Goal: Task Accomplishment & Management: Use online tool/utility

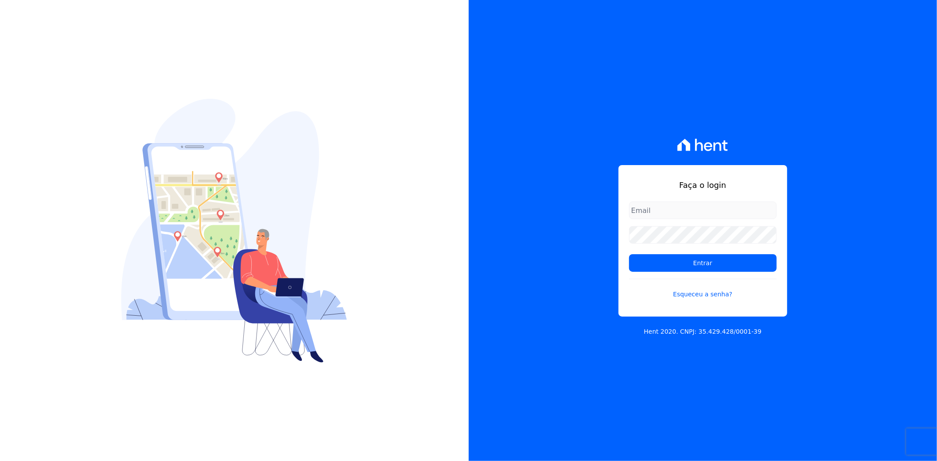
type input "andreza.sousa@grupoctv.com.br"
click at [657, 263] on input "Entrar" at bounding box center [703, 263] width 148 height 18
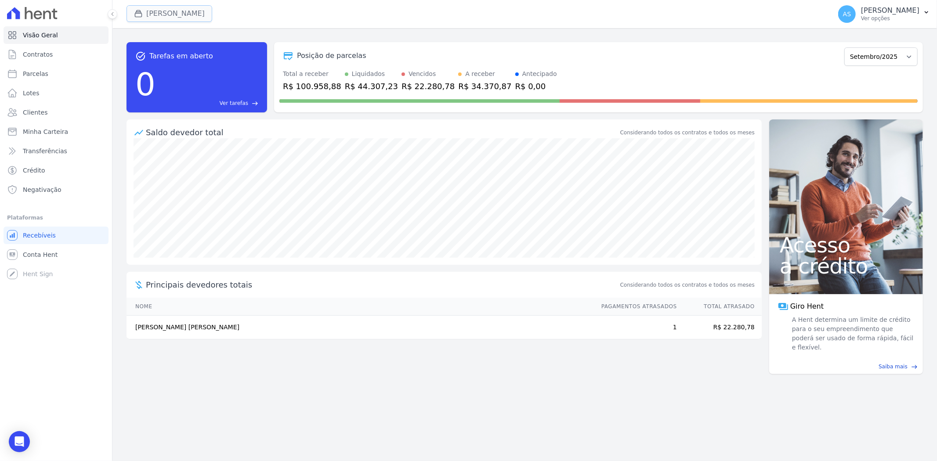
click at [173, 15] on button "[PERSON_NAME]" at bounding box center [169, 13] width 86 height 17
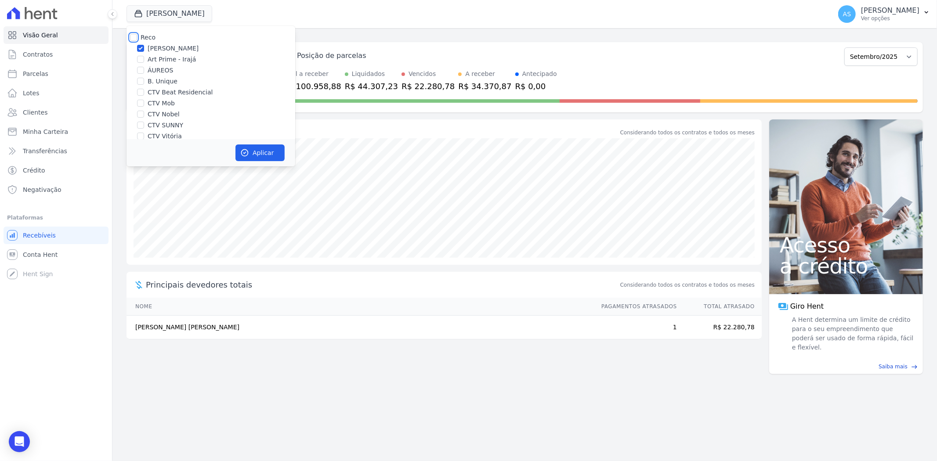
click at [136, 37] on input "Reco" at bounding box center [133, 37] width 7 height 7
checkbox input "true"
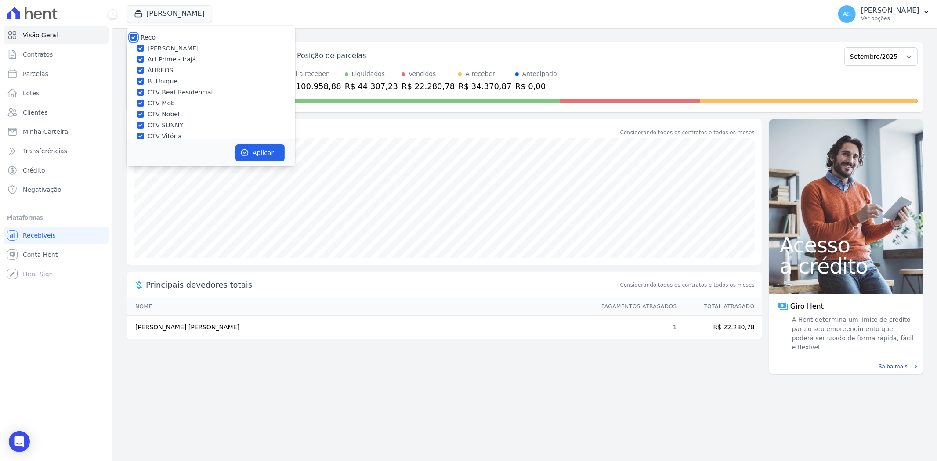
checkbox input "true"
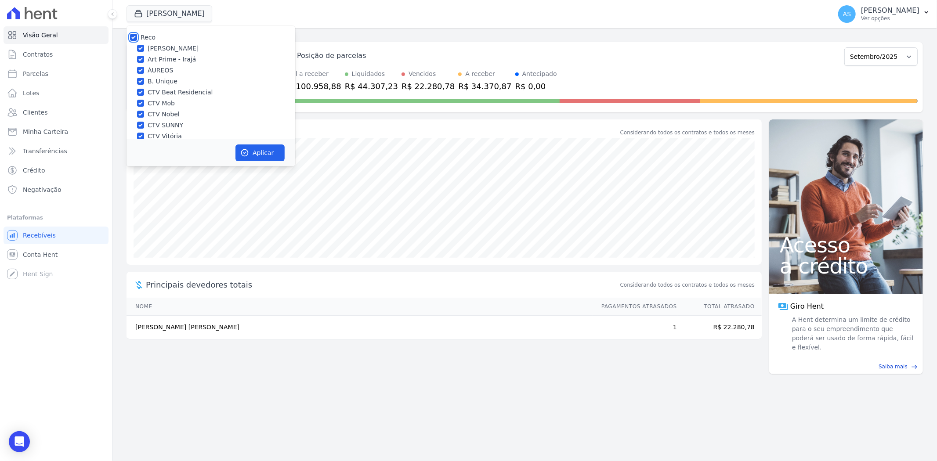
checkbox input "true"
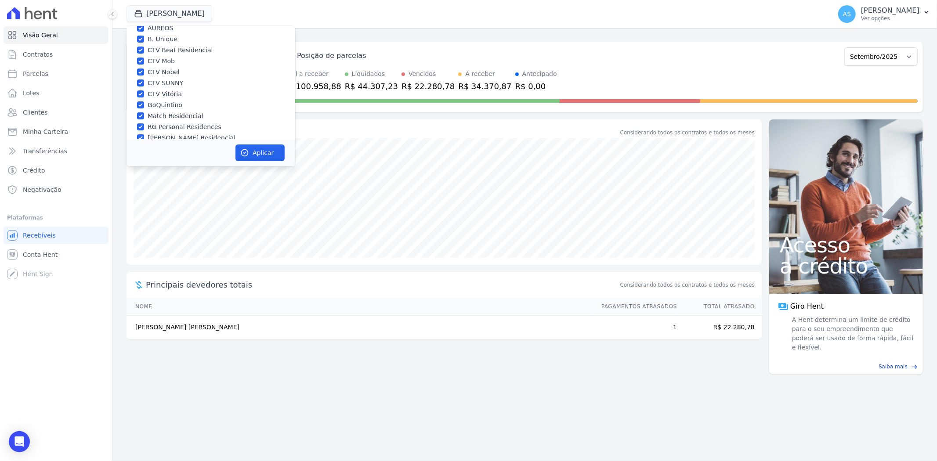
scroll to position [84, 0]
click at [146, 126] on div "Star Residencial Exclusivo - Ghia" at bounding box center [210, 127] width 169 height 9
click at [145, 126] on div "Star Residencial Exclusivo - Ghia" at bounding box center [210, 127] width 169 height 9
click at [141, 126] on input "Star Residencial Exclusivo - Ghia" at bounding box center [140, 127] width 7 height 7
checkbox input "true"
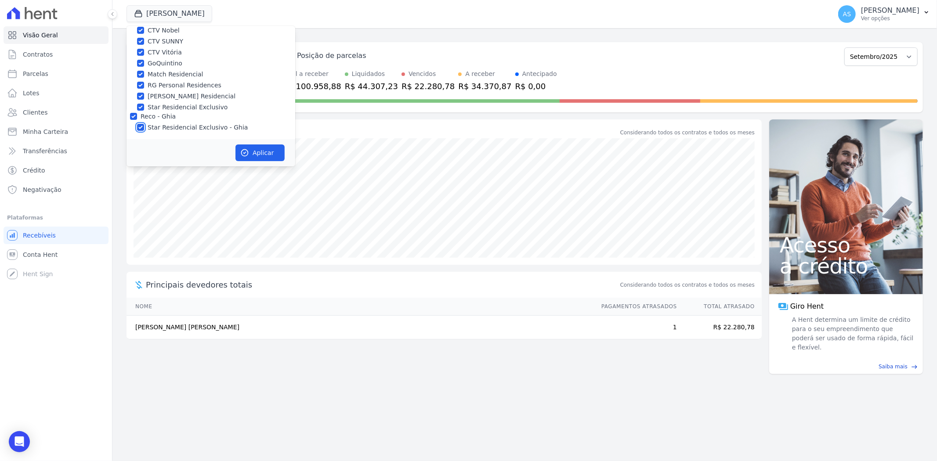
checkbox input "true"
click at [254, 151] on button "Aplicar" at bounding box center [259, 152] width 49 height 17
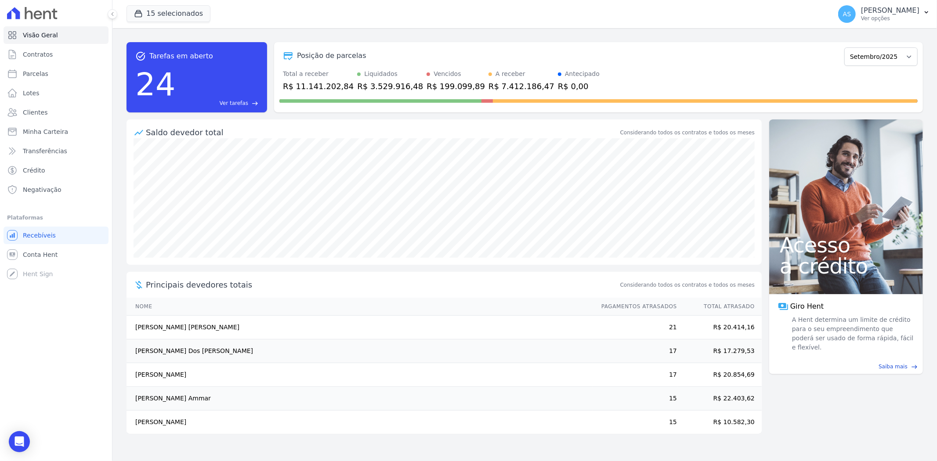
click at [243, 104] on span "Ver tarefas" at bounding box center [234, 103] width 29 height 8
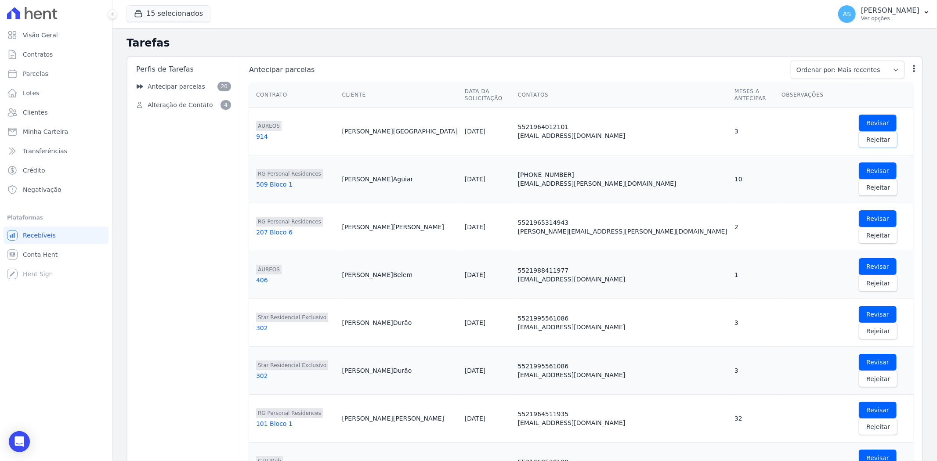
click at [867, 135] on span "Rejeitar" at bounding box center [878, 139] width 24 height 9
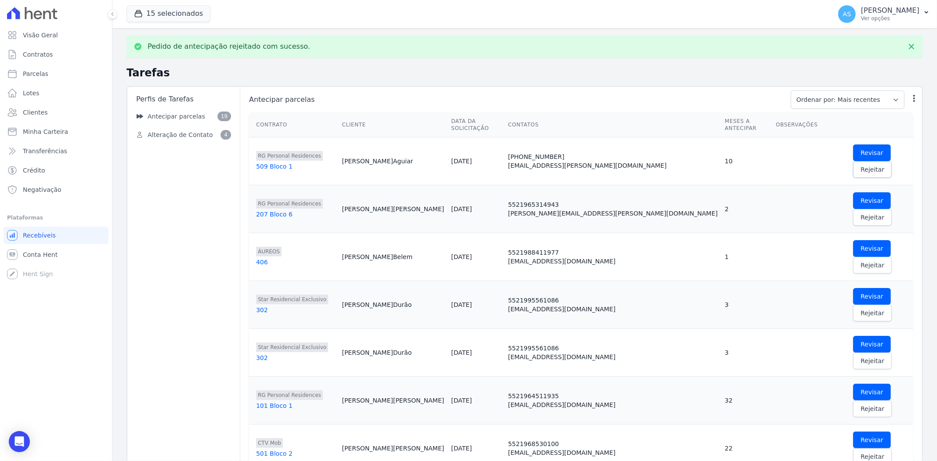
click at [865, 165] on span "Rejeitar" at bounding box center [872, 169] width 24 height 9
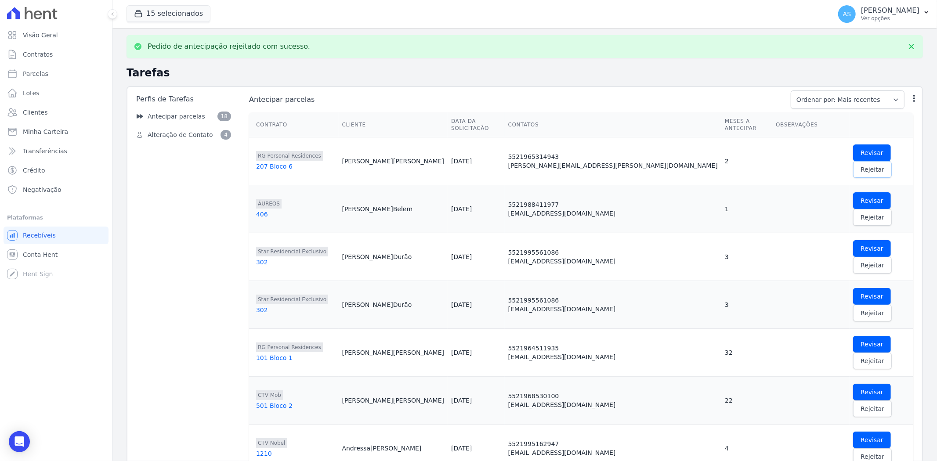
click at [860, 165] on span "Rejeitar" at bounding box center [872, 169] width 24 height 9
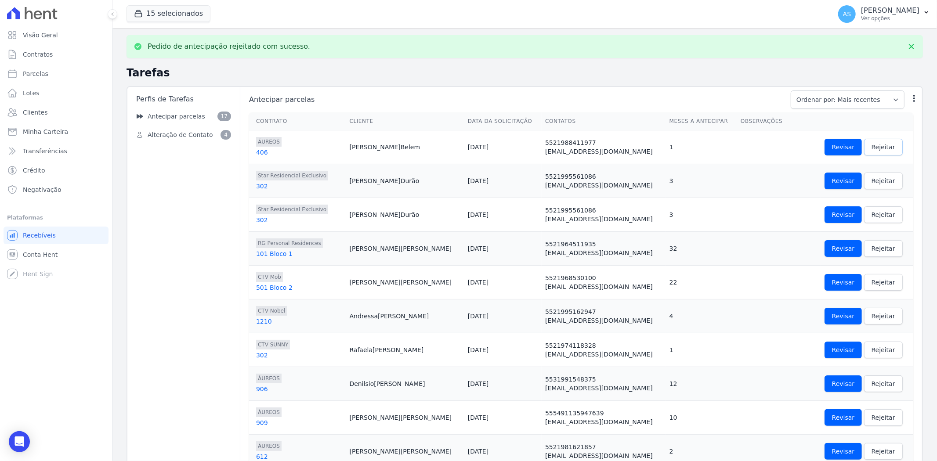
click at [871, 149] on span "Rejeitar" at bounding box center [883, 147] width 24 height 9
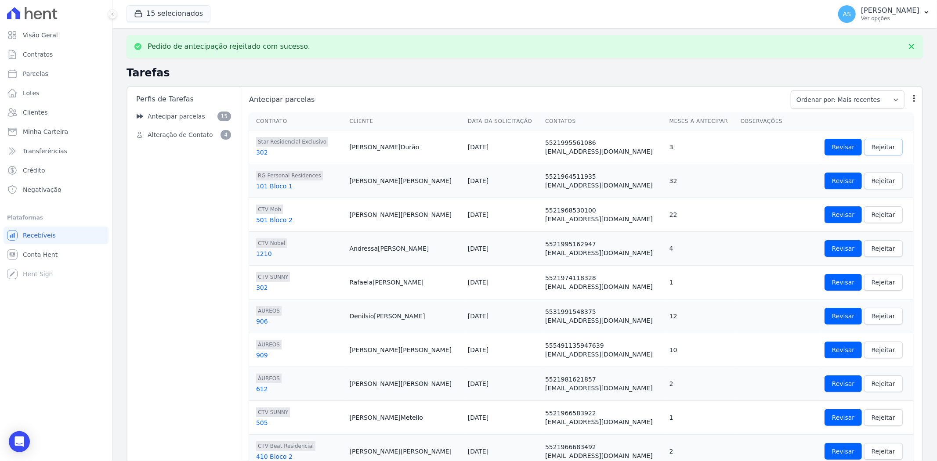
click at [871, 149] on span "Rejeitar" at bounding box center [883, 147] width 24 height 9
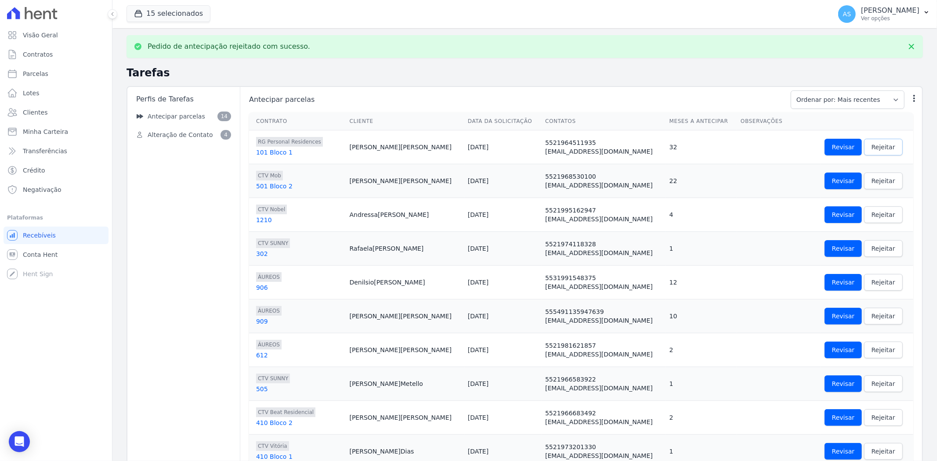
click at [871, 149] on span "Rejeitar" at bounding box center [883, 147] width 24 height 9
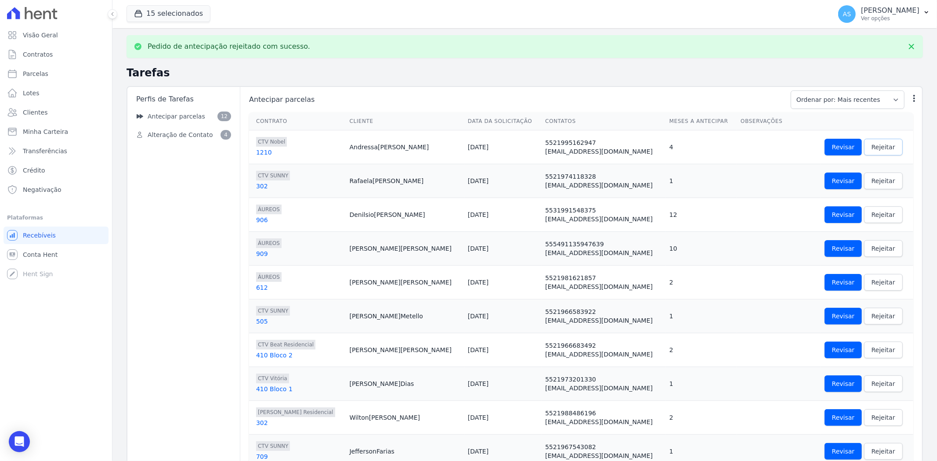
click at [871, 149] on span "Rejeitar" at bounding box center [883, 147] width 24 height 9
click at [864, 152] on link "Rejeitar" at bounding box center [883, 147] width 39 height 17
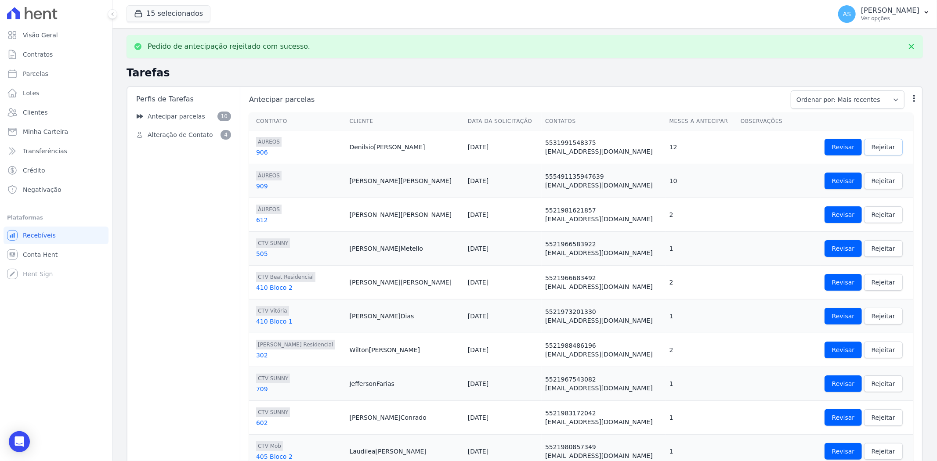
click at [868, 149] on link "Rejeitar" at bounding box center [883, 147] width 39 height 17
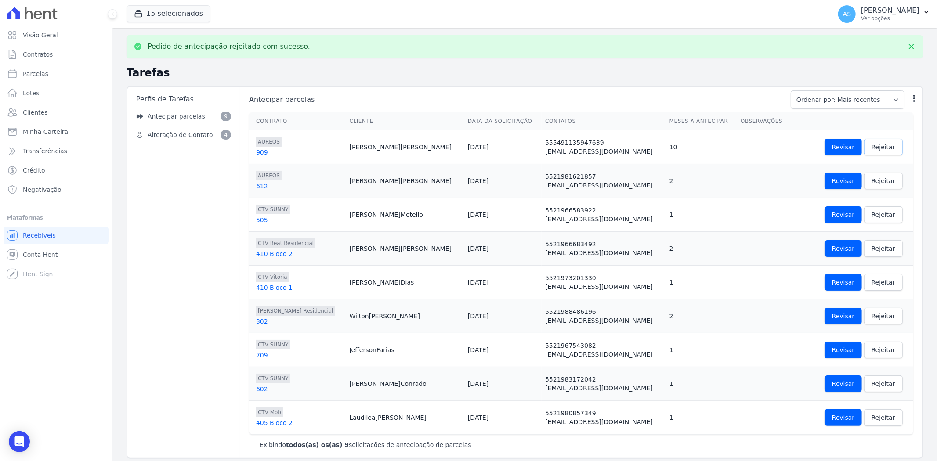
click at [871, 149] on span "Rejeitar" at bounding box center [883, 147] width 24 height 9
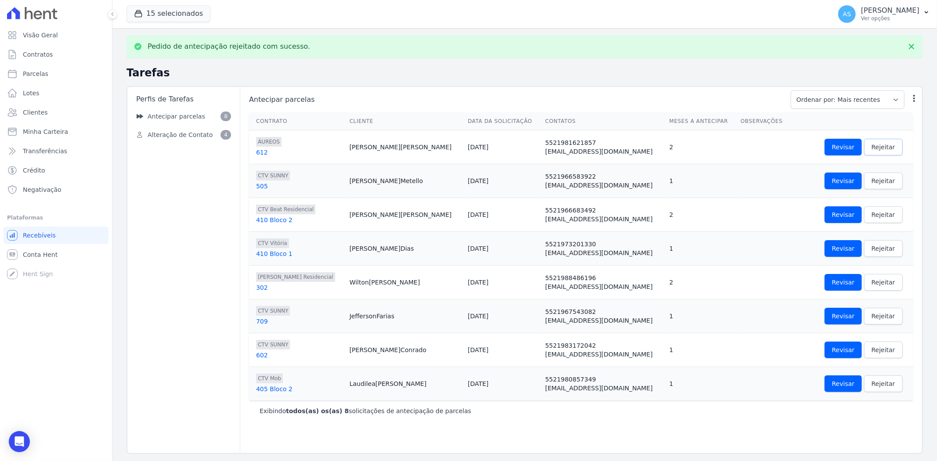
click at [871, 149] on span "Rejeitar" at bounding box center [883, 147] width 24 height 9
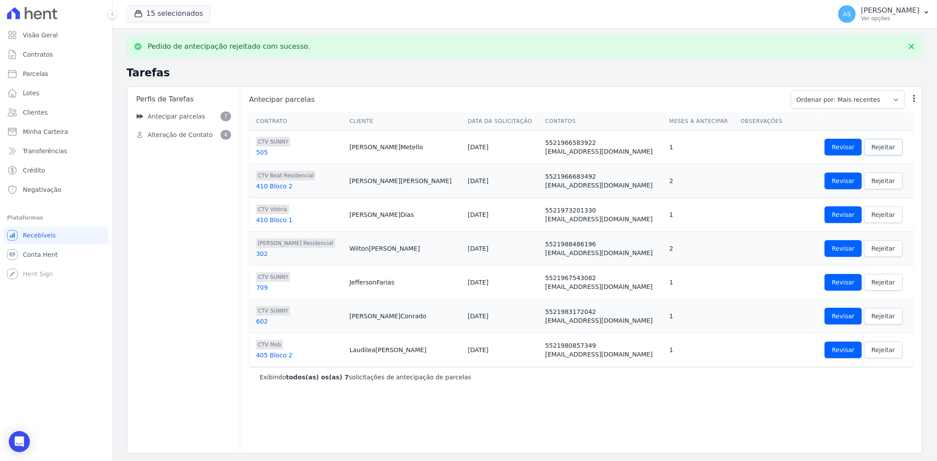
click at [871, 149] on span "Rejeitar" at bounding box center [883, 147] width 24 height 9
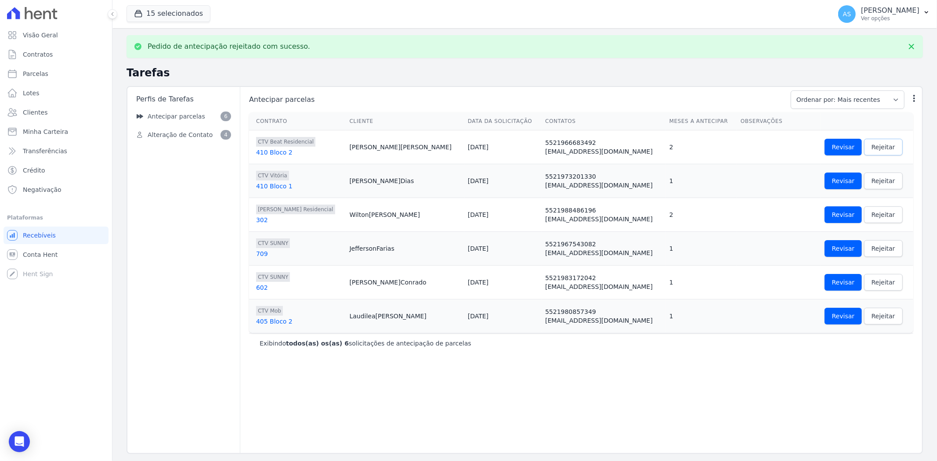
click at [871, 149] on span "Rejeitar" at bounding box center [883, 147] width 24 height 9
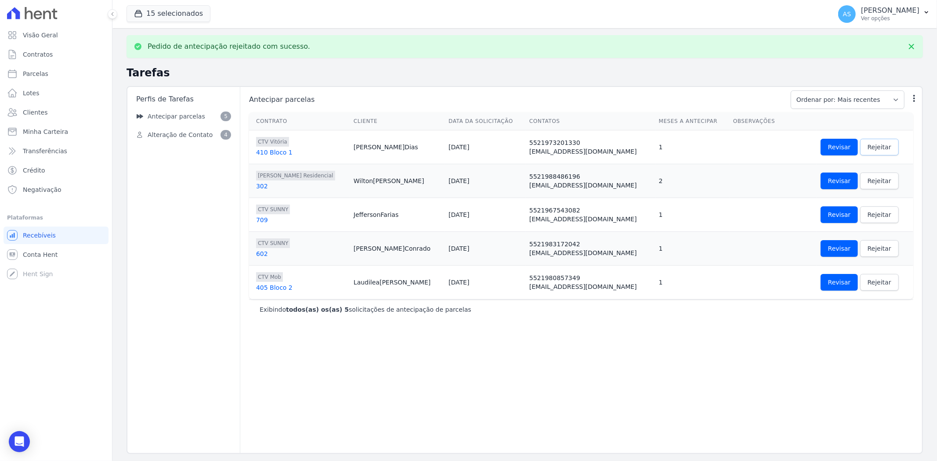
click at [867, 149] on span "Rejeitar" at bounding box center [879, 147] width 24 height 9
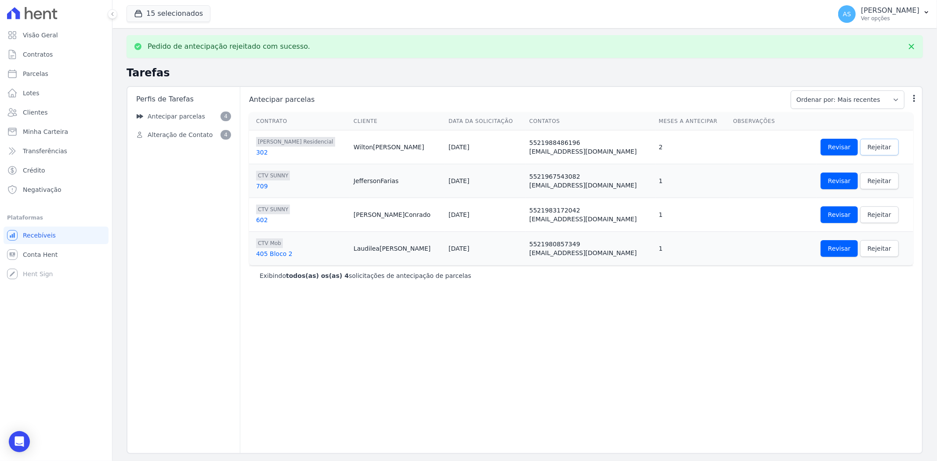
click at [867, 149] on span "Rejeitar" at bounding box center [879, 147] width 24 height 9
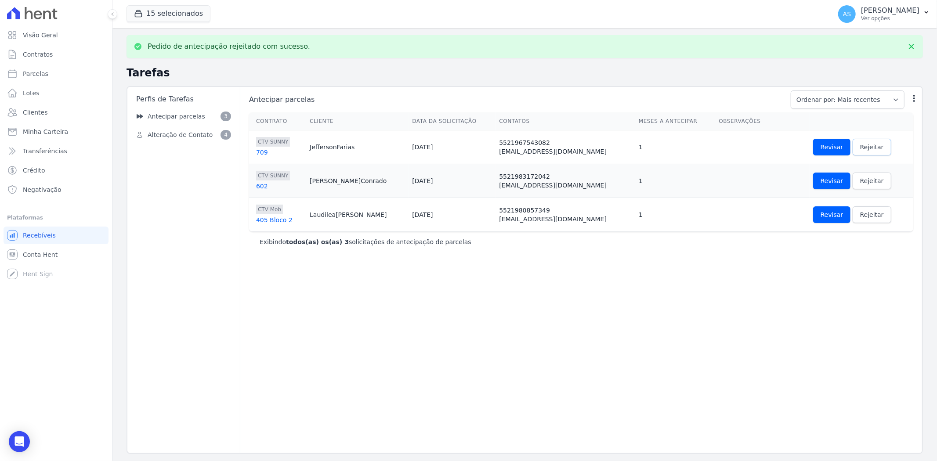
click at [865, 149] on span "Rejeitar" at bounding box center [872, 147] width 24 height 9
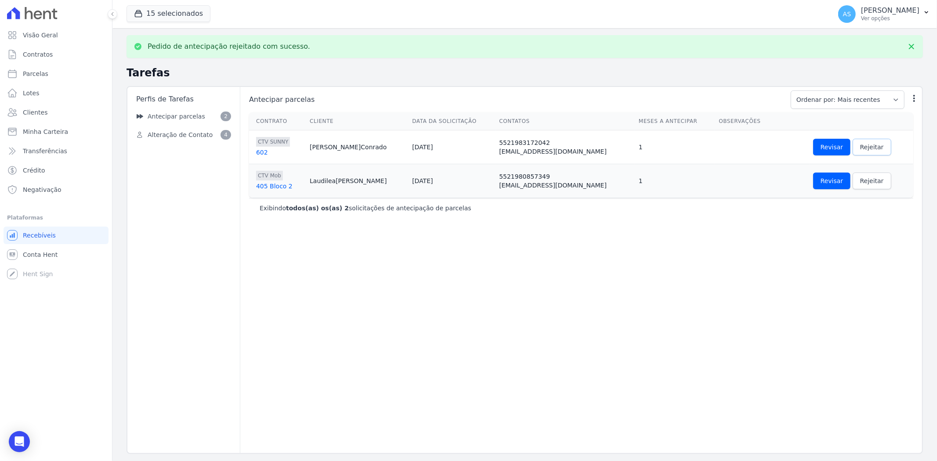
click at [865, 149] on span "Rejeitar" at bounding box center [872, 147] width 24 height 9
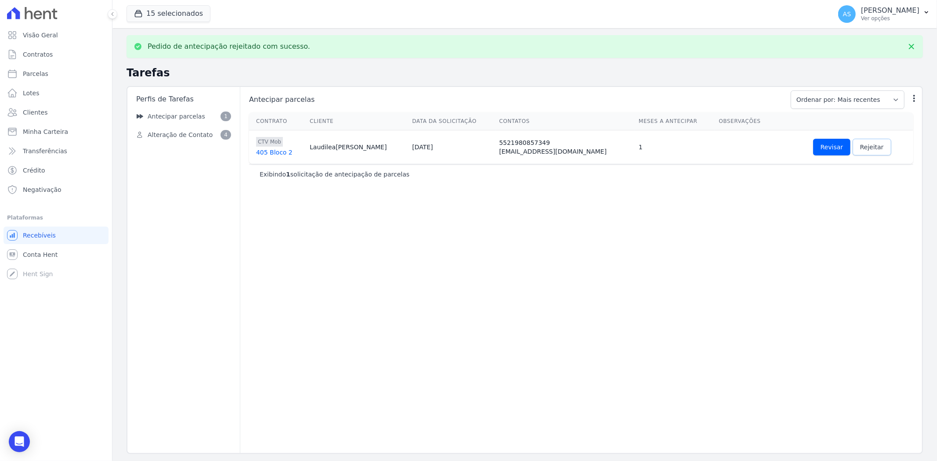
click at [865, 149] on span "Rejeitar" at bounding box center [872, 147] width 24 height 9
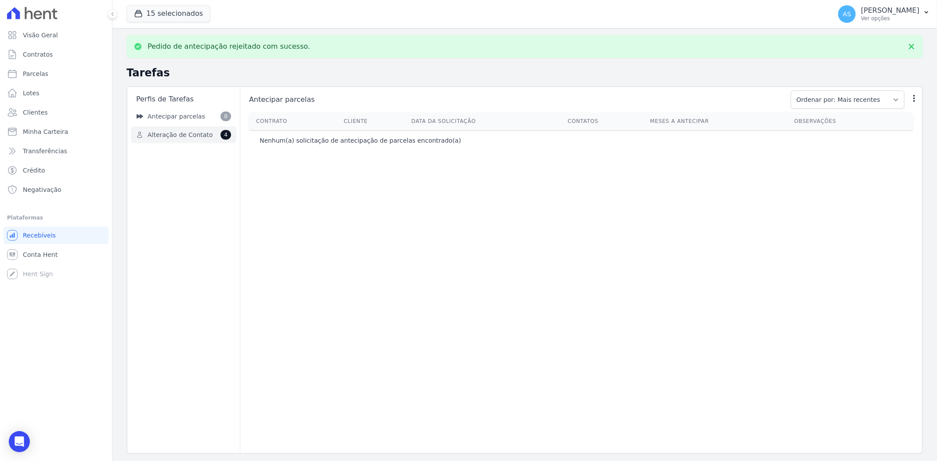
click at [162, 137] on span "Alteração de Contato" at bounding box center [180, 134] width 65 height 9
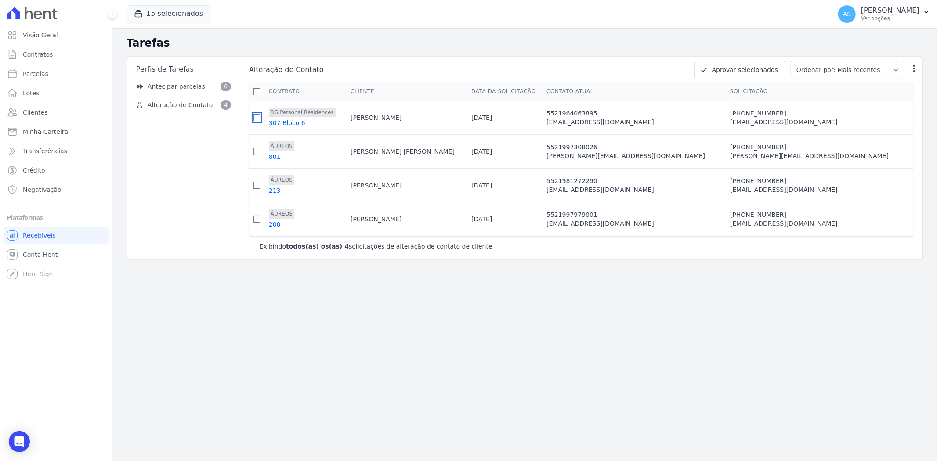
click at [257, 117] on input "checkbox" at bounding box center [256, 117] width 7 height 7
checkbox input "true"
click at [260, 153] on input "checkbox" at bounding box center [256, 151] width 7 height 7
checkbox input "true"
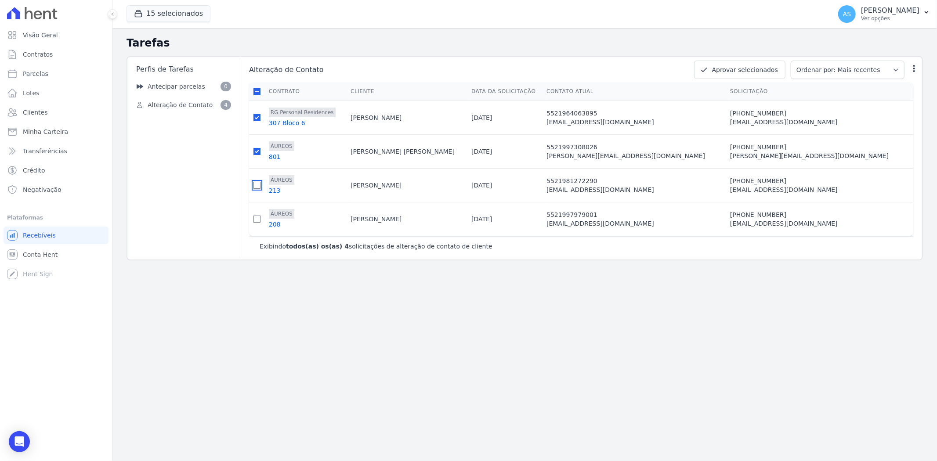
click at [260, 187] on input "checkbox" at bounding box center [256, 185] width 7 height 7
checkbox input "true"
click at [258, 220] on input "checkbox" at bounding box center [256, 219] width 7 height 7
checkbox input "true"
click at [750, 71] on button "Aprovar selecionados" at bounding box center [739, 70] width 91 height 18
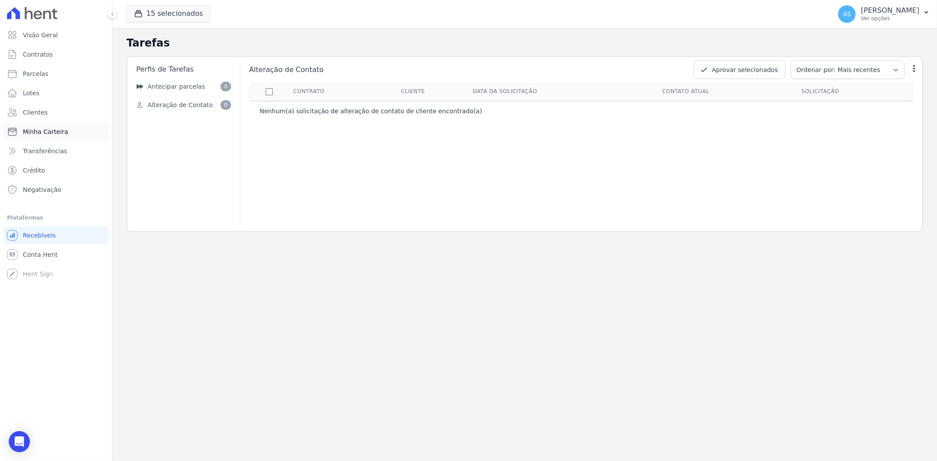
click at [47, 130] on span "Minha Carteira" at bounding box center [45, 131] width 45 height 9
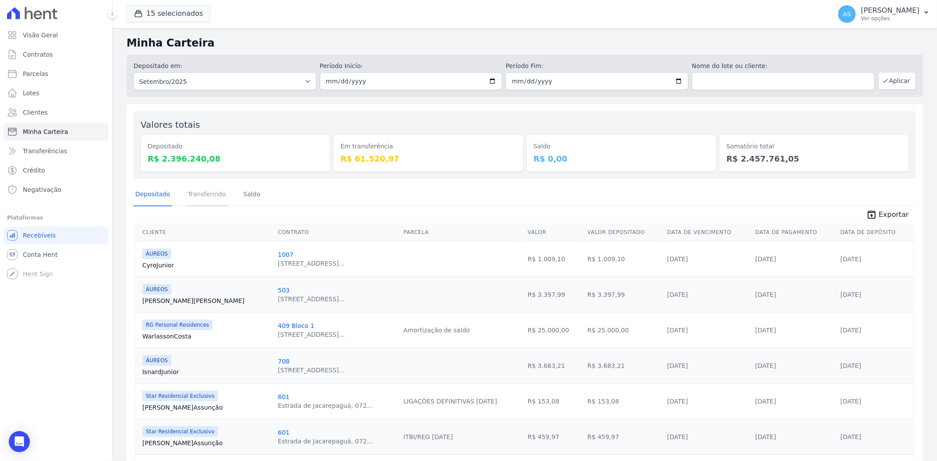
click at [197, 195] on link "Transferindo" at bounding box center [207, 195] width 42 height 23
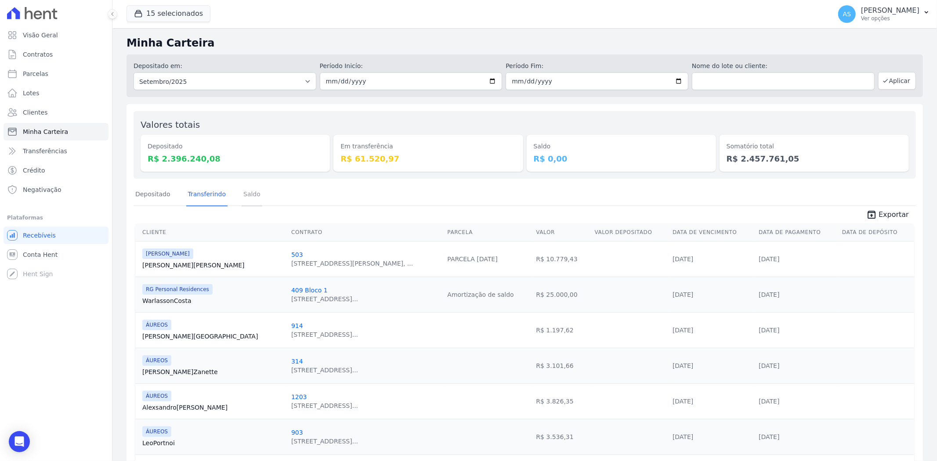
click at [243, 195] on link "Saldo" at bounding box center [252, 195] width 21 height 23
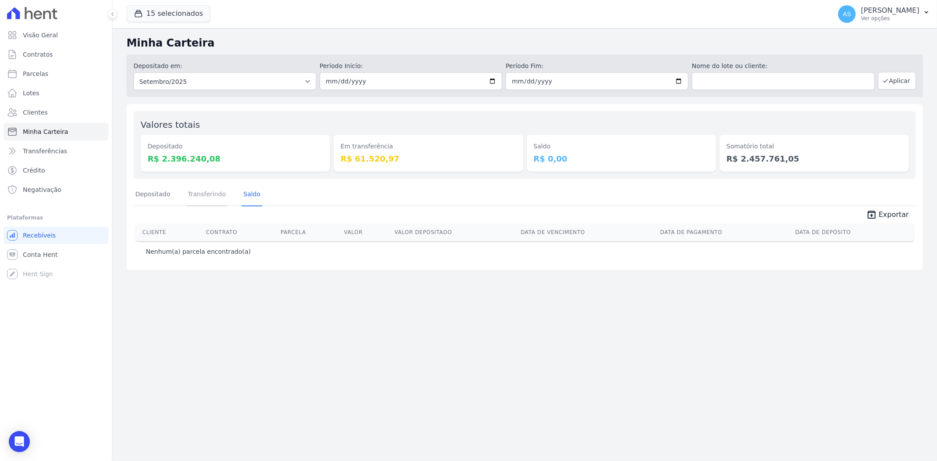
click at [191, 196] on link "Transferindo" at bounding box center [207, 195] width 42 height 23
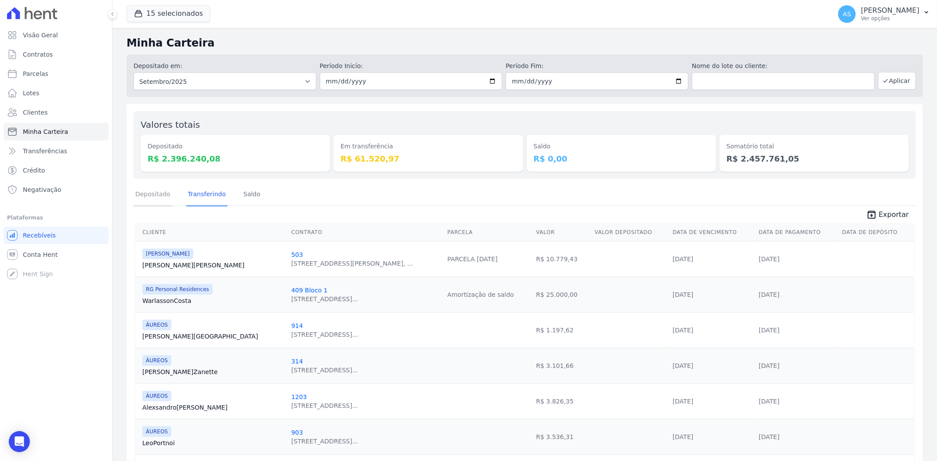
click at [151, 192] on link "Depositado" at bounding box center [152, 195] width 39 height 23
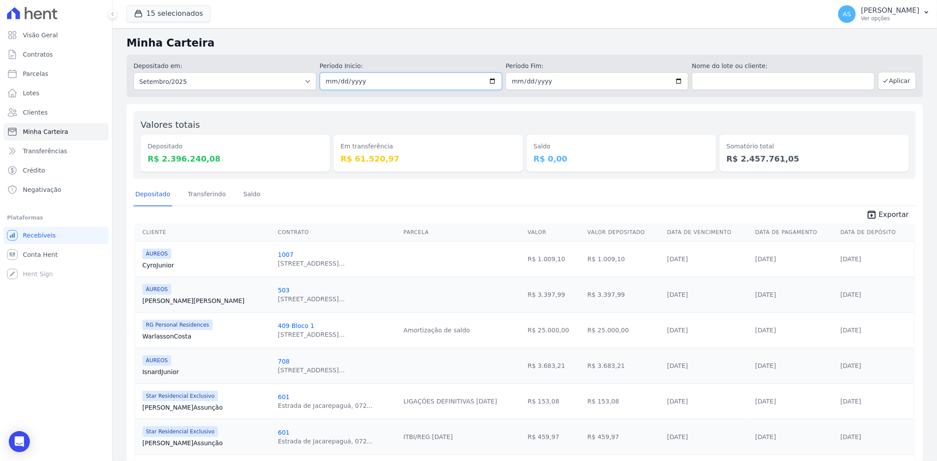
click at [487, 78] on input "[DATE]" at bounding box center [411, 81] width 183 height 18
type input "2025-09-15"
click at [672, 78] on input "[DATE]" at bounding box center [596, 81] width 183 height 18
type input "2025-09-15"
click at [885, 83] on button "Aplicar" at bounding box center [897, 81] width 38 height 18
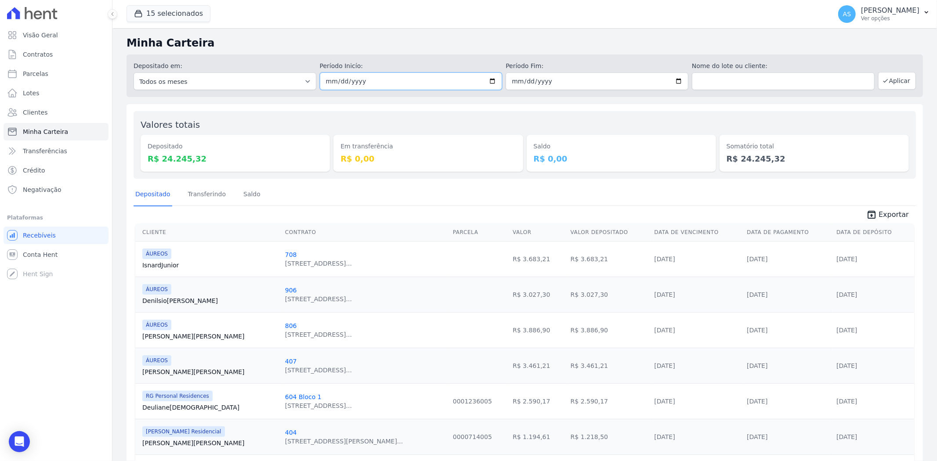
click at [486, 78] on input "2025-09-15" at bounding box center [411, 81] width 183 height 18
type input "[DATE]"
click at [677, 79] on input "2025-09-15" at bounding box center [596, 81] width 183 height 18
type input "[DATE]"
click at [890, 80] on button "Aplicar" at bounding box center [897, 81] width 38 height 18
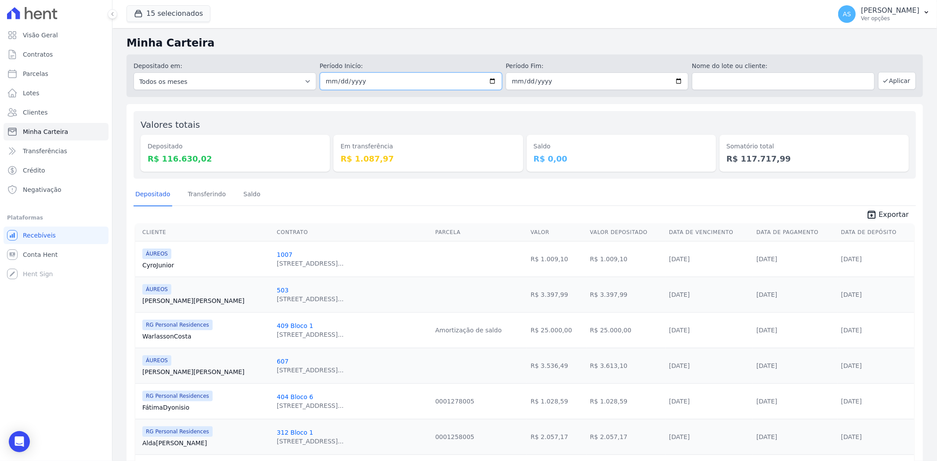
click at [489, 85] on input "[DATE]" at bounding box center [411, 81] width 183 height 18
type input "[DATE]"
click at [672, 86] on input "2025-09-16" at bounding box center [596, 81] width 183 height 18
click at [674, 79] on input "2025-09-16" at bounding box center [596, 81] width 183 height 18
type input "[DATE]"
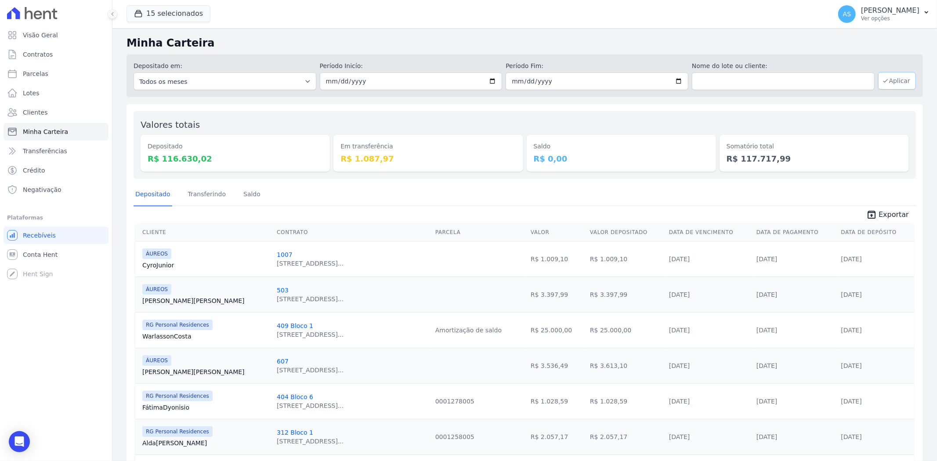
click at [886, 77] on button "Aplicar" at bounding box center [897, 81] width 38 height 18
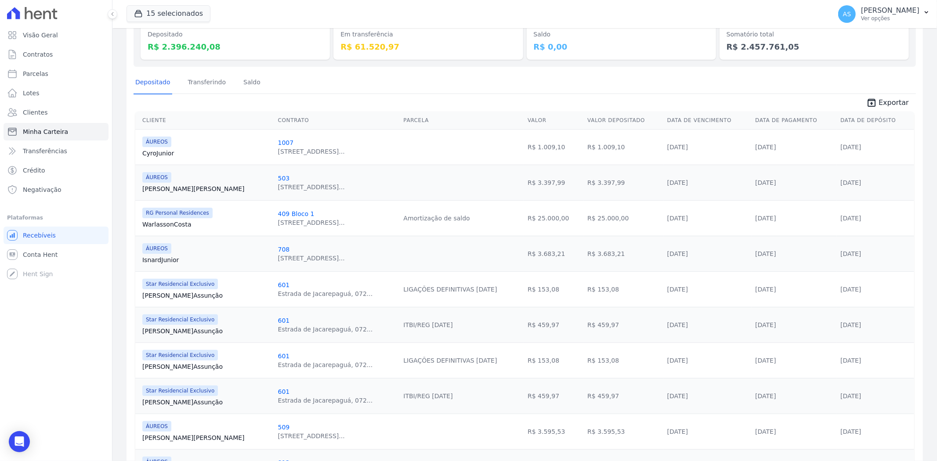
scroll to position [195, 0]
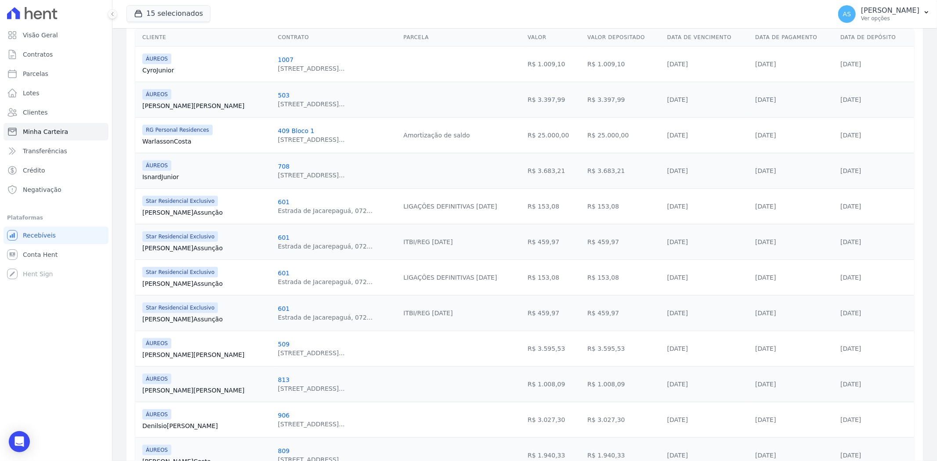
drag, startPoint x: 877, startPoint y: 312, endPoint x: 821, endPoint y: 317, distance: 56.0
click at [821, 317] on tr "Star Residencial Exclusivo [PERSON_NAME] 601 [PERSON_NAME], 072... ITBI/REG [DA…" at bounding box center [524, 313] width 779 height 36
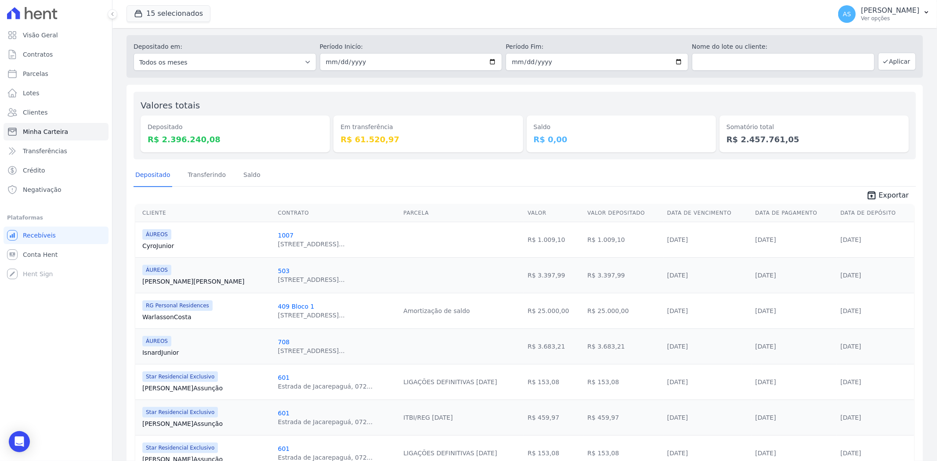
scroll to position [0, 0]
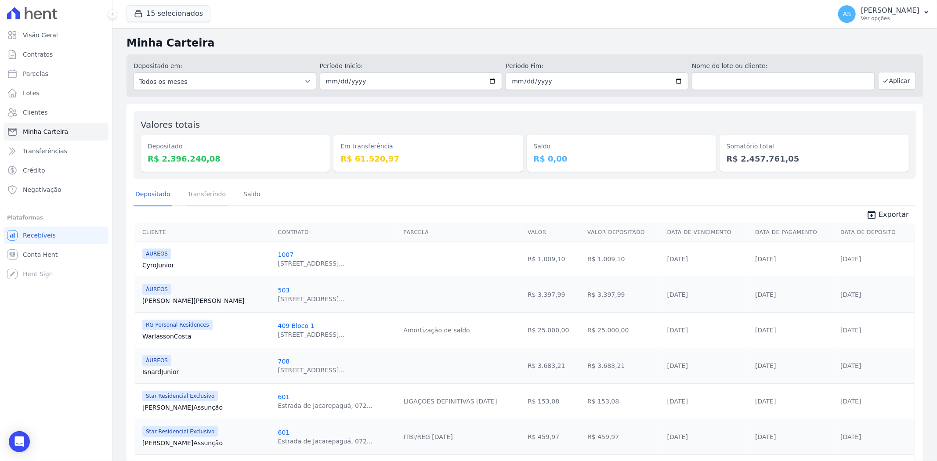
click at [213, 195] on link "Transferindo" at bounding box center [207, 195] width 42 height 23
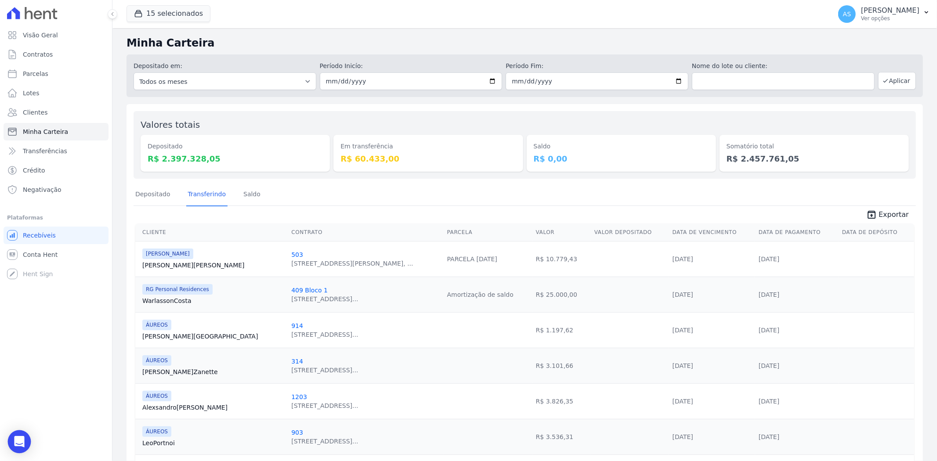
click at [16, 440] on icon "Open Intercom Messenger" at bounding box center [19, 441] width 10 height 11
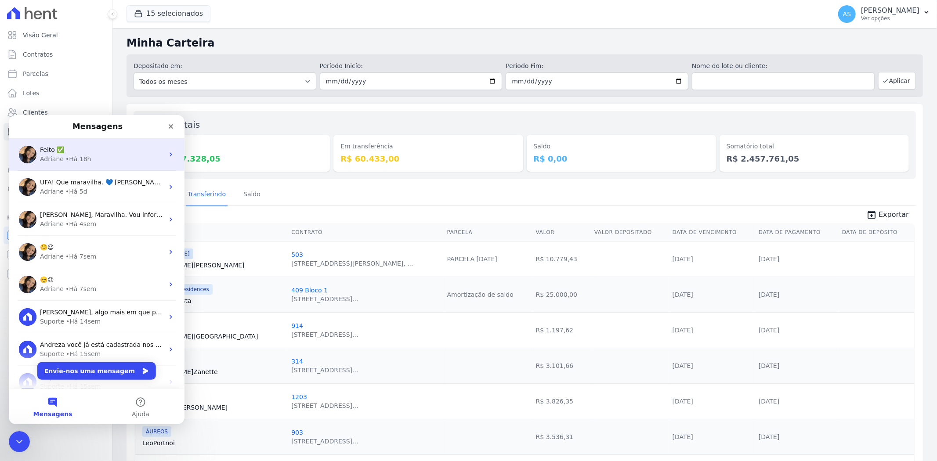
click at [62, 150] on span "Feito ✅" at bounding box center [52, 149] width 24 height 7
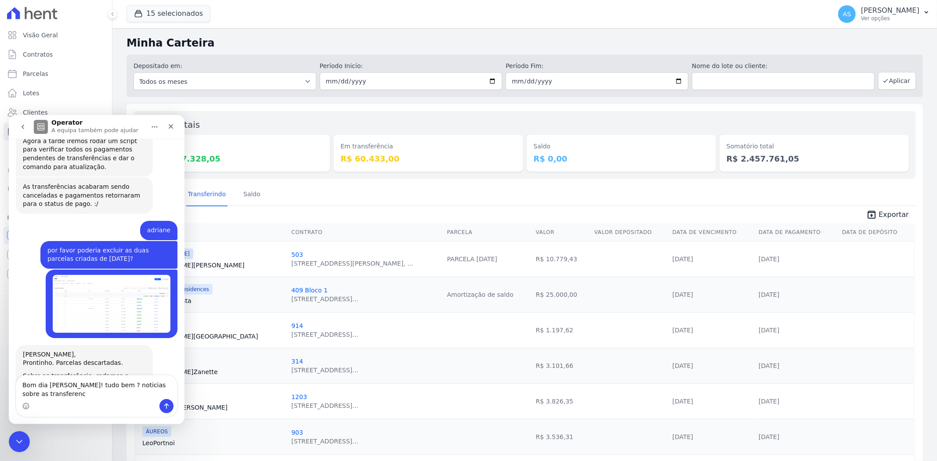
scroll to position [8274, 0]
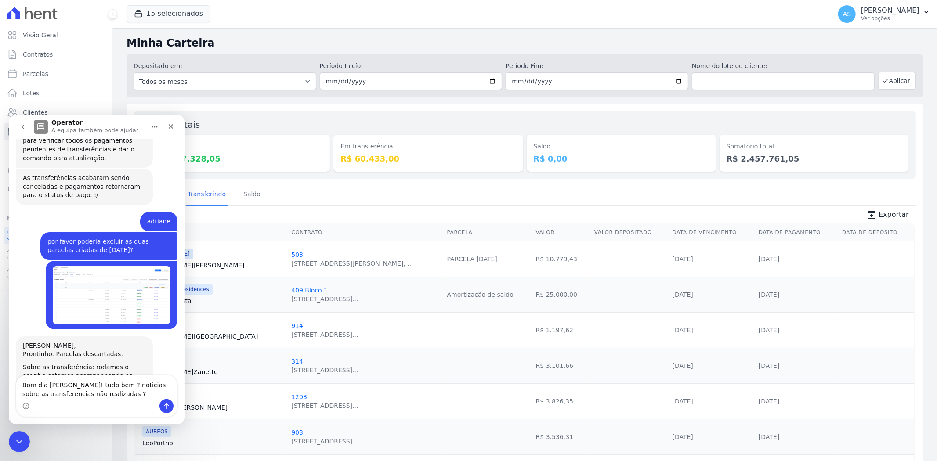
click at [46, 394] on textarea "Bom dia Adriane! tudo bem ? noticias sobre as transferencias não realizadas ?" at bounding box center [96, 387] width 161 height 24
type textarea "Bom dia [PERSON_NAME]! tudo bem ? noticias sobre as transferências não realizad…"
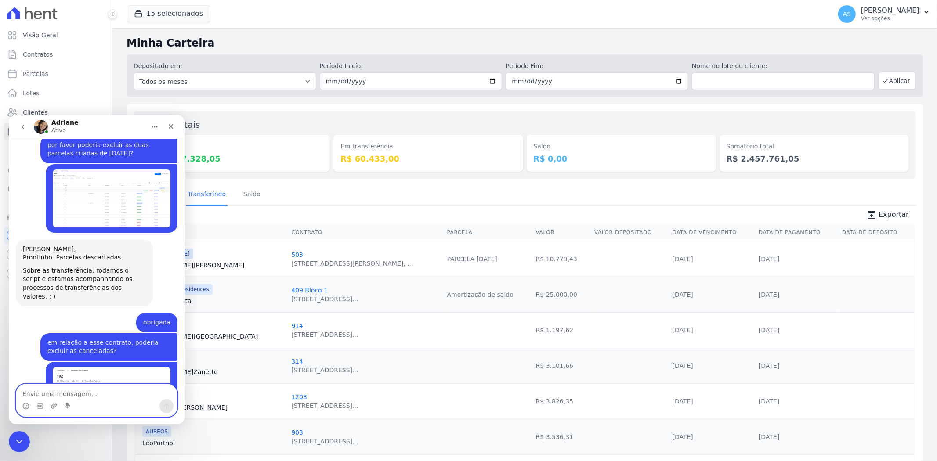
scroll to position [8398, 0]
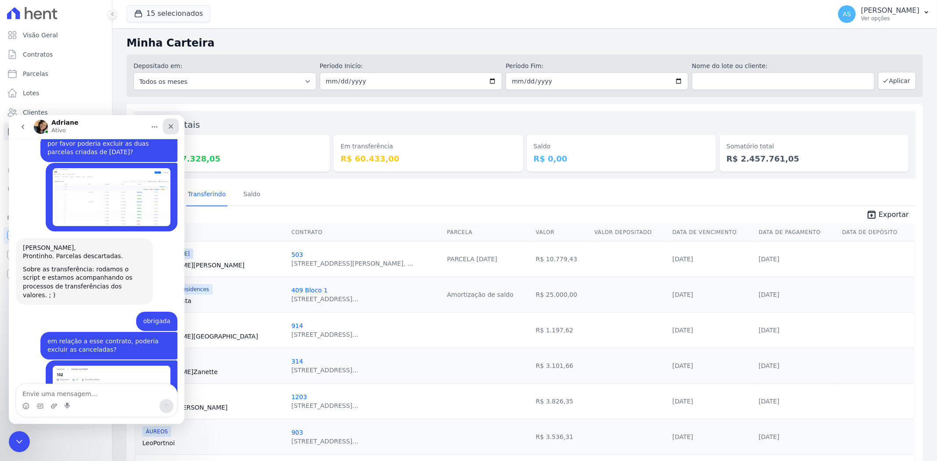
click at [172, 126] on icon "Fechar" at bounding box center [171, 126] width 5 height 5
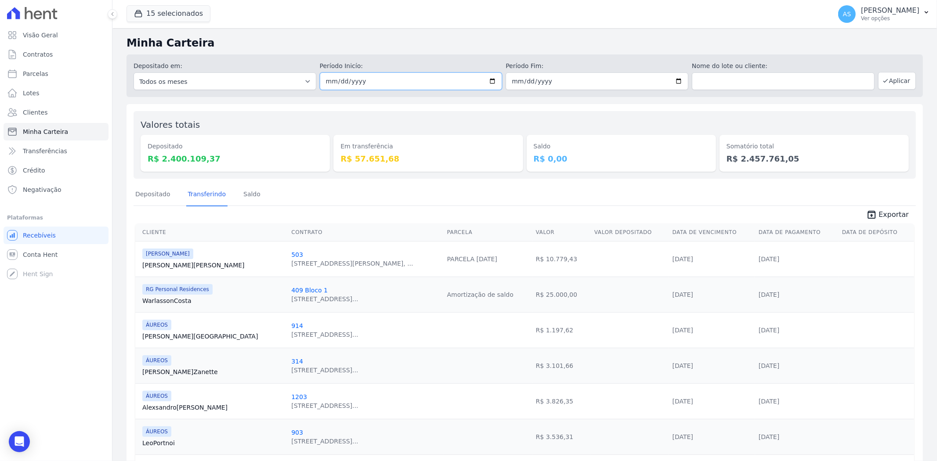
click at [487, 81] on input "[DATE]" at bounding box center [411, 81] width 183 height 18
type input "[DATE]"
click at [890, 78] on button "Aplicar" at bounding box center [897, 81] width 38 height 18
click at [148, 191] on link "Depositado" at bounding box center [152, 195] width 39 height 23
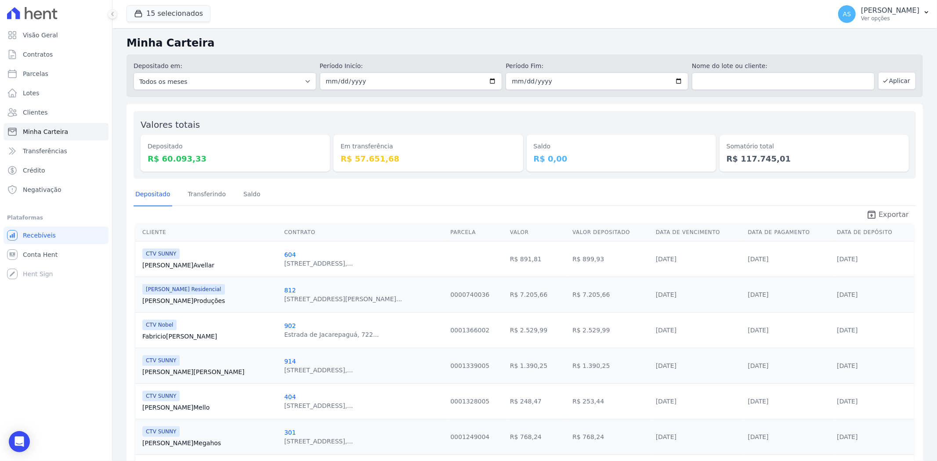
click at [878, 211] on span "Exportar" at bounding box center [893, 214] width 30 height 11
click at [198, 192] on link "Transferindo" at bounding box center [207, 195] width 42 height 23
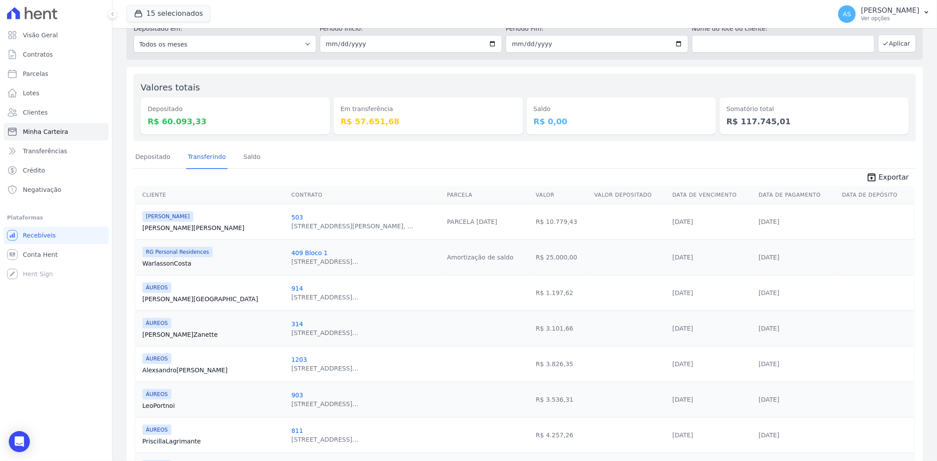
scroll to position [25, 0]
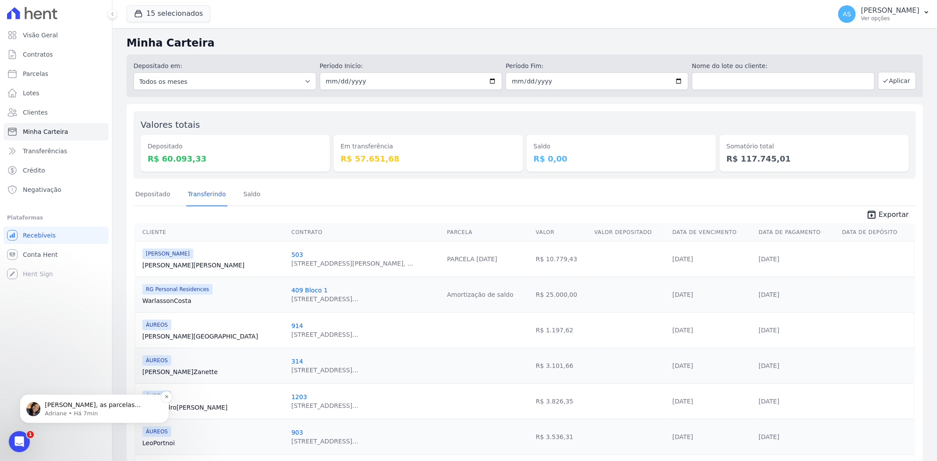
click at [99, 406] on p "[PERSON_NAME], as parcelas identificadas ontem que tiveram as transferências ca…" at bounding box center [101, 404] width 113 height 9
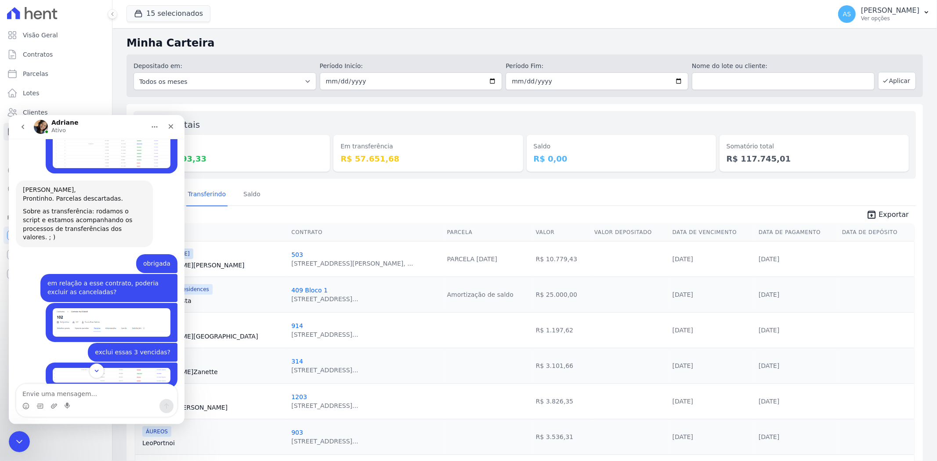
scroll to position [8334, 0]
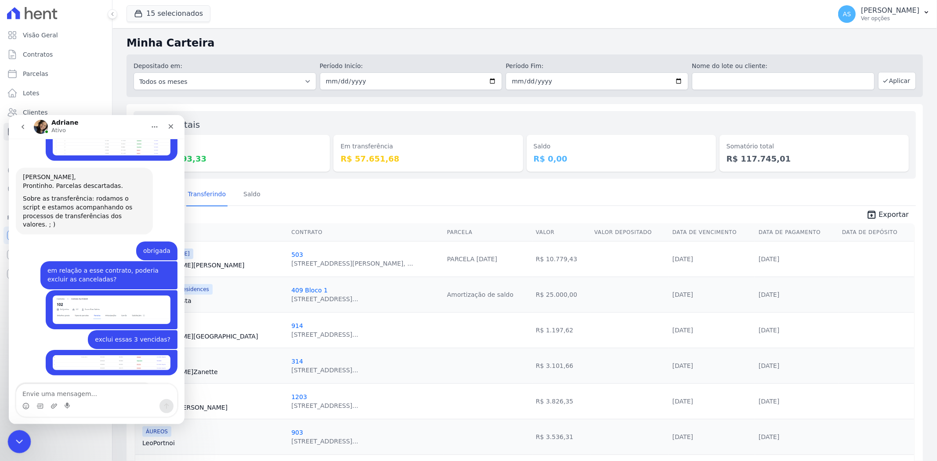
click at [16, 446] on div "Fechar mensagem da Intercom" at bounding box center [17, 440] width 21 height 21
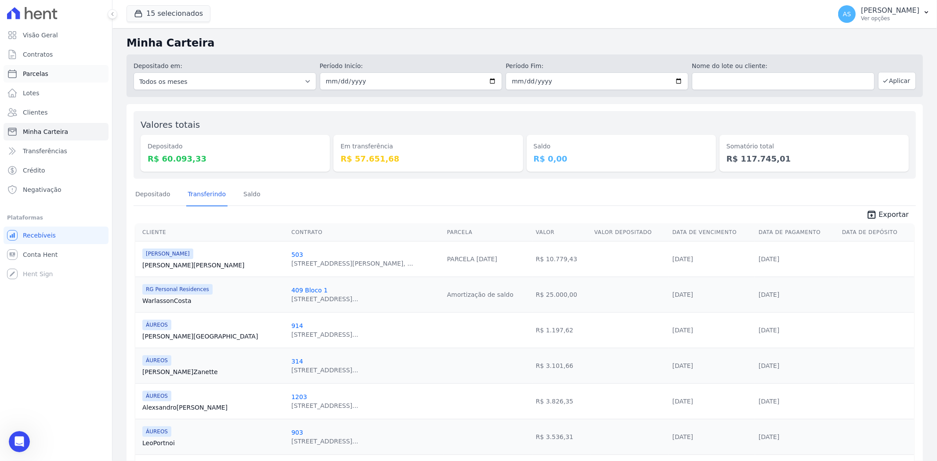
scroll to position [8319, 0]
click at [24, 115] on span "Clientes" at bounding box center [35, 112] width 25 height 9
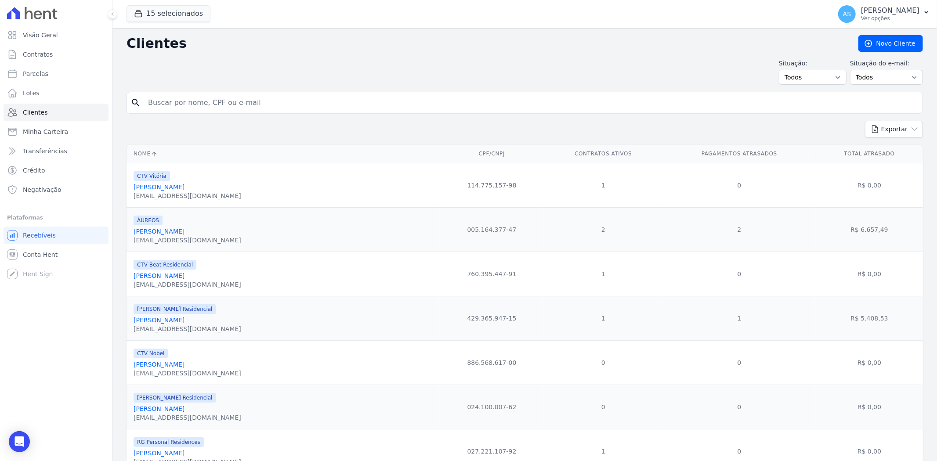
click at [174, 108] on input "search" at bounding box center [531, 103] width 776 height 18
type input "[PERSON_NAME]"
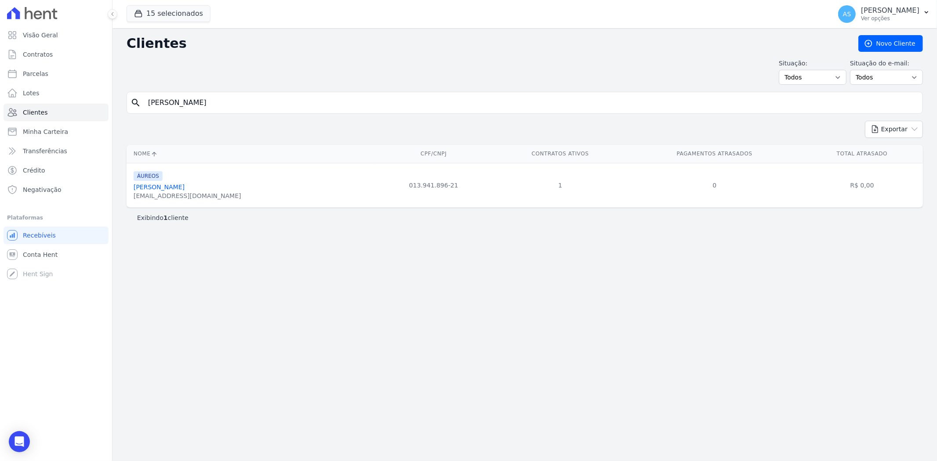
click at [180, 187] on link "[PERSON_NAME]" at bounding box center [158, 187] width 51 height 7
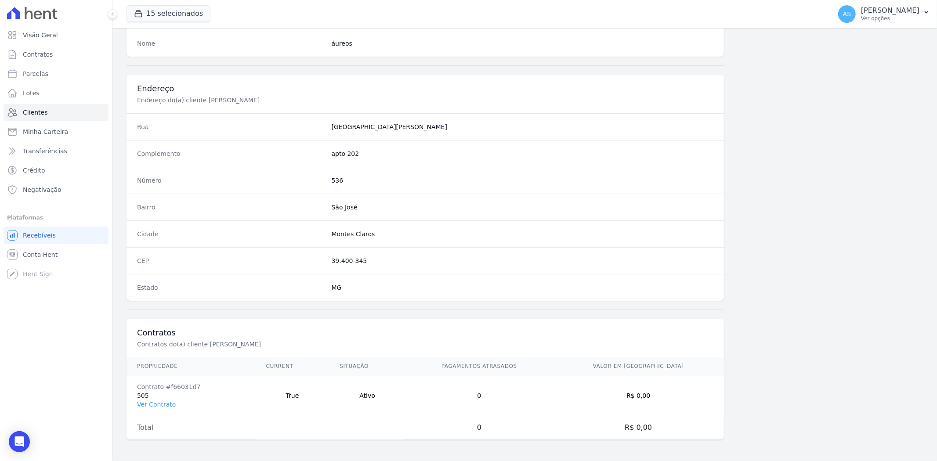
scroll to position [362, 0]
click at [149, 404] on link "Ver Contrato" at bounding box center [156, 404] width 39 height 7
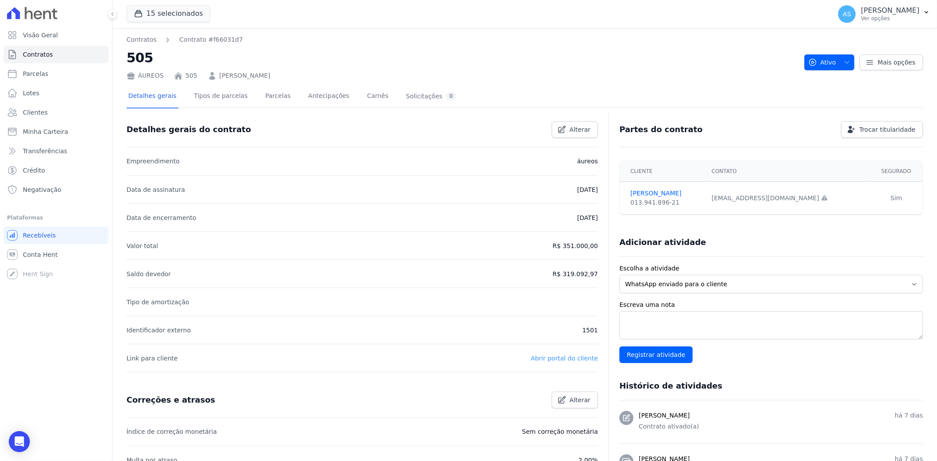
click at [551, 357] on link "Abrir portal do cliente" at bounding box center [563, 358] width 67 height 7
click at [266, 97] on link "Parcelas" at bounding box center [277, 96] width 29 height 23
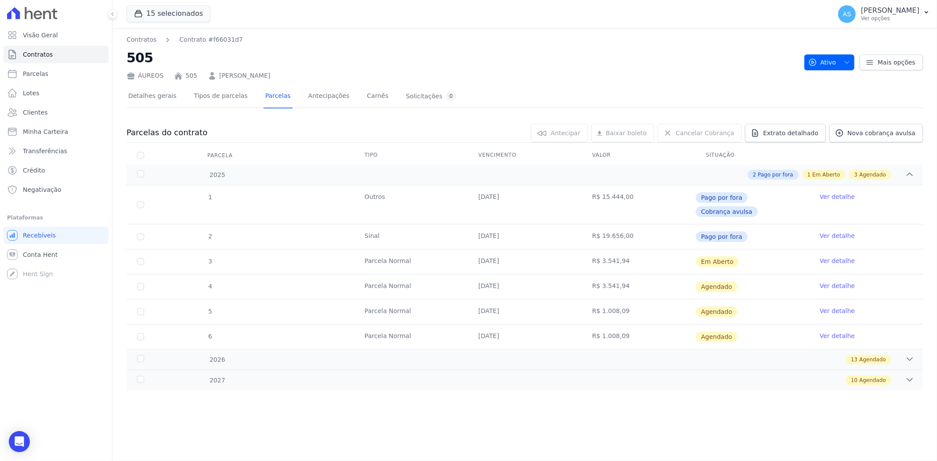
click at [830, 256] on link "Ver detalhe" at bounding box center [836, 260] width 35 height 9
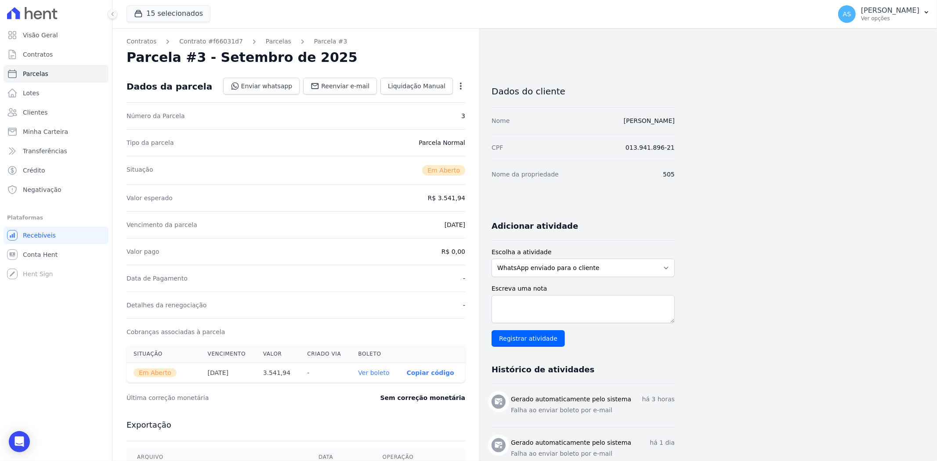
click at [377, 374] on link "Ver boleto" at bounding box center [373, 372] width 31 height 7
click at [34, 112] on span "Clientes" at bounding box center [35, 112] width 25 height 9
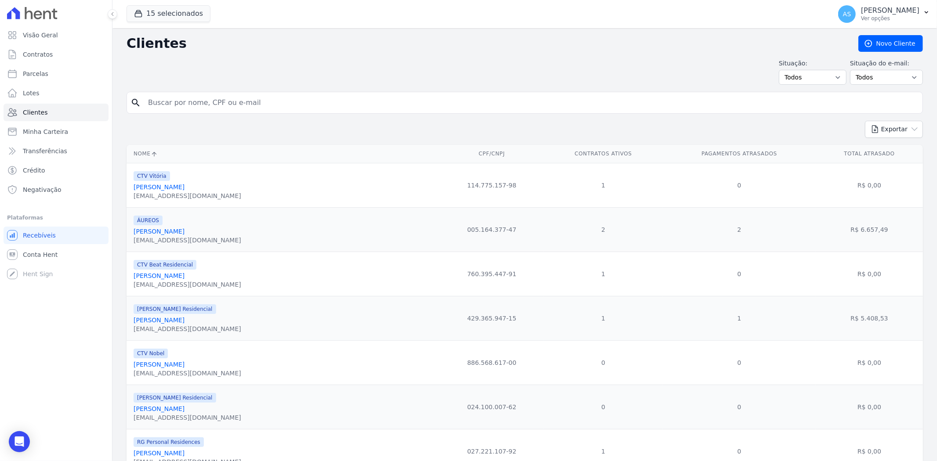
click at [179, 107] on input "search" at bounding box center [531, 103] width 776 height 18
type input "[PERSON_NAME]"
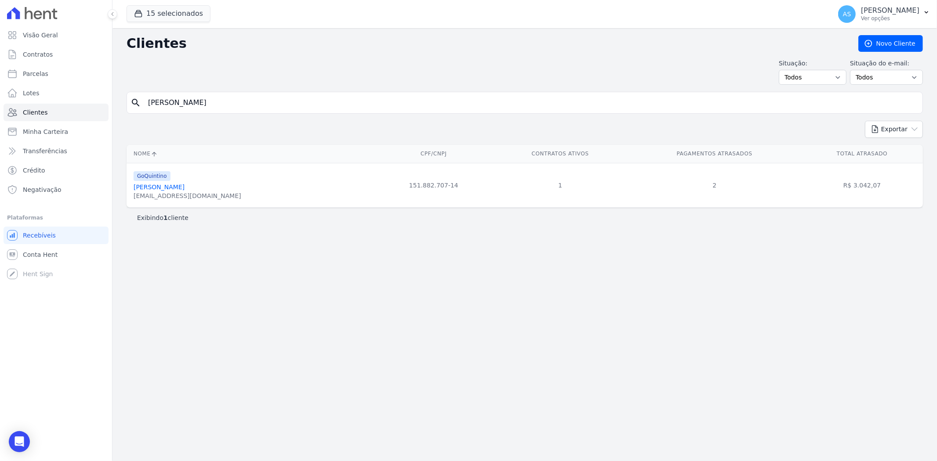
click at [160, 186] on link "[PERSON_NAME]" at bounding box center [158, 187] width 51 height 7
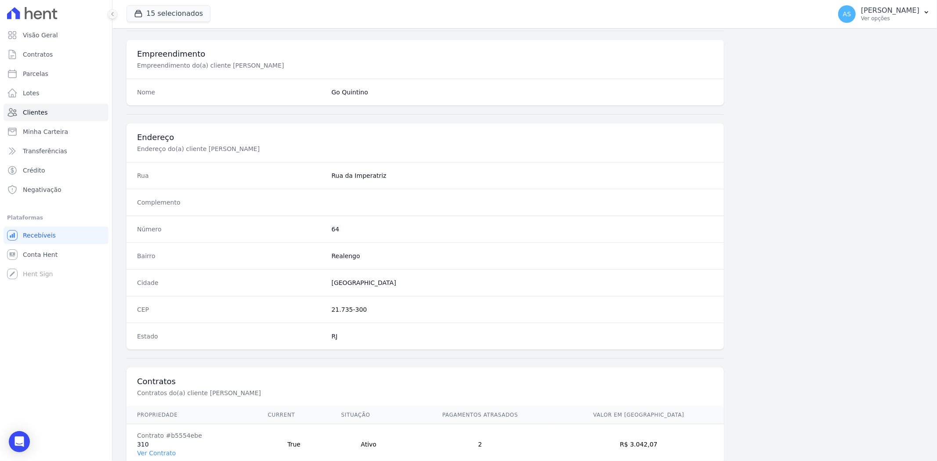
scroll to position [362, 0]
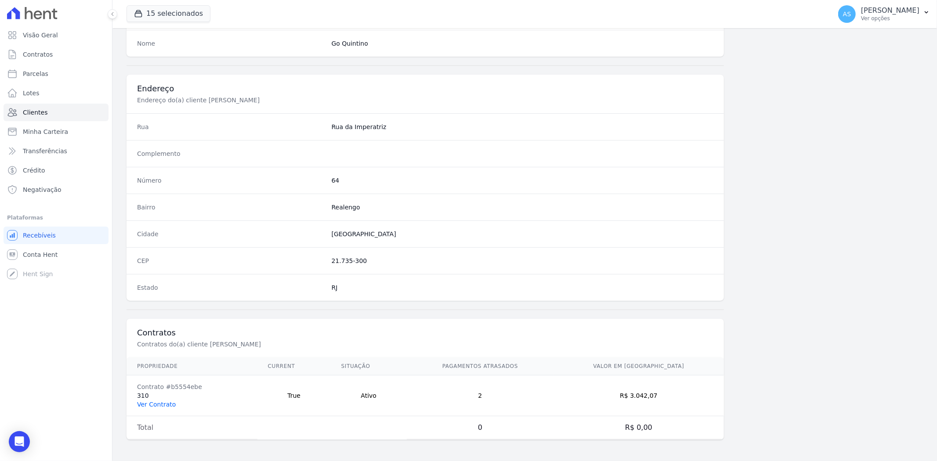
click at [152, 405] on link "Ver Contrato" at bounding box center [156, 404] width 39 height 7
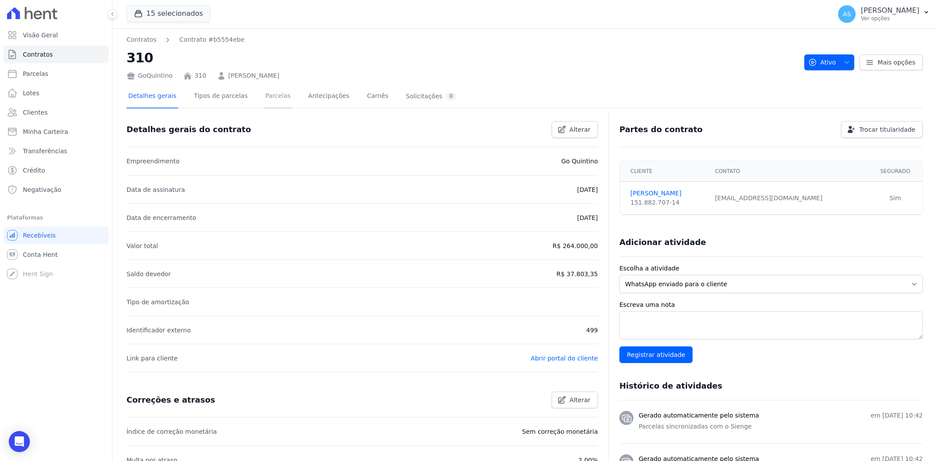
click at [264, 95] on link "Parcelas" at bounding box center [277, 96] width 29 height 23
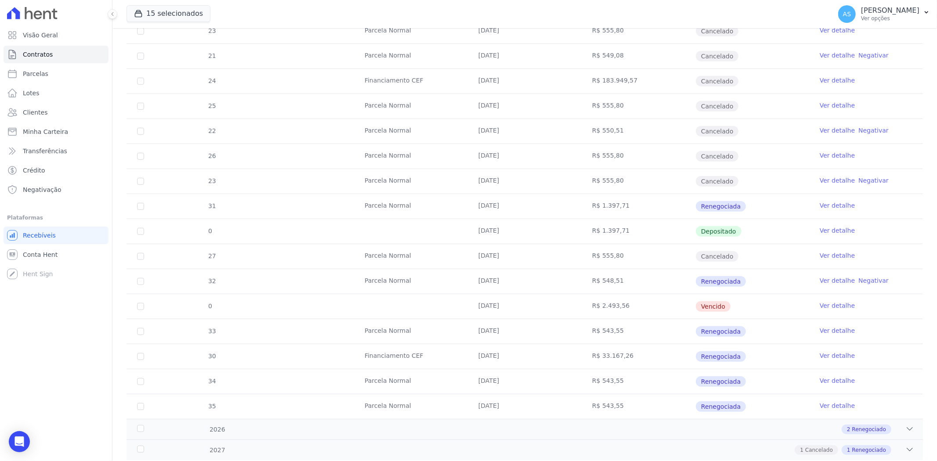
scroll to position [390, 0]
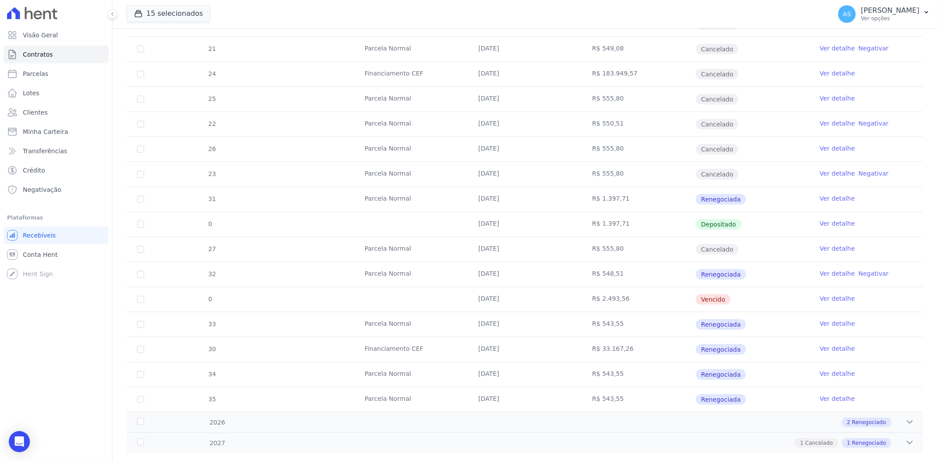
click at [836, 275] on link "Ver detalhe" at bounding box center [836, 273] width 35 height 9
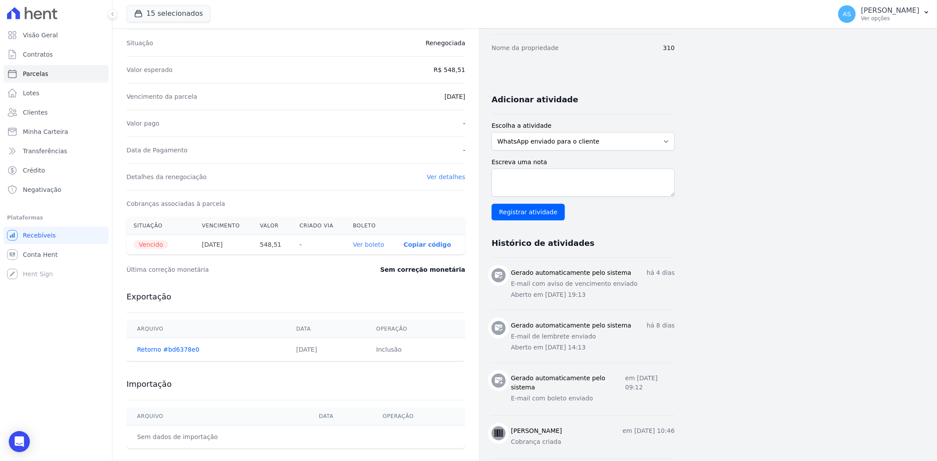
scroll to position [146, 0]
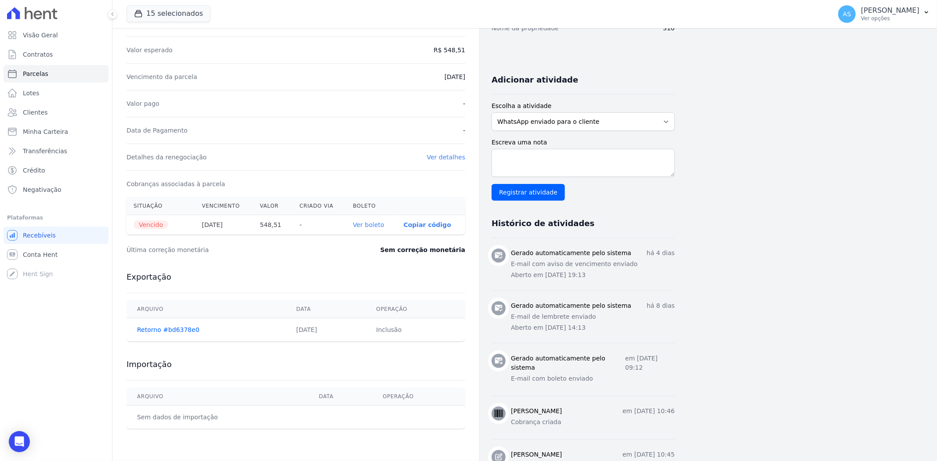
click at [375, 225] on link "Ver boleto" at bounding box center [368, 224] width 31 height 7
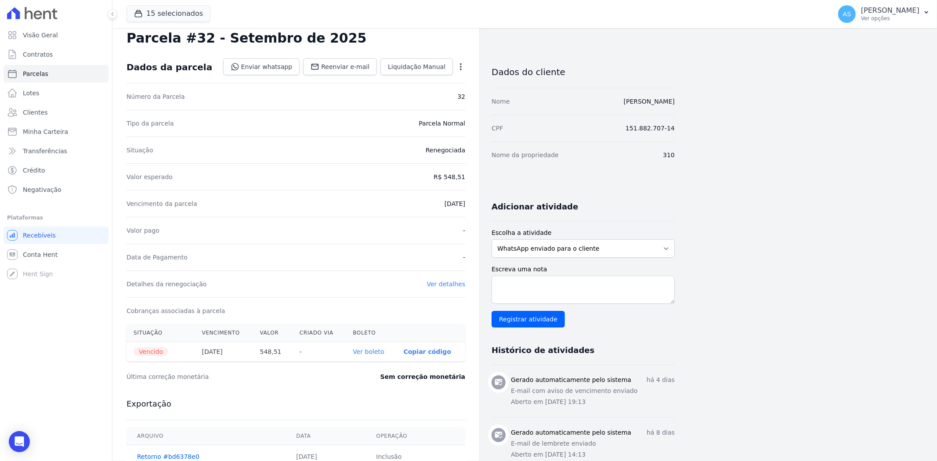
scroll to position [0, 0]
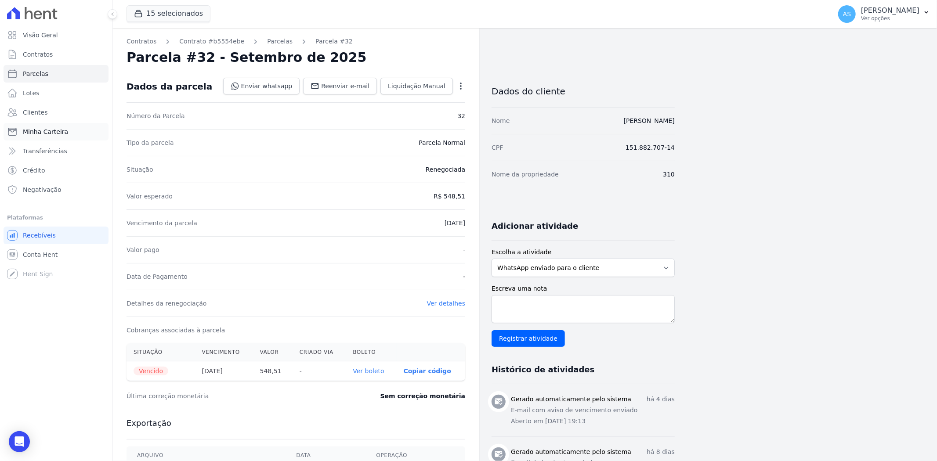
click at [45, 133] on span "Minha Carteira" at bounding box center [45, 131] width 45 height 9
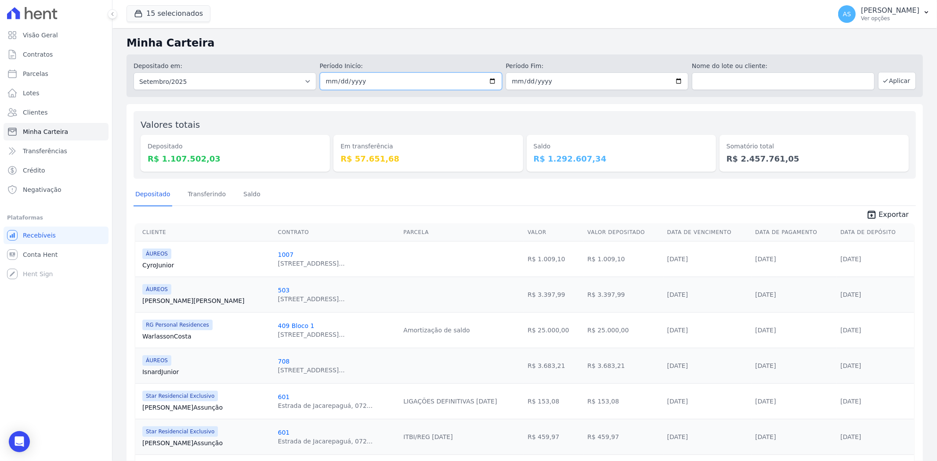
click at [488, 80] on input "2025-09-01" at bounding box center [411, 81] width 183 height 18
type input "[DATE]"
click at [894, 82] on button "Aplicar" at bounding box center [897, 81] width 38 height 18
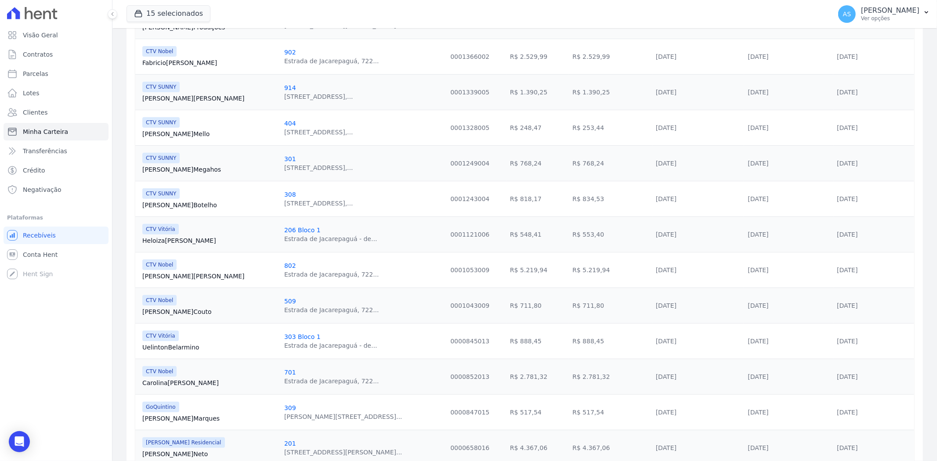
scroll to position [49, 0]
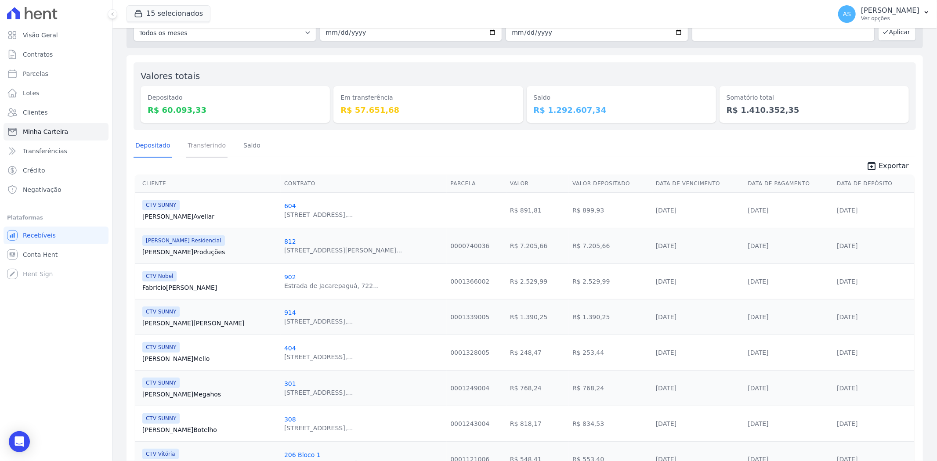
click at [202, 145] on link "Transferindo" at bounding box center [207, 146] width 42 height 23
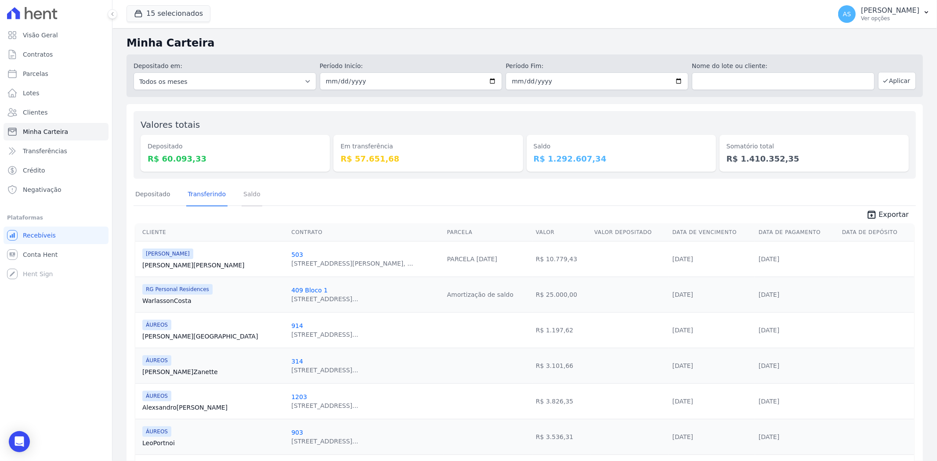
click at [246, 195] on link "Saldo" at bounding box center [252, 195] width 21 height 23
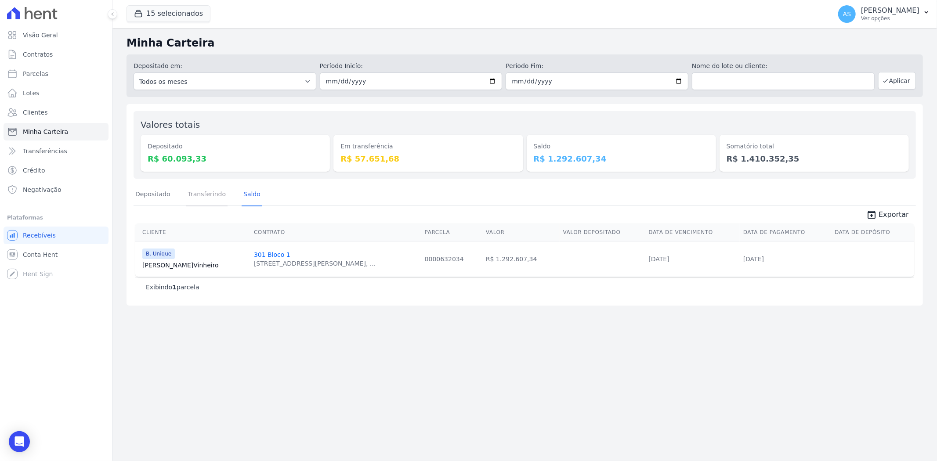
click at [197, 189] on link "Transferindo" at bounding box center [207, 195] width 42 height 23
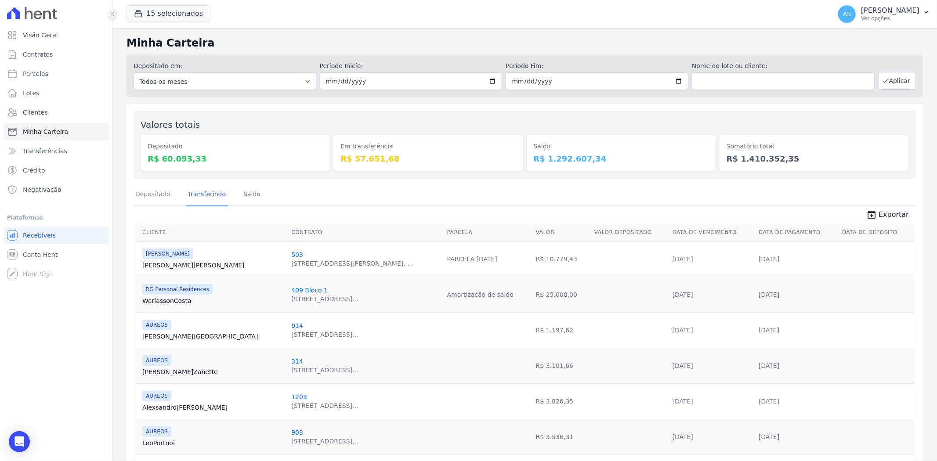
click at [146, 195] on link "Depositado" at bounding box center [152, 195] width 39 height 23
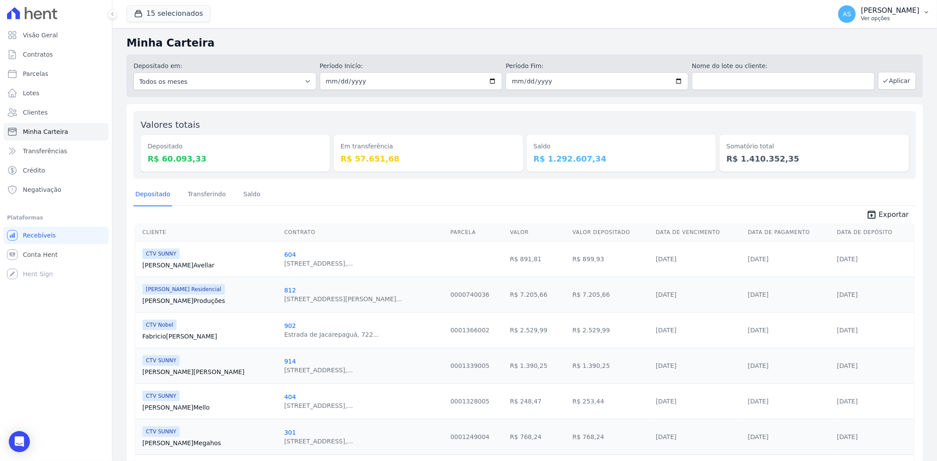
click at [917, 15] on p "Ver opções" at bounding box center [890, 18] width 58 height 7
click at [849, 97] on link "Exportar retornos" at bounding box center [880, 97] width 112 height 16
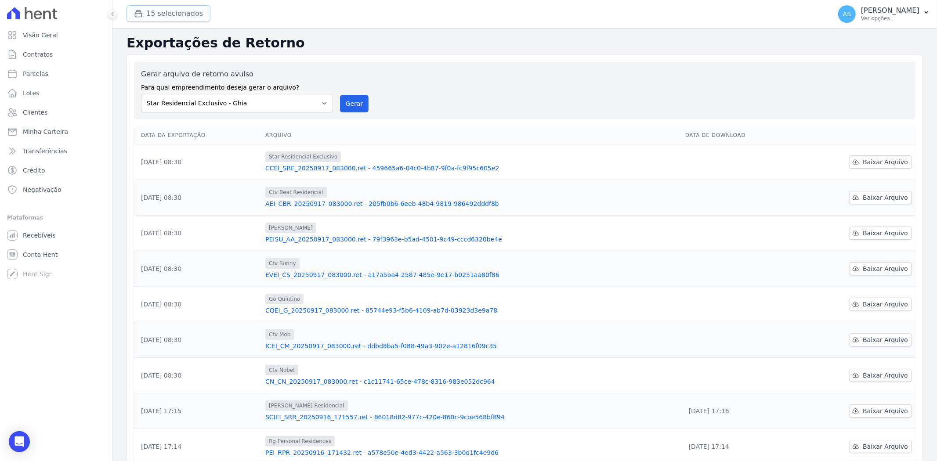
click at [158, 15] on button "15 selecionados" at bounding box center [168, 13] width 84 height 17
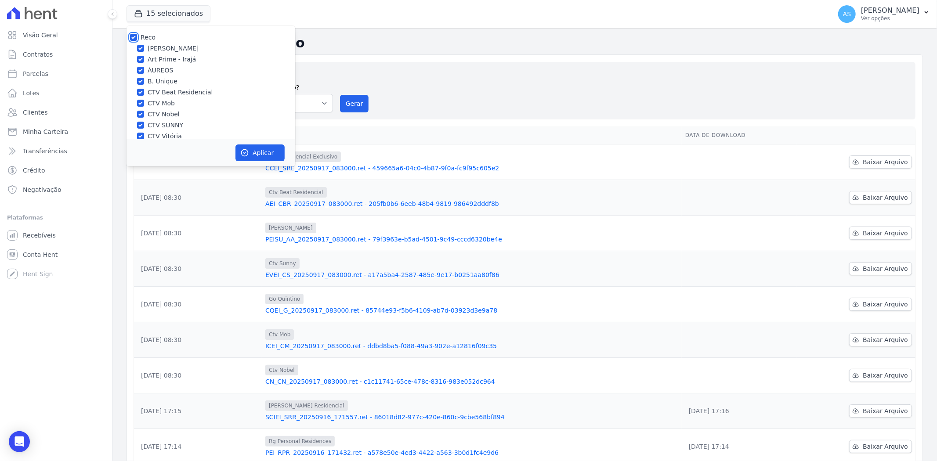
click at [131, 36] on input "Reco" at bounding box center [133, 37] width 7 height 7
checkbox input "false"
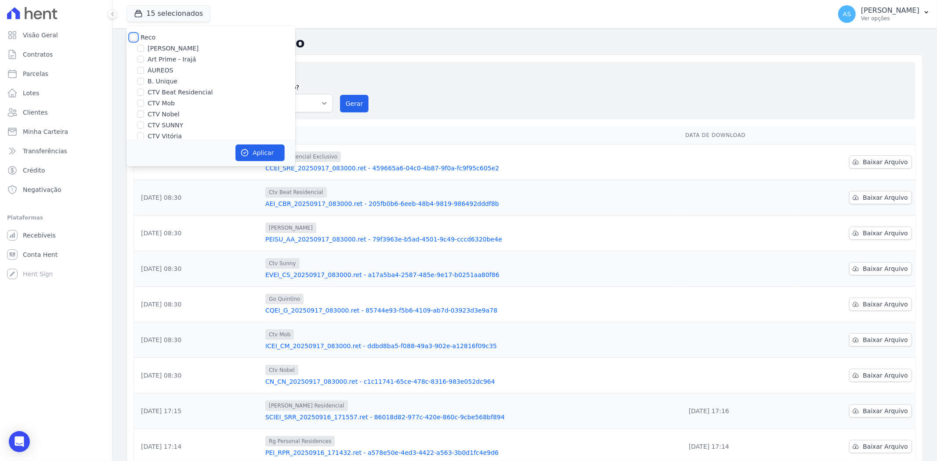
checkbox input "false"
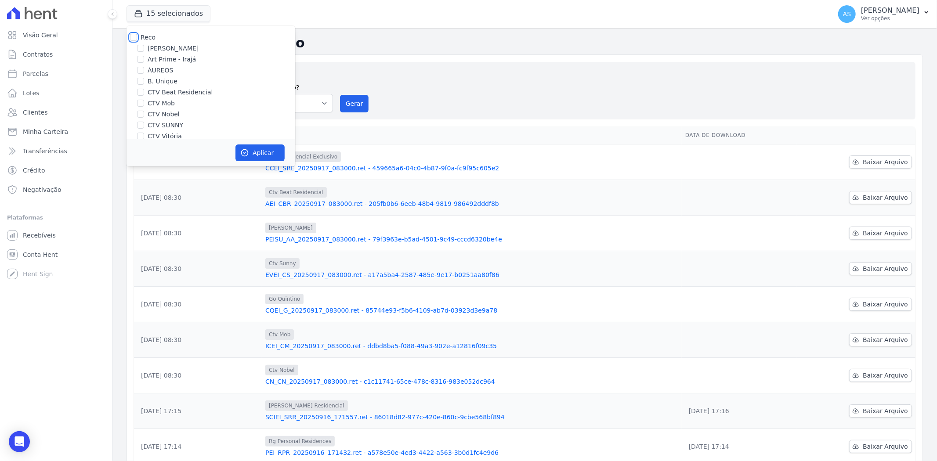
checkbox input "false"
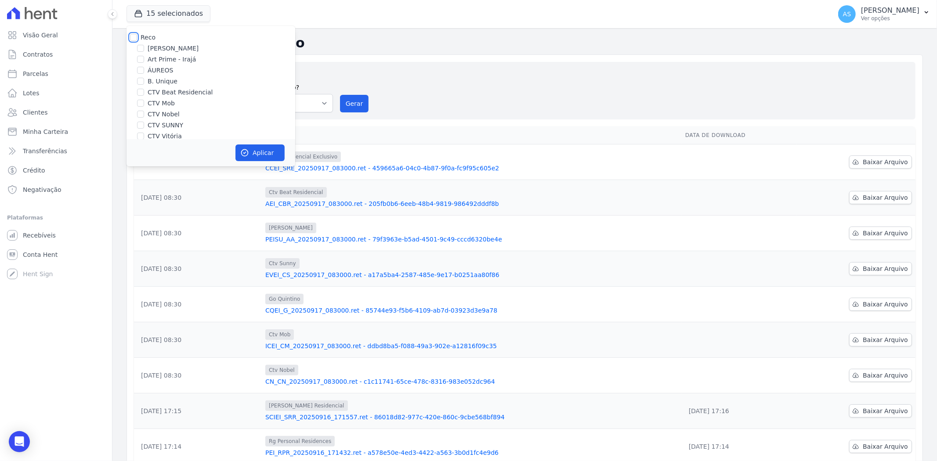
checkbox input "false"
click at [175, 63] on label "CTV Nobel" at bounding box center [164, 65] width 32 height 9
click at [144, 63] on input "CTV Nobel" at bounding box center [140, 65] width 7 height 7
checkbox input "true"
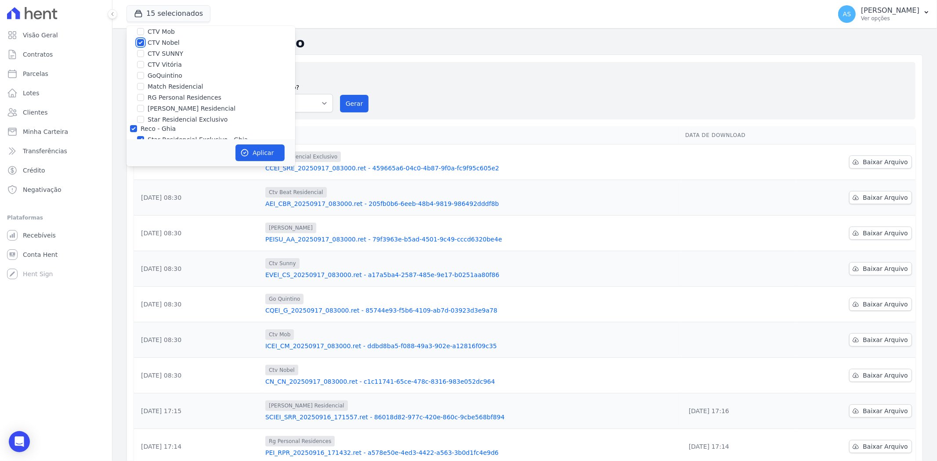
scroll to position [84, 0]
click at [159, 129] on label "Star Residencial Exclusivo - Ghia" at bounding box center [198, 127] width 100 height 9
click at [144, 129] on input "Star Residencial Exclusivo - Ghia" at bounding box center [140, 127] width 7 height 7
checkbox input "false"
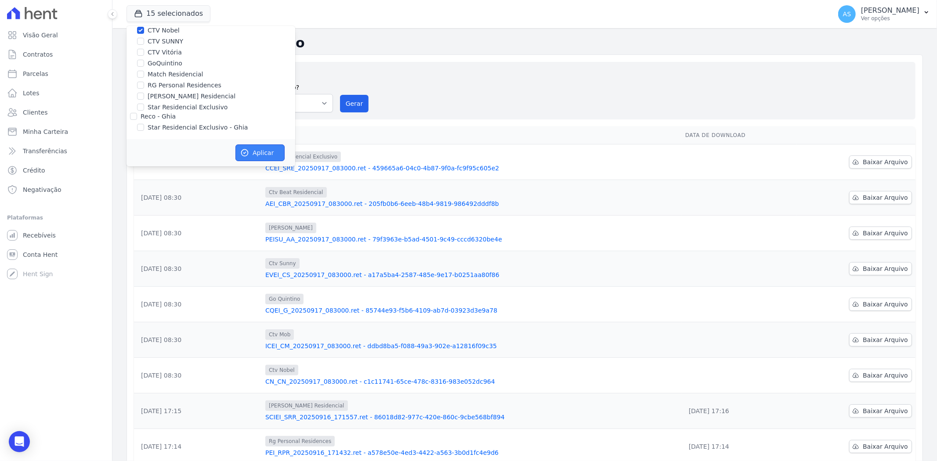
click at [251, 151] on button "Aplicar" at bounding box center [259, 152] width 49 height 17
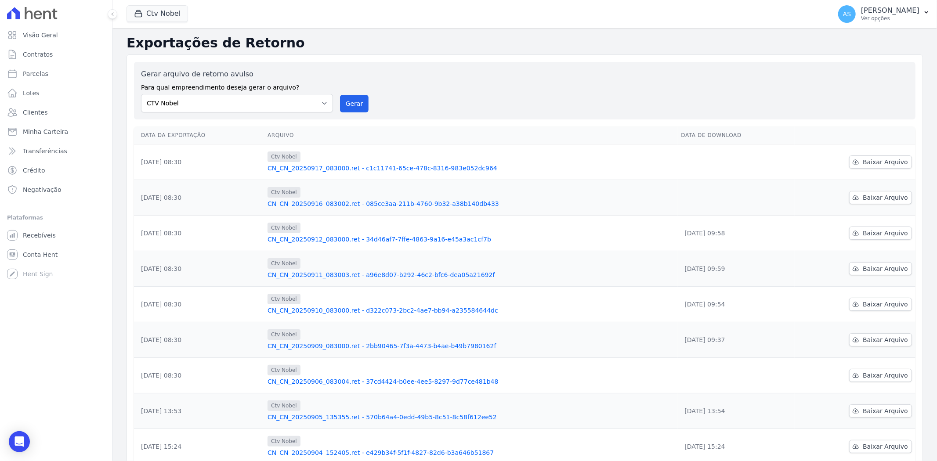
click at [379, 168] on link "CN_CN_20250917_083000.ret - c1c11741-65ce-478c-8316-983e052dc964" at bounding box center [470, 168] width 406 height 9
click at [344, 100] on button "Gerar" at bounding box center [354, 104] width 29 height 18
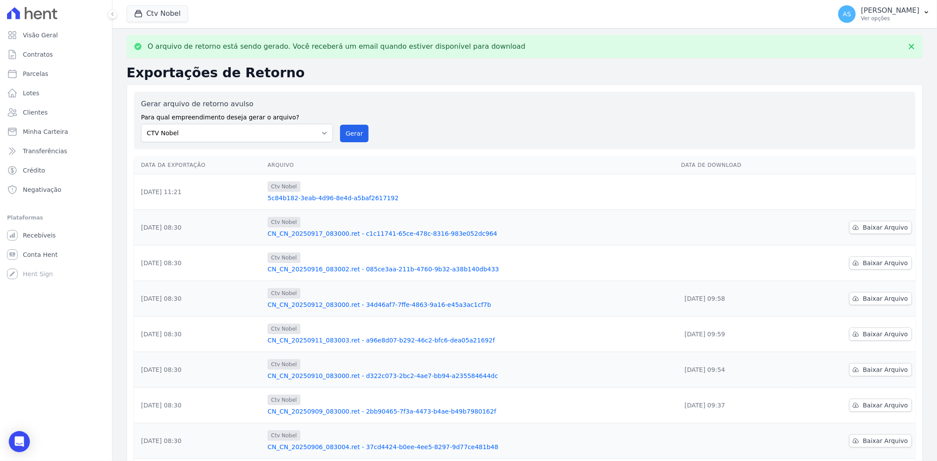
click at [305, 198] on link "5c84b182-3eab-4d96-8e4d-a5baf2617192" at bounding box center [470, 198] width 406 height 9
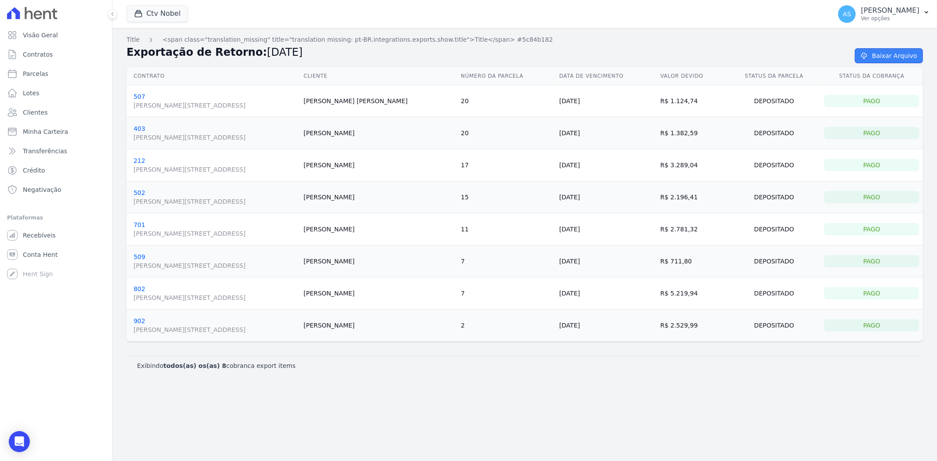
click at [879, 58] on link "Baixar Arquivo" at bounding box center [888, 55] width 68 height 15
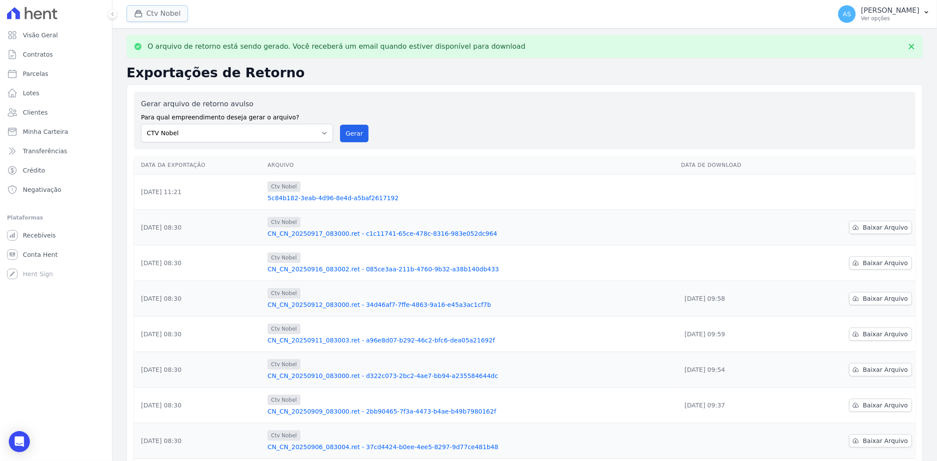
click at [164, 14] on button "Ctv Nobel" at bounding box center [156, 13] width 61 height 17
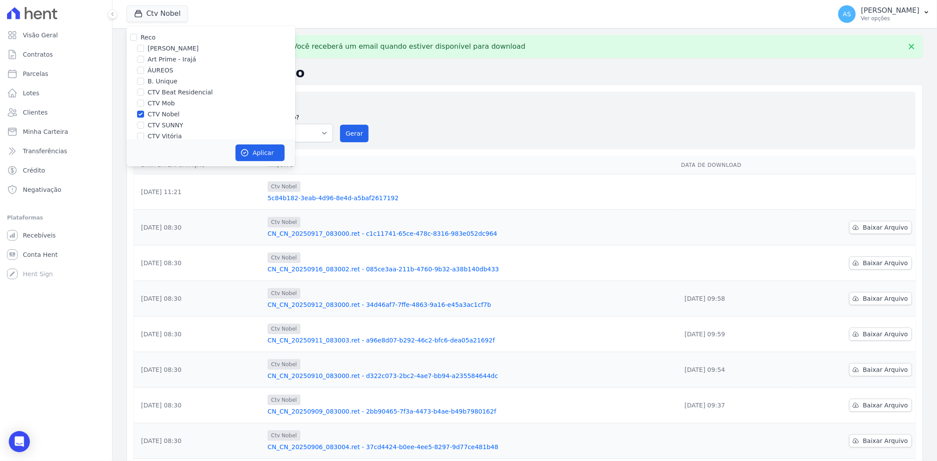
click at [141, 119] on div "CTV Nobel" at bounding box center [210, 114] width 169 height 9
click at [141, 115] on input "CTV Nobel" at bounding box center [140, 114] width 7 height 7
checkbox input "false"
click at [142, 126] on input "CTV SUNNY" at bounding box center [140, 125] width 7 height 7
checkbox input "true"
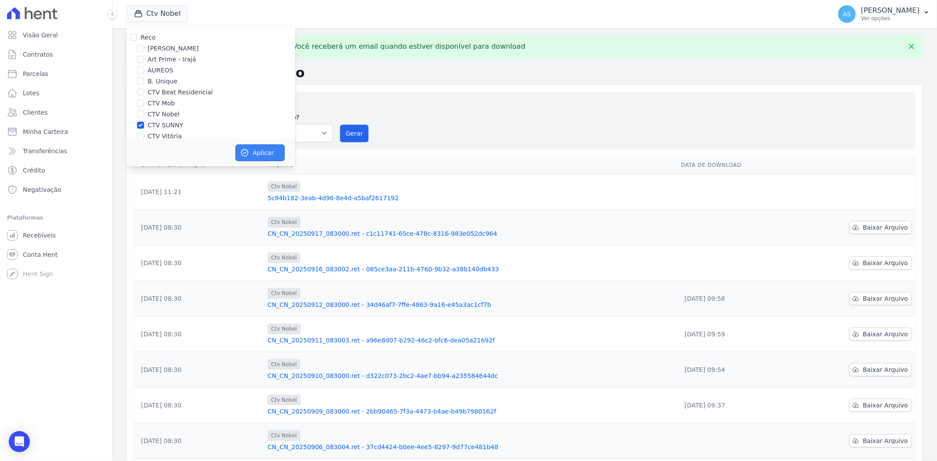
click at [256, 154] on button "Aplicar" at bounding box center [259, 152] width 49 height 17
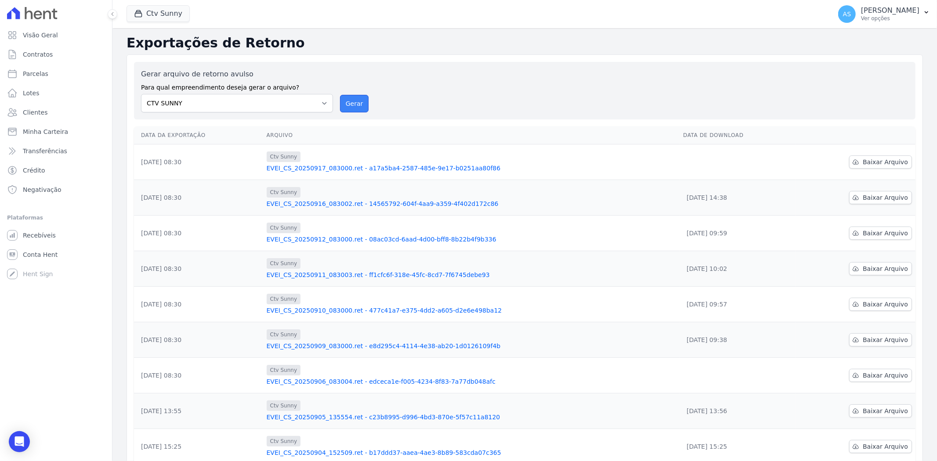
click at [349, 105] on button "Gerar" at bounding box center [354, 104] width 29 height 18
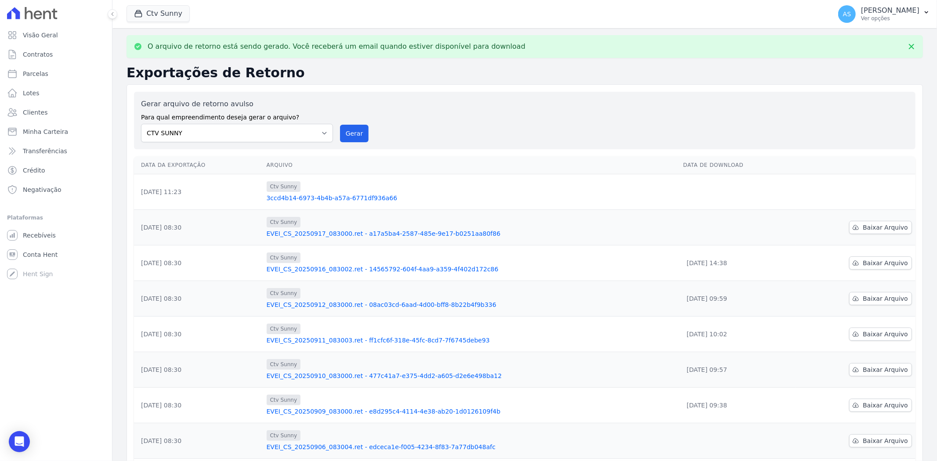
click at [366, 198] on link "3ccd4b14-6973-4b4b-a57a-6771df936a66" at bounding box center [472, 198] width 410 height 9
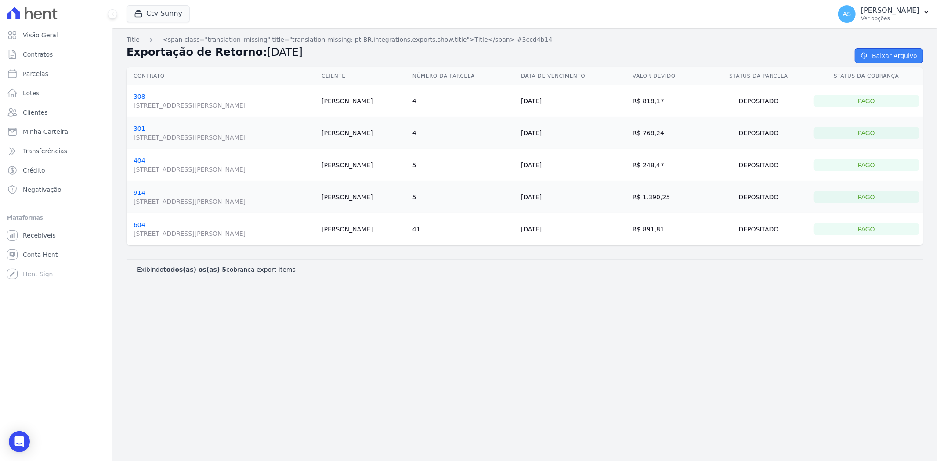
click at [878, 56] on link "Baixar Arquivo" at bounding box center [888, 55] width 68 height 15
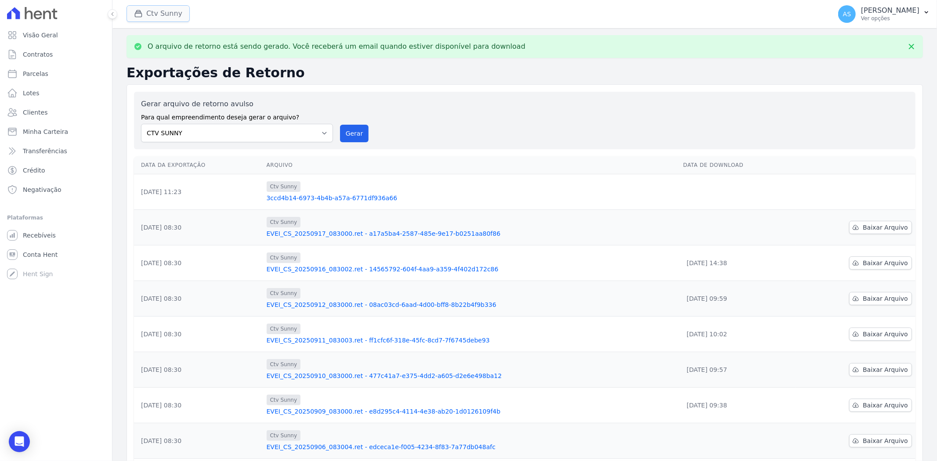
click at [151, 18] on button "Ctv Sunny" at bounding box center [157, 13] width 63 height 17
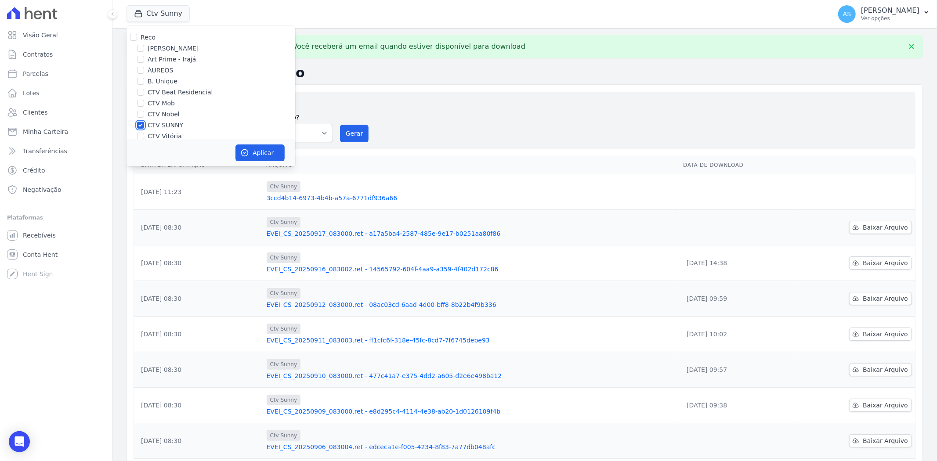
click at [141, 125] on input "CTV SUNNY" at bounding box center [140, 125] width 7 height 7
checkbox input "false"
click at [141, 135] on input "CTV Vitória" at bounding box center [140, 136] width 7 height 7
checkbox input "true"
click at [252, 153] on button "Aplicar" at bounding box center [259, 152] width 49 height 17
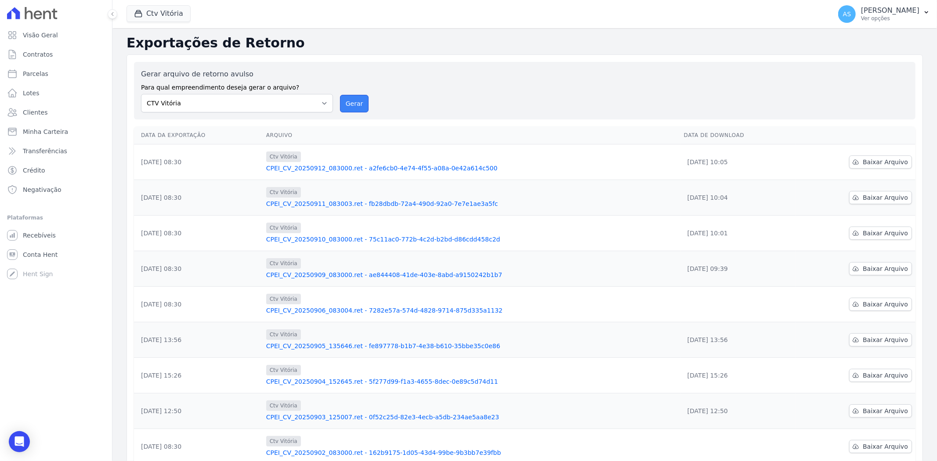
click at [360, 104] on button "Gerar" at bounding box center [354, 104] width 29 height 18
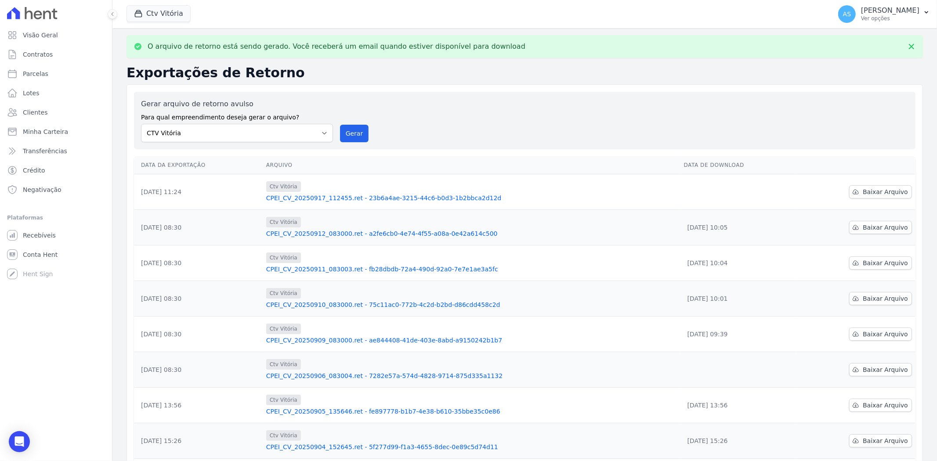
click at [410, 198] on link "CPEI_CV_20250917_112455.ret - 23b6a4ae-3215-44c6-b0d3-1b2bbca2d12d" at bounding box center [471, 198] width 411 height 9
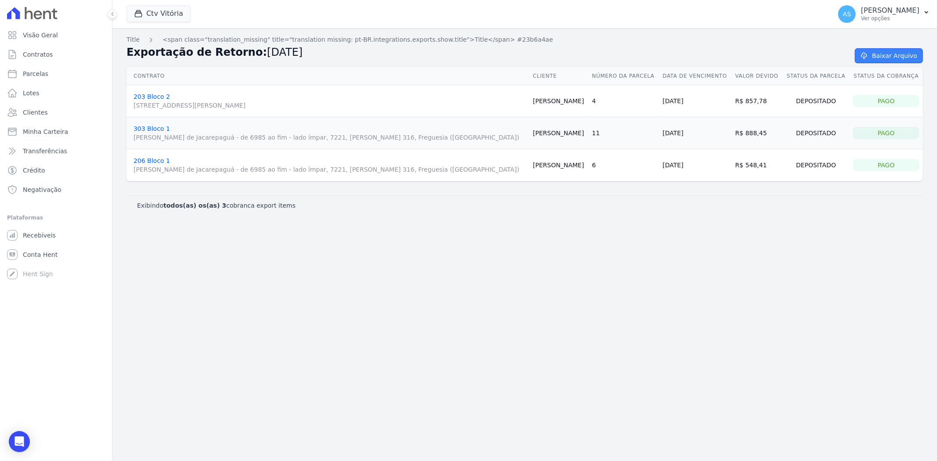
click at [876, 58] on link "Baixar Arquivo" at bounding box center [888, 55] width 68 height 15
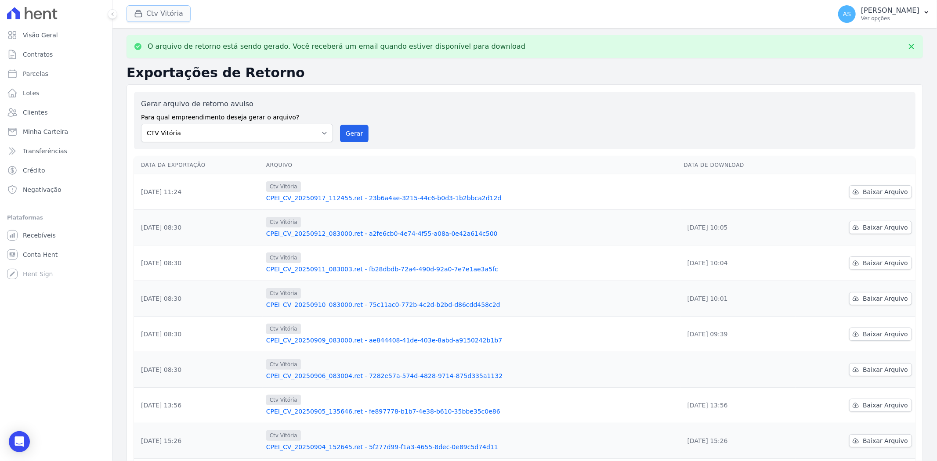
click at [156, 14] on button "Ctv Vitória" at bounding box center [158, 13] width 64 height 17
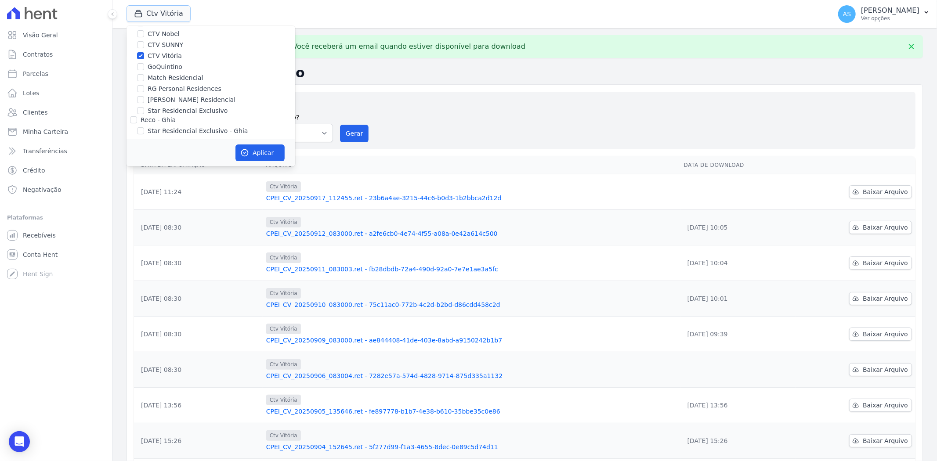
scroll to position [84, 0]
click at [139, 52] on input "CTV Vitória" at bounding box center [140, 52] width 7 height 7
checkbox input "false"
click at [144, 94] on div "[PERSON_NAME] Residencial" at bounding box center [210, 96] width 169 height 9
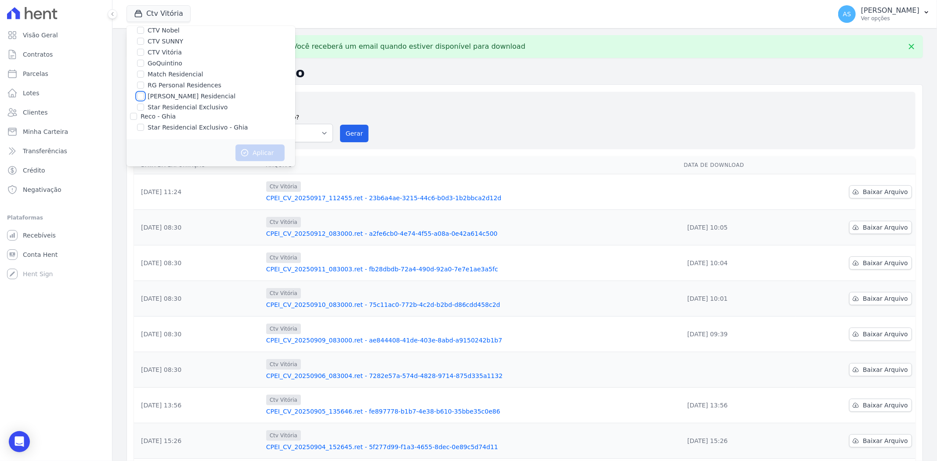
click at [142, 95] on input "[PERSON_NAME] Residencial" at bounding box center [140, 96] width 7 height 7
checkbox input "true"
click at [270, 150] on button "Aplicar" at bounding box center [259, 152] width 49 height 17
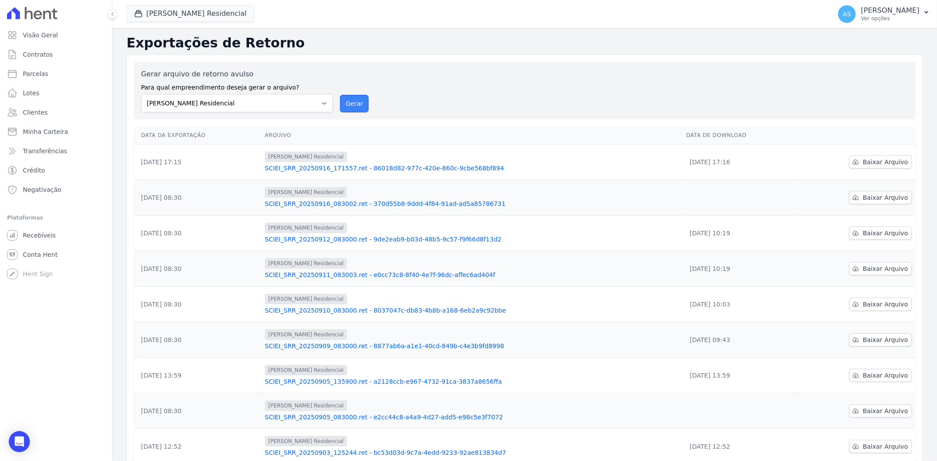
click at [357, 104] on button "Gerar" at bounding box center [354, 104] width 29 height 18
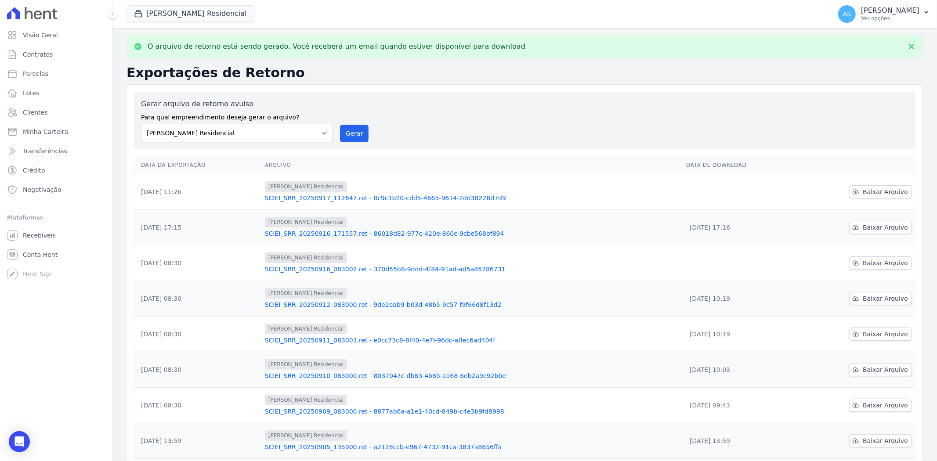
click at [394, 198] on link "SCIEI_SRR_20250917_112647.ret - 0c9c1b20-cdd5-4665-9614-2dd38228d7d9" at bounding box center [472, 198] width 414 height 9
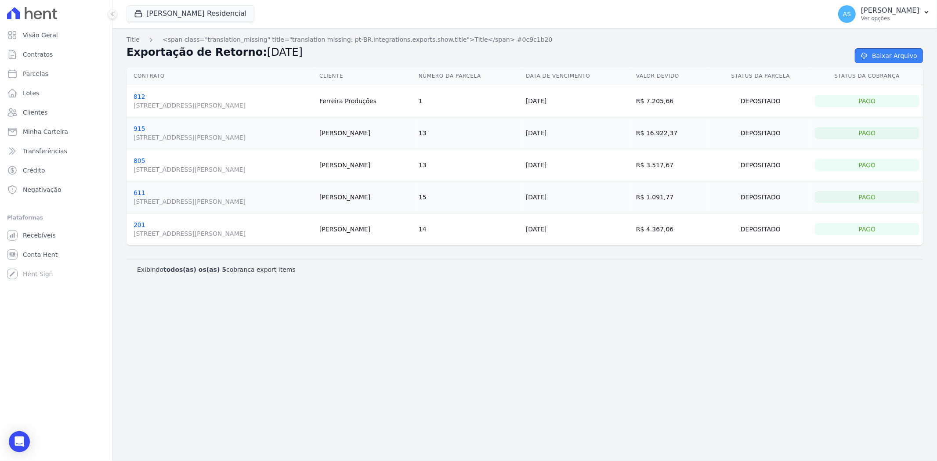
click at [896, 53] on link "Baixar Arquivo" at bounding box center [888, 55] width 68 height 15
click at [29, 110] on span "Clientes" at bounding box center [35, 112] width 25 height 9
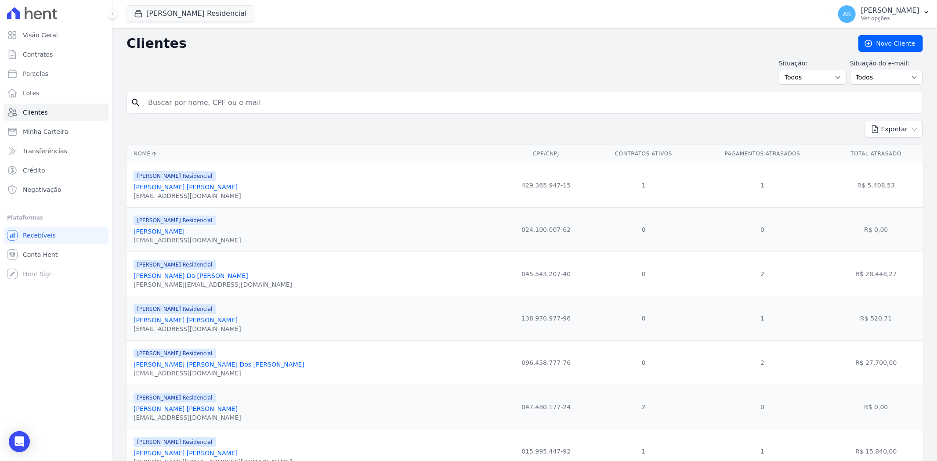
click at [152, 106] on input "search" at bounding box center [531, 103] width 776 height 18
type input "Lucas Xavier Pereira"
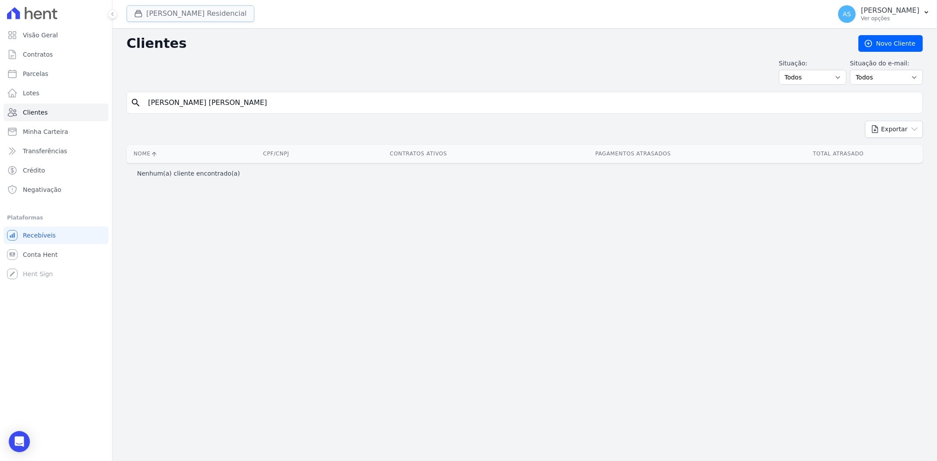
click at [150, 14] on button "[PERSON_NAME] Residencial" at bounding box center [190, 13] width 128 height 17
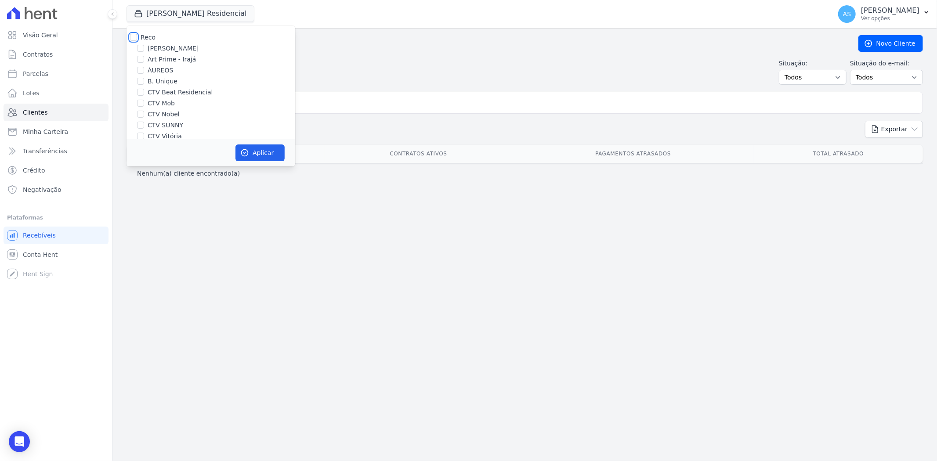
click at [135, 37] on input "Reco" at bounding box center [133, 37] width 7 height 7
checkbox input "true"
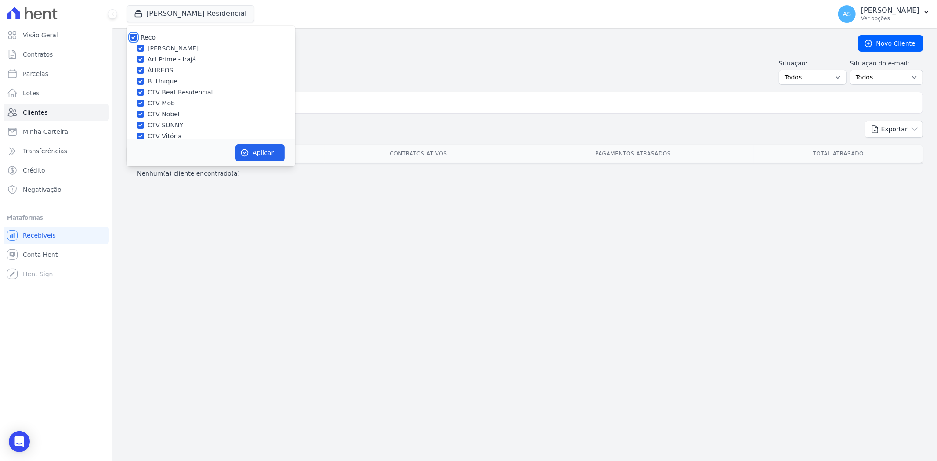
checkbox input "true"
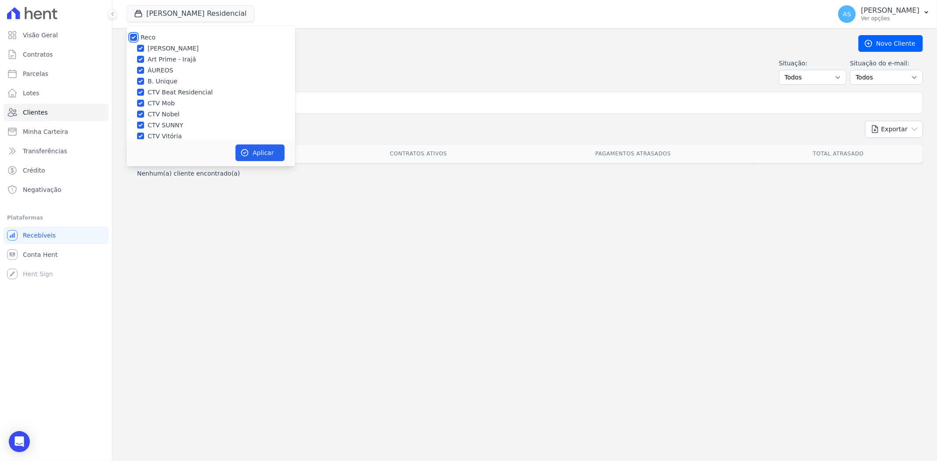
checkbox input "true"
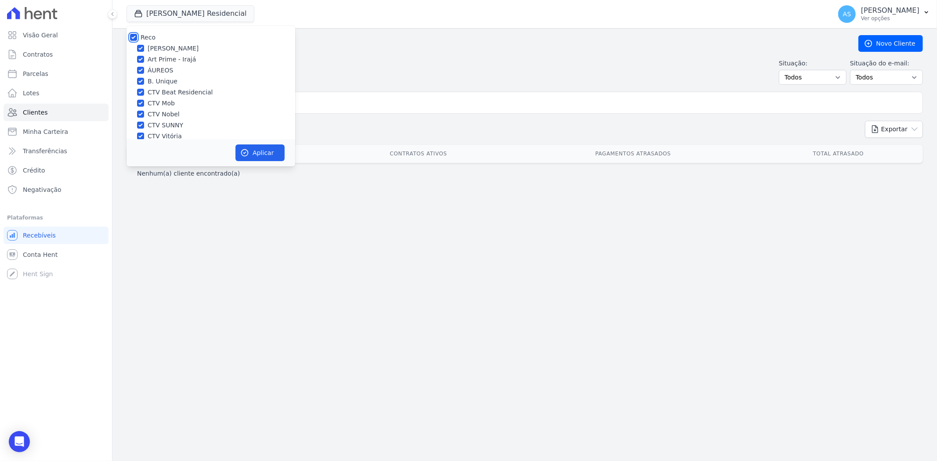
scroll to position [84, 0]
click at [156, 126] on label "Star Residencial Exclusivo - Ghia" at bounding box center [198, 127] width 100 height 9
click at [144, 126] on input "Star Residencial Exclusivo - Ghia" at bounding box center [140, 127] width 7 height 7
checkbox input "true"
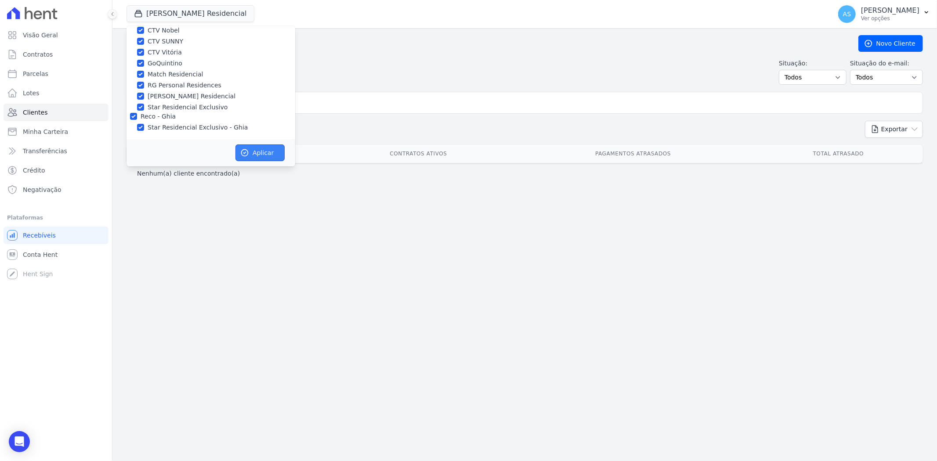
click at [258, 154] on button "Aplicar" at bounding box center [259, 152] width 49 height 17
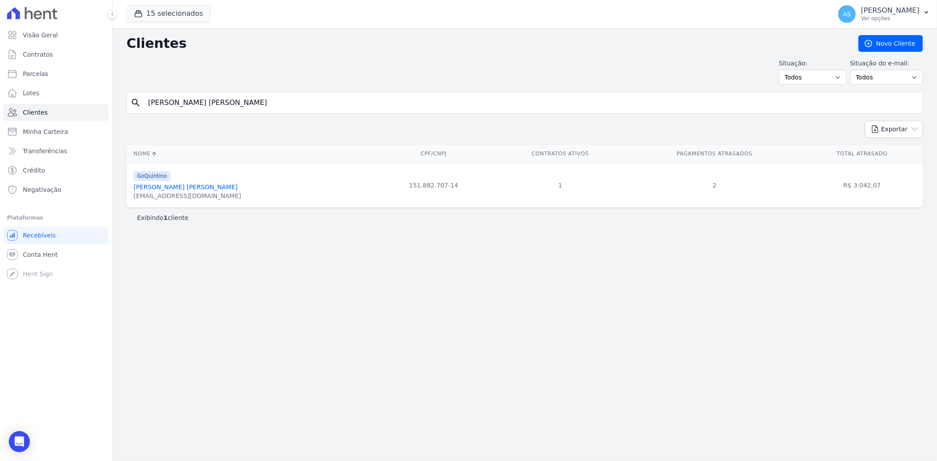
click at [164, 184] on link "Lucas Xavier Pereira" at bounding box center [185, 187] width 104 height 7
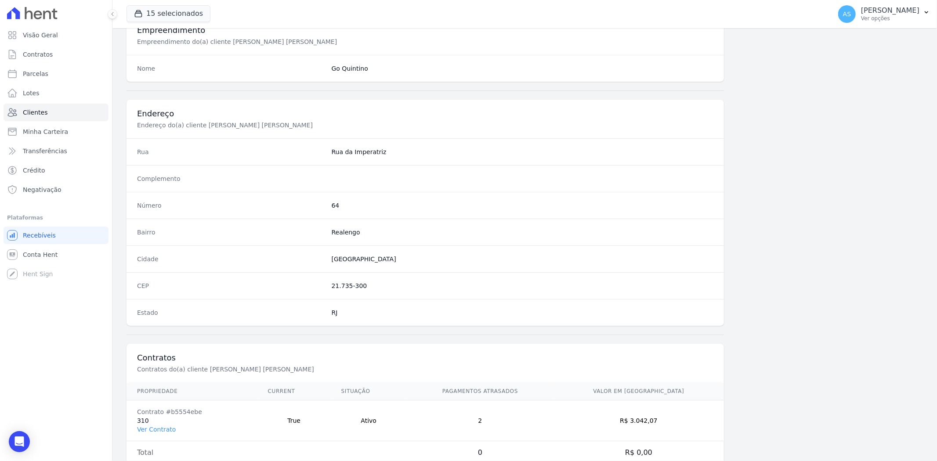
scroll to position [362, 0]
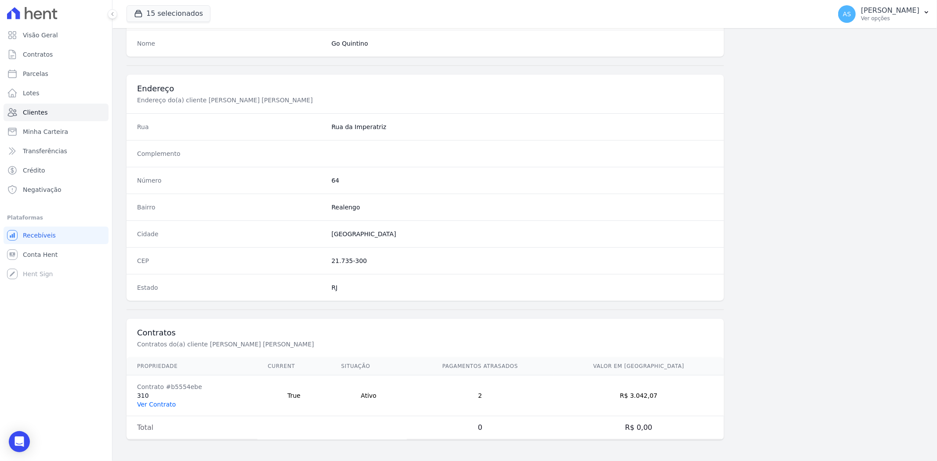
click at [151, 406] on link "Ver Contrato" at bounding box center [156, 404] width 39 height 7
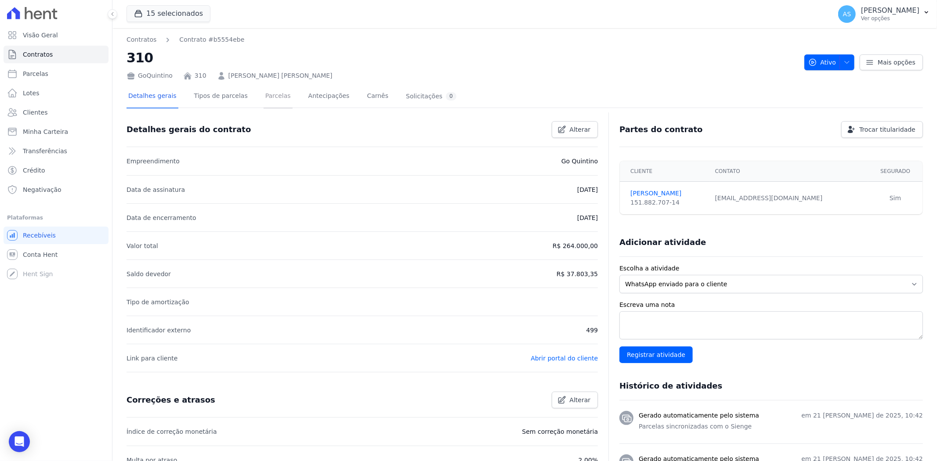
click at [263, 94] on link "Parcelas" at bounding box center [277, 96] width 29 height 23
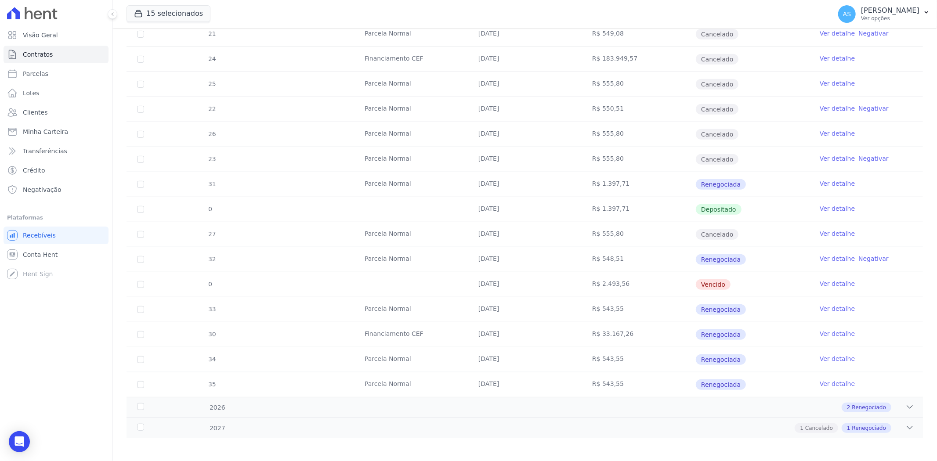
scroll to position [409, 0]
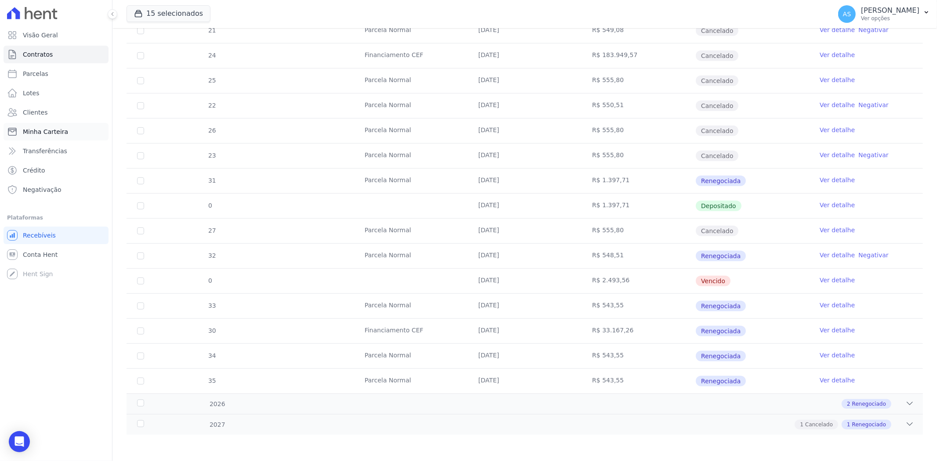
click at [51, 132] on span "Minha Carteira" at bounding box center [45, 131] width 45 height 9
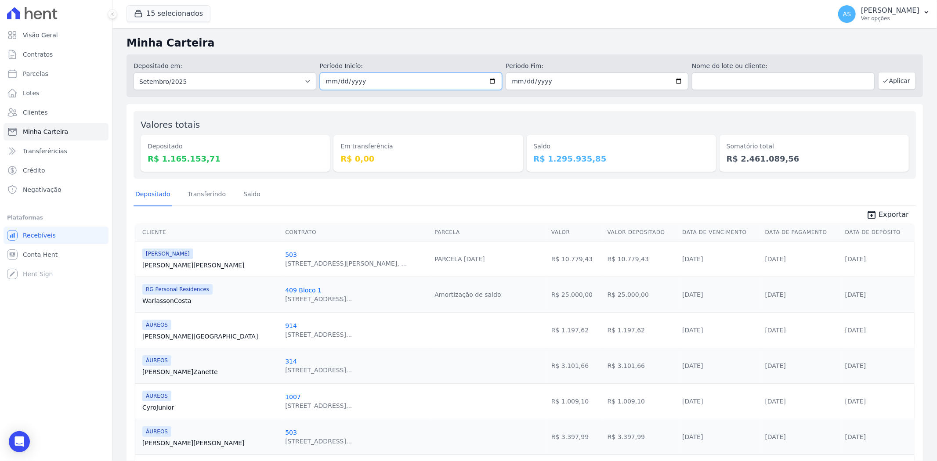
click at [488, 79] on input "2025-09-01" at bounding box center [411, 81] width 183 height 18
type input "[DATE]"
click at [888, 79] on button "Aplicar" at bounding box center [897, 81] width 38 height 18
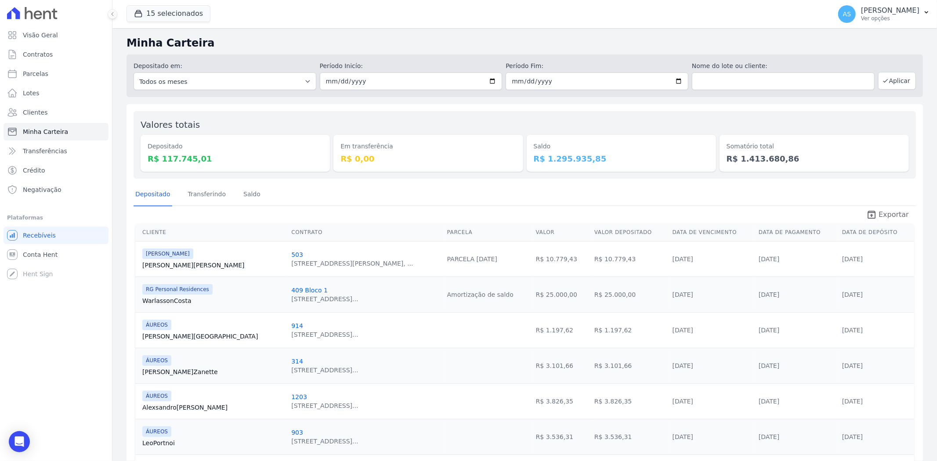
click at [878, 215] on span "Exportar" at bounding box center [893, 214] width 30 height 11
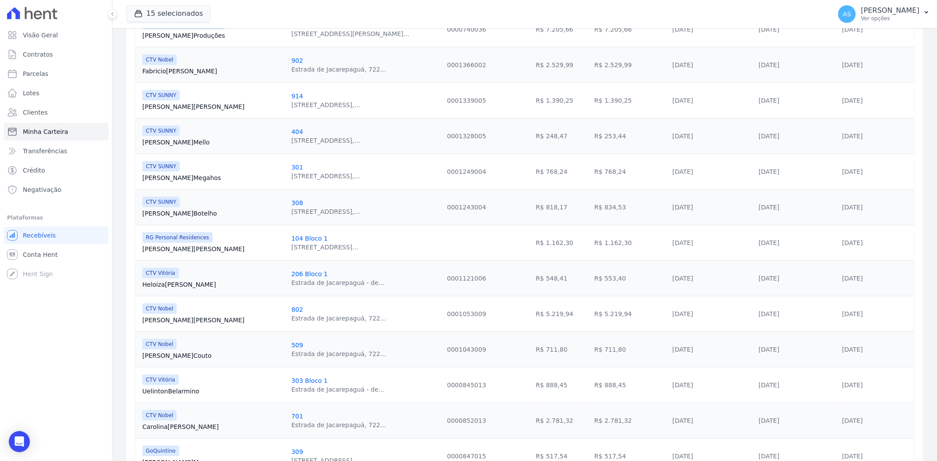
scroll to position [717, 0]
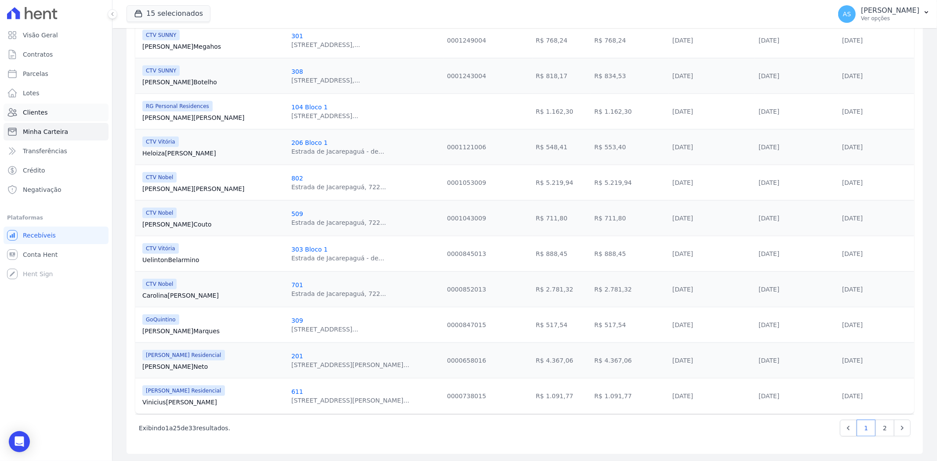
click at [29, 109] on span "Clientes" at bounding box center [35, 112] width 25 height 9
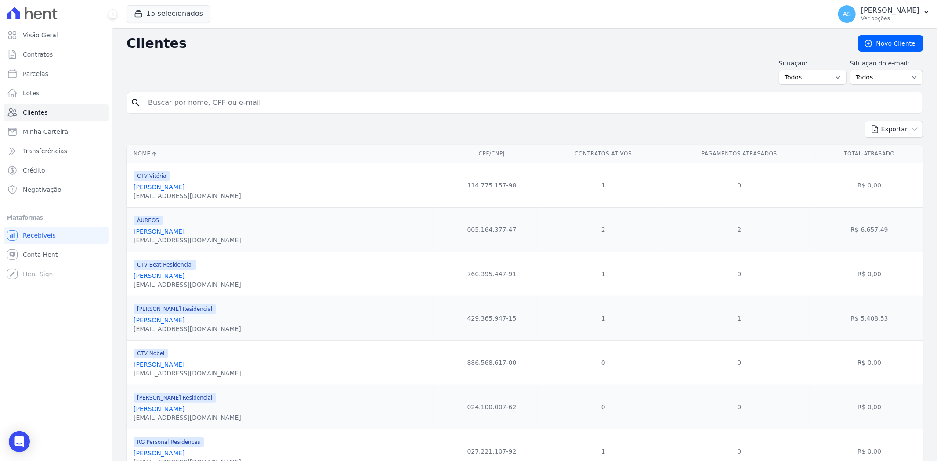
click at [195, 106] on input "search" at bounding box center [531, 103] width 776 height 18
paste input "[PERSON_NAME]"
type input "[PERSON_NAME]"
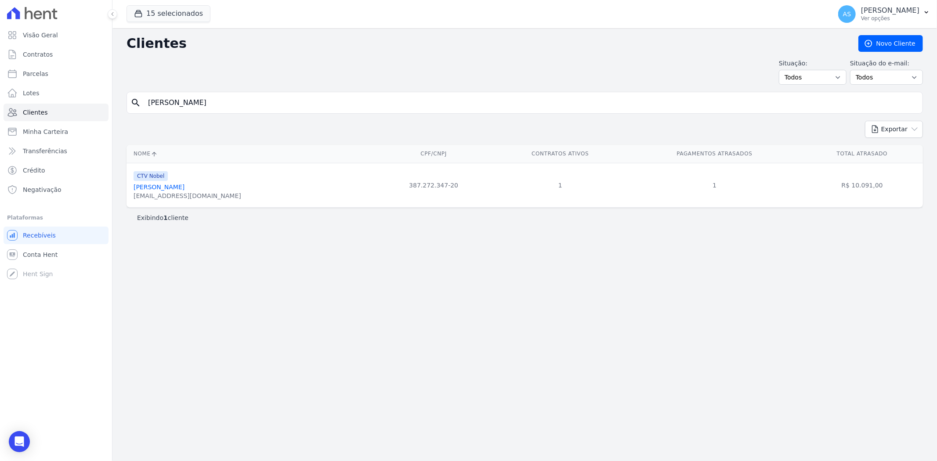
click at [181, 186] on link "[PERSON_NAME]" at bounding box center [158, 187] width 51 height 7
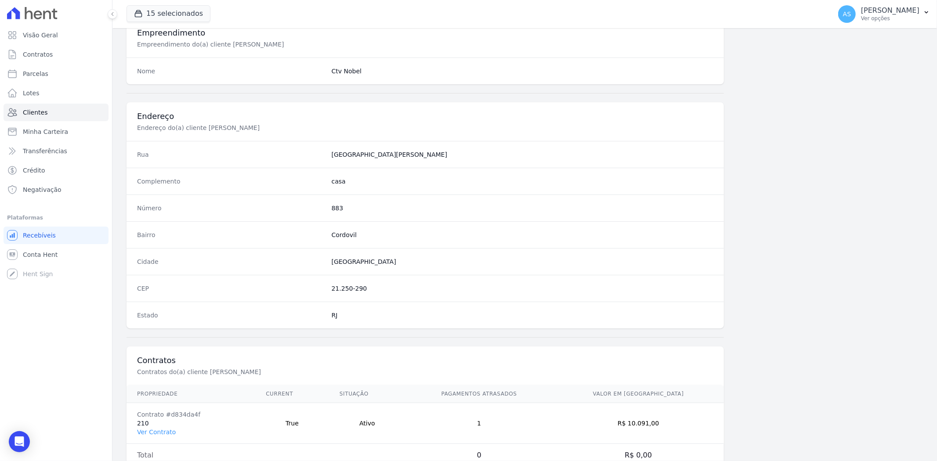
scroll to position [362, 0]
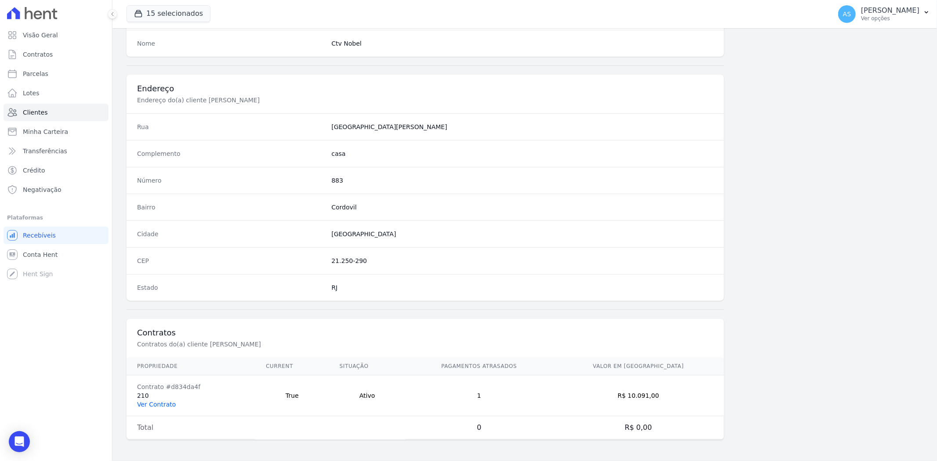
click at [148, 404] on link "Ver Contrato" at bounding box center [156, 404] width 39 height 7
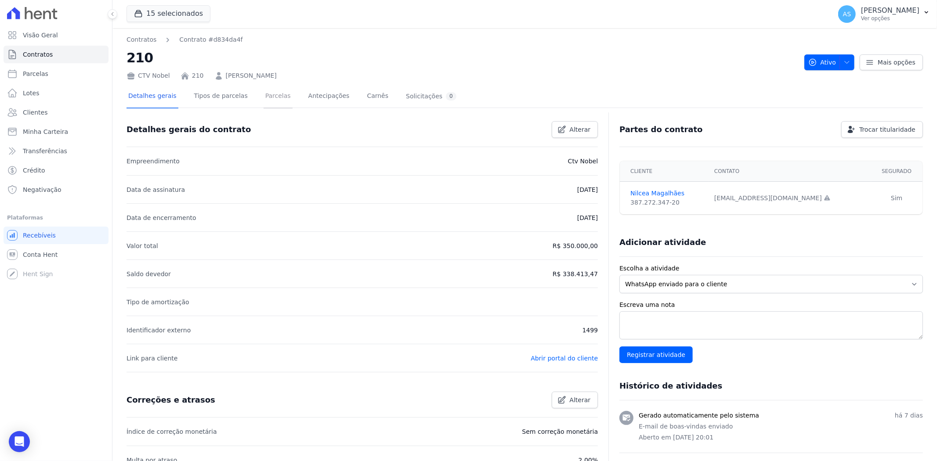
click at [267, 91] on link "Parcelas" at bounding box center [277, 96] width 29 height 23
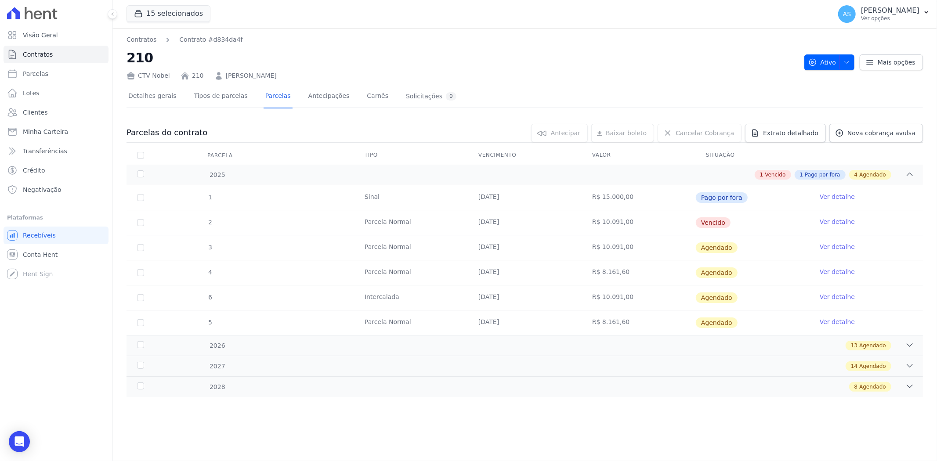
click at [831, 222] on link "Ver detalhe" at bounding box center [836, 221] width 35 height 9
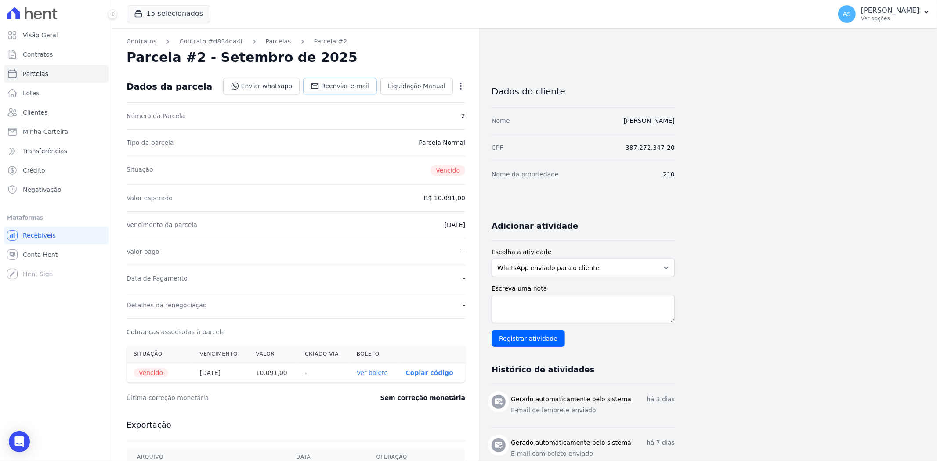
click at [363, 85] on span "Reenviar e-mail" at bounding box center [345, 86] width 48 height 9
click at [918, 11] on p "[PERSON_NAME]" at bounding box center [890, 10] width 58 height 9
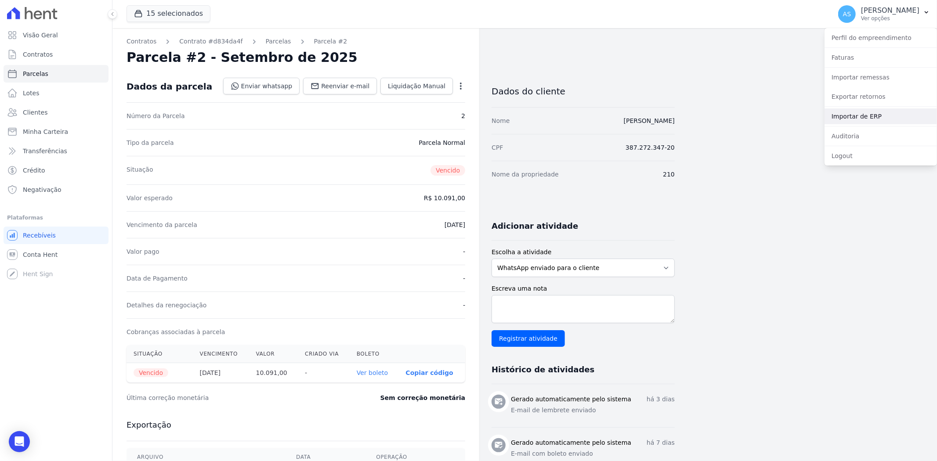
click at [855, 115] on link "Importar de ERP" at bounding box center [880, 116] width 112 height 16
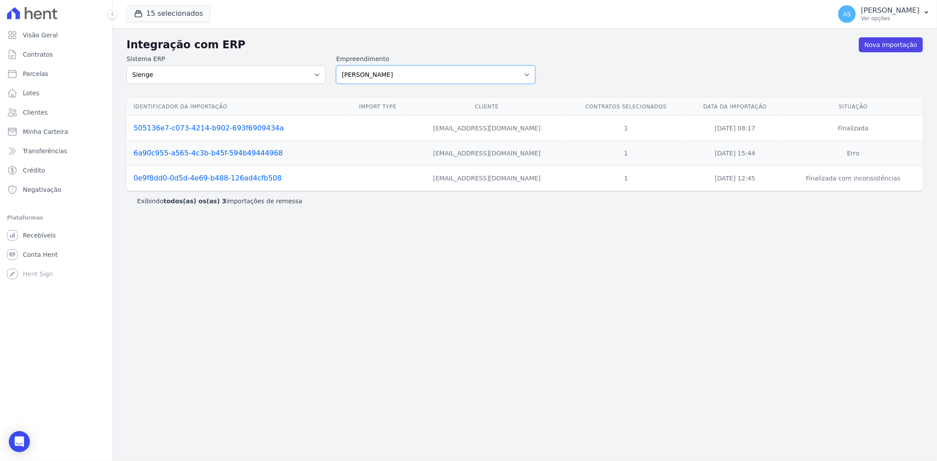
click at [527, 73] on select "Amaré Arpoador Art Prime - Irajá ÁUREOS B. Unique CTV Beat Residencial CTV Mob …" at bounding box center [435, 74] width 199 height 18
select select "9db4d767-ec98-4519-aed7-f9568aa0b04c"
click at [336, 65] on select "Amaré Arpoador Art Prime - Irajá ÁUREOS B. Unique CTV Beat Residencial CTV Mob …" at bounding box center [435, 74] width 199 height 18
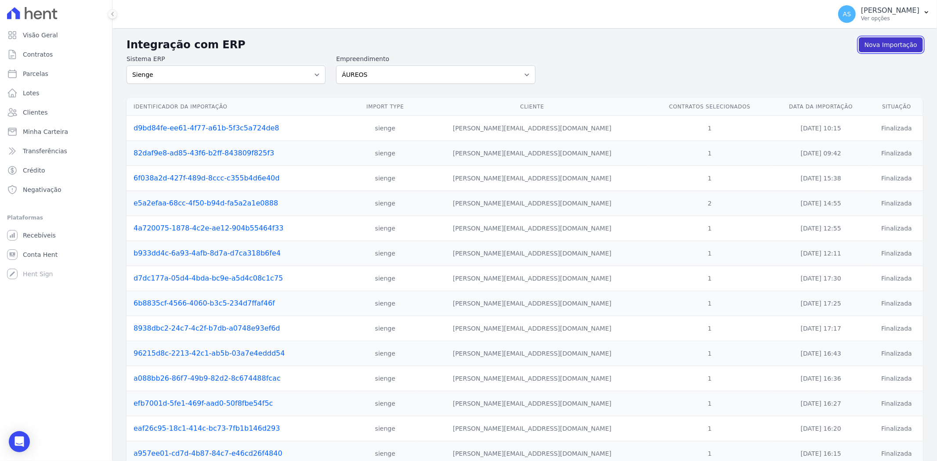
click at [883, 42] on link "Nova Importação" at bounding box center [890, 44] width 64 height 15
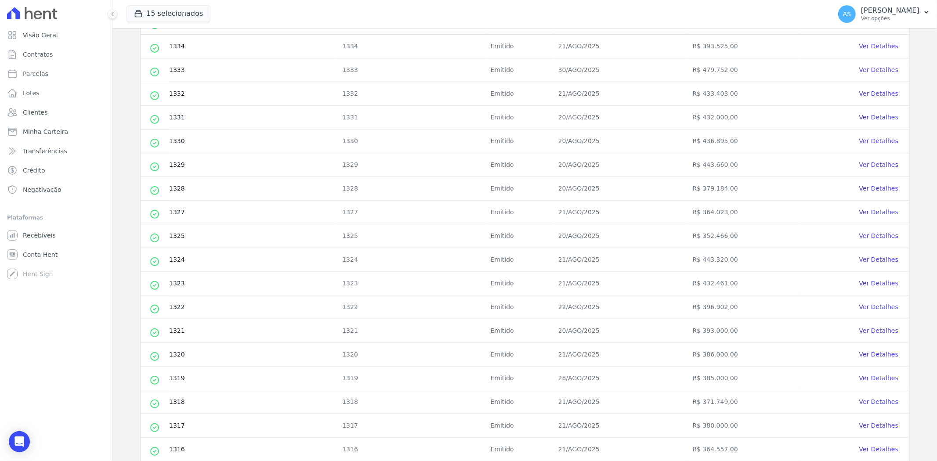
scroll to position [244, 0]
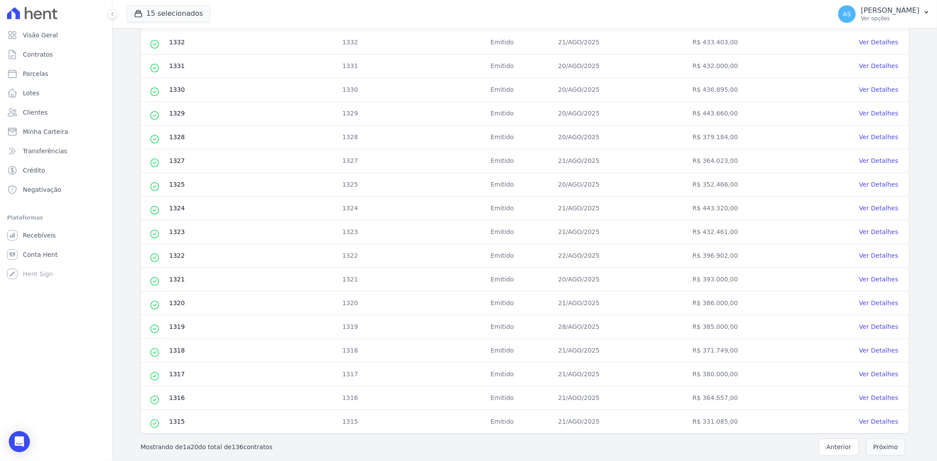
click at [872, 446] on button "Próximo" at bounding box center [885, 447] width 40 height 17
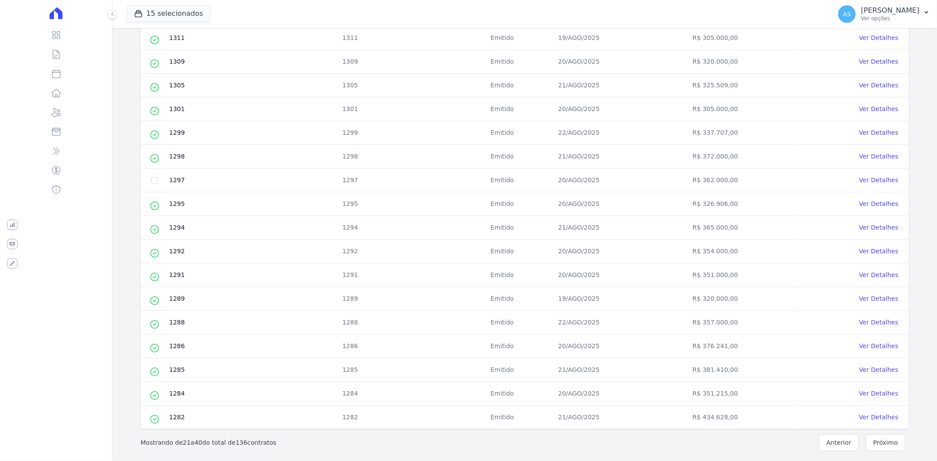
scroll to position [251, 0]
click at [876, 444] on button "Próximo" at bounding box center [885, 440] width 40 height 17
click at [883, 446] on button "Próximo" at bounding box center [885, 440] width 40 height 17
click at [878, 436] on button "Próximo" at bounding box center [885, 440] width 40 height 17
click at [879, 440] on button "Próximo" at bounding box center [885, 440] width 40 height 17
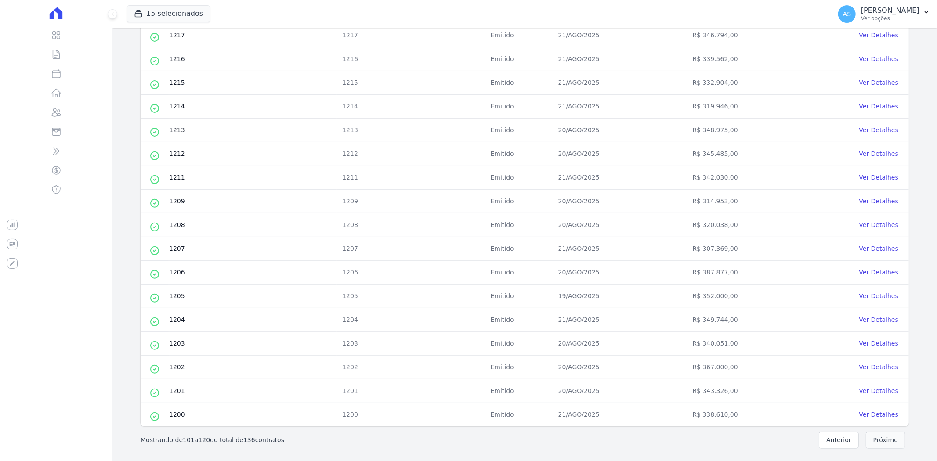
click at [882, 438] on button "Próximo" at bounding box center [885, 440] width 40 height 17
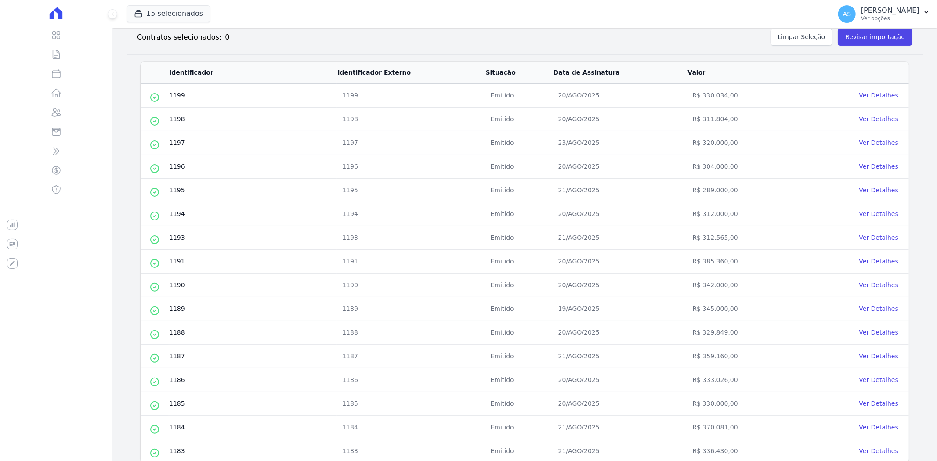
scroll to position [156, 0]
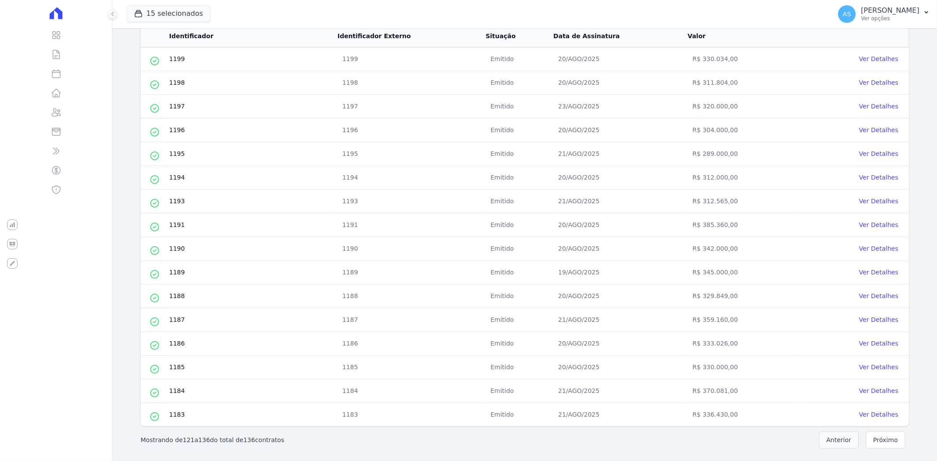
click at [829, 440] on button "Anterior" at bounding box center [838, 440] width 40 height 17
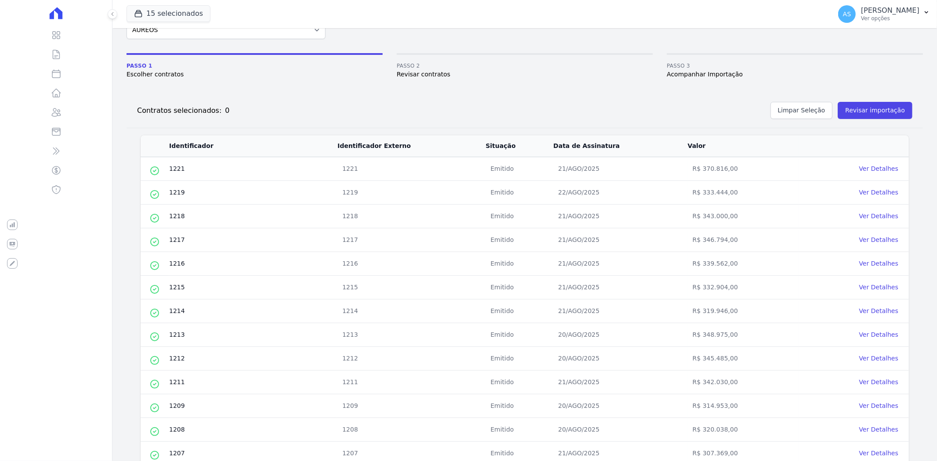
scroll to position [251, 0]
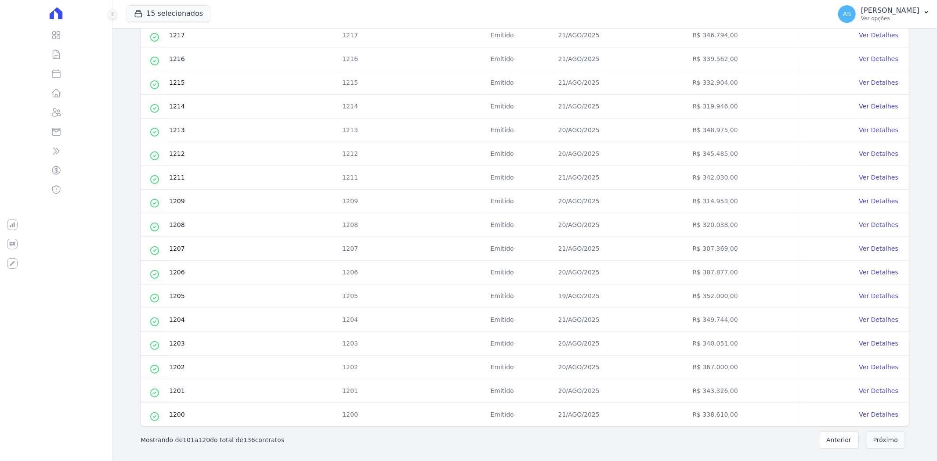
click at [874, 434] on button "Próximo" at bounding box center [885, 440] width 40 height 17
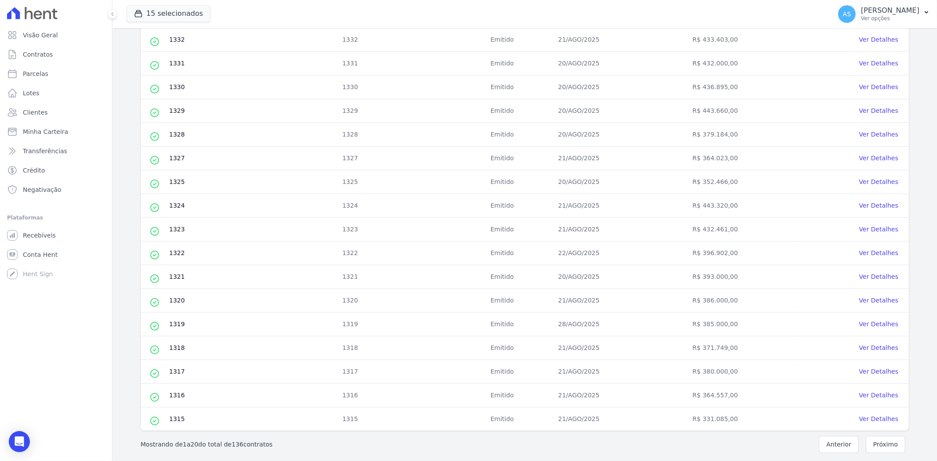
scroll to position [251, 0]
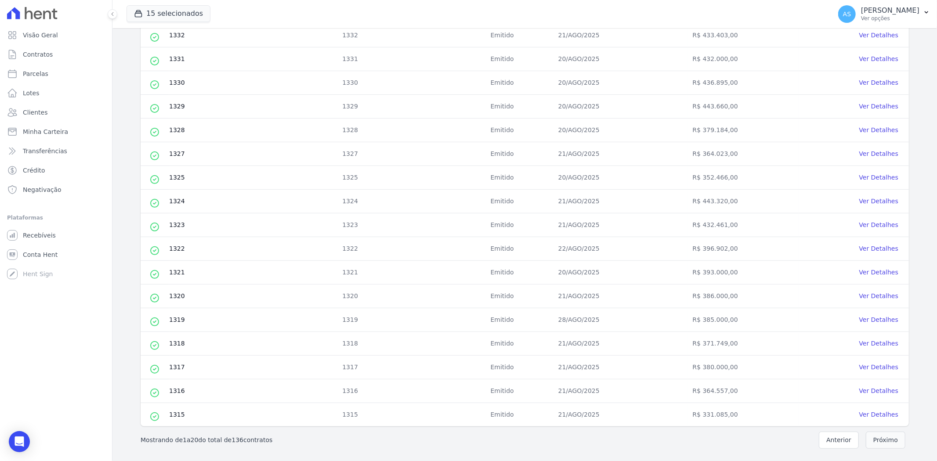
click at [886, 440] on button "Próximo" at bounding box center [885, 440] width 40 height 17
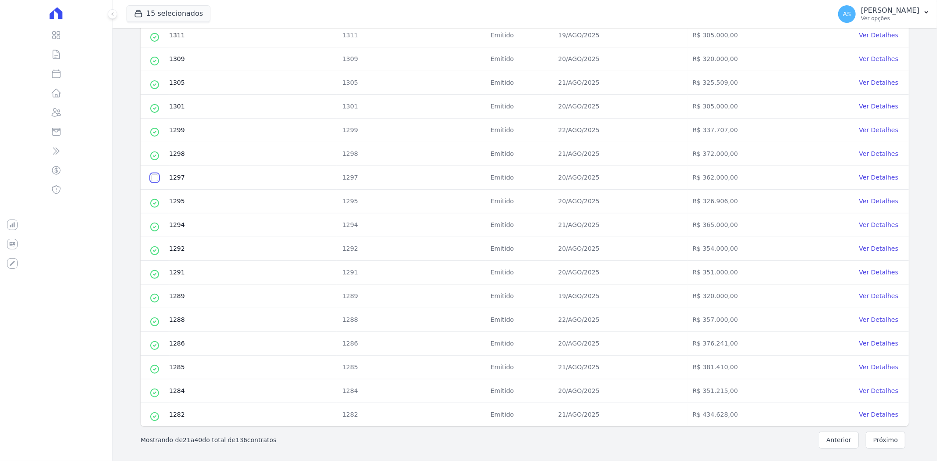
click at [151, 178] on input "checkbox" at bounding box center [154, 177] width 7 height 7
checkbox input "true"
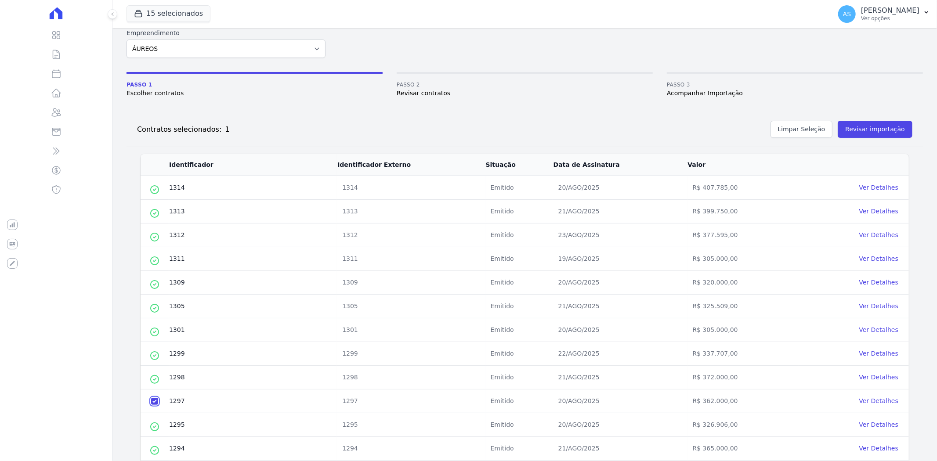
scroll to position [0, 0]
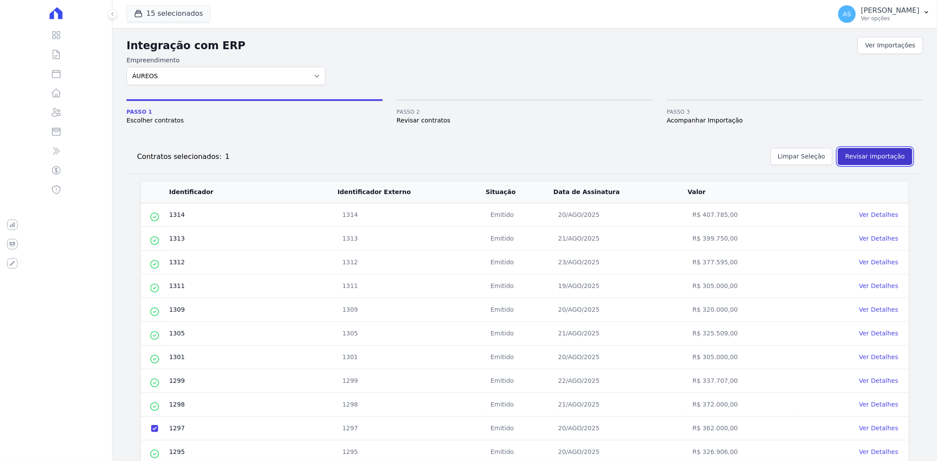
click at [848, 154] on button "Revisar importação" at bounding box center [874, 156] width 75 height 17
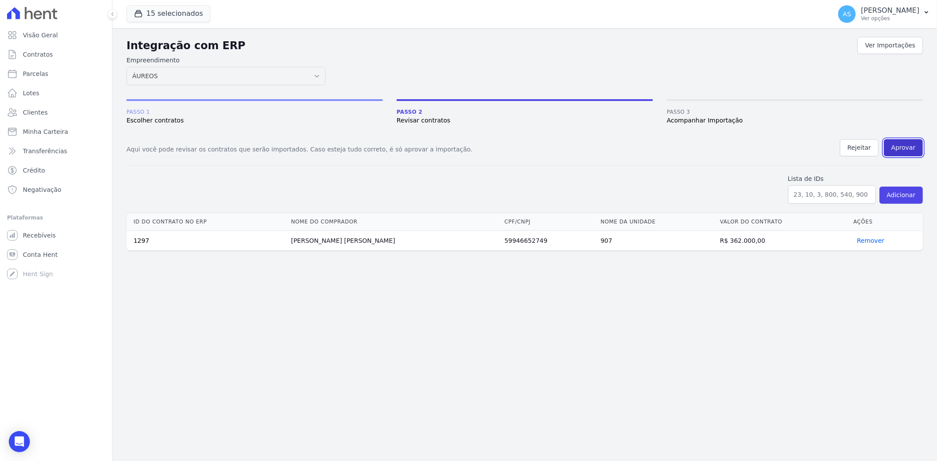
click at [906, 144] on button "Aprovar" at bounding box center [902, 147] width 39 height 17
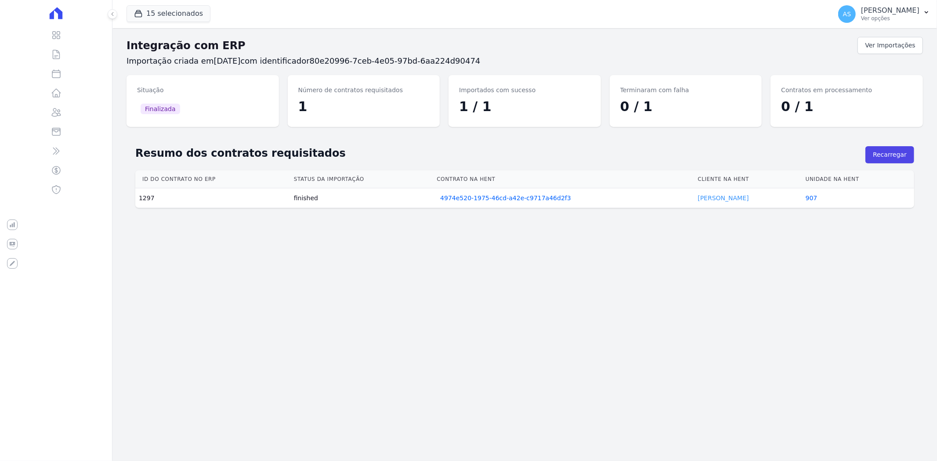
click at [702, 200] on link "[PERSON_NAME]" at bounding box center [722, 198] width 51 height 7
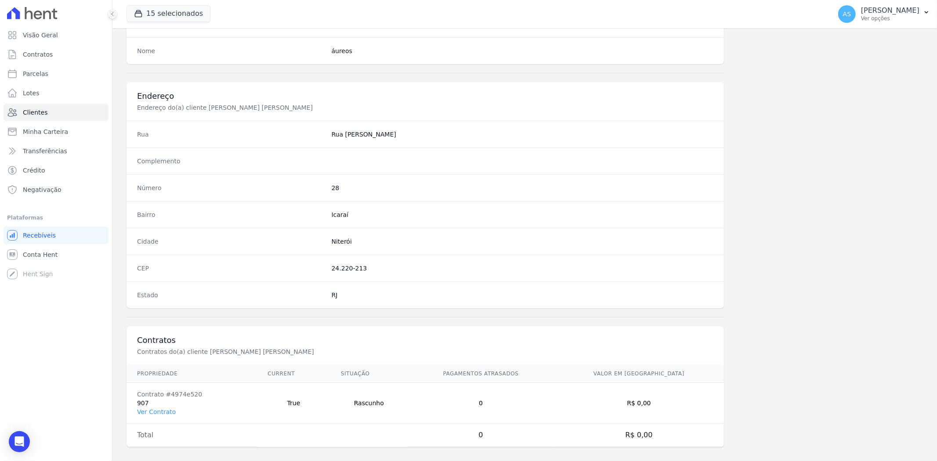
scroll to position [362, 0]
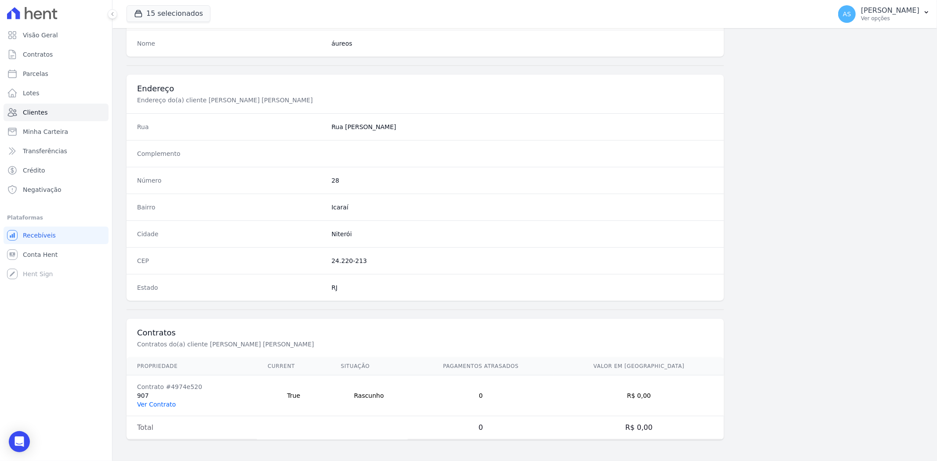
click at [150, 405] on link "Ver Contrato" at bounding box center [156, 404] width 39 height 7
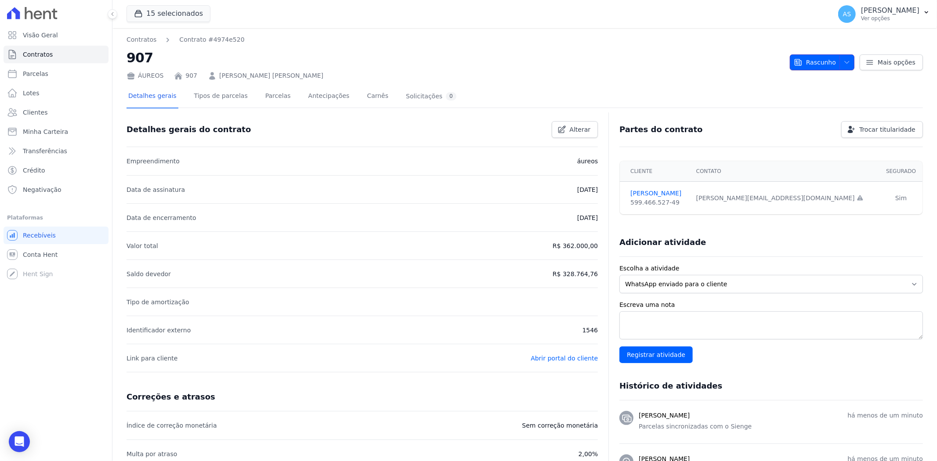
click at [840, 58] on span "button" at bounding box center [844, 62] width 11 height 14
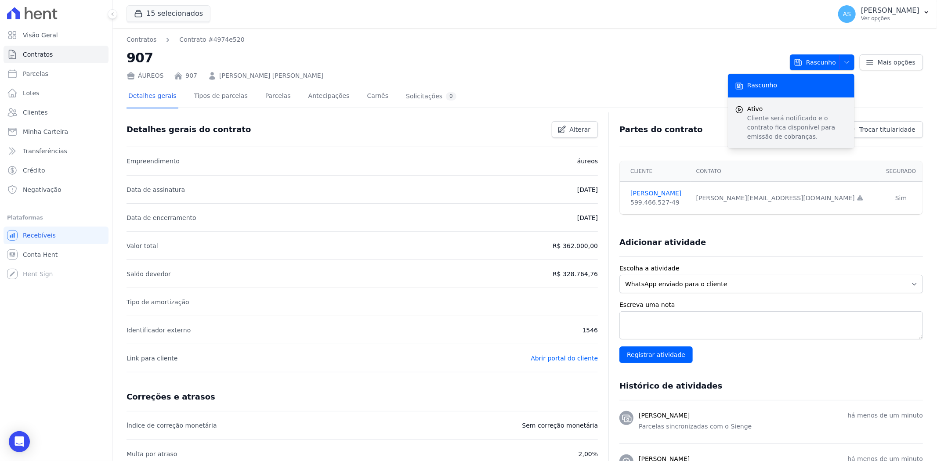
click at [749, 116] on p "Cliente será notificado e o contrato fica disponível para emissão de cobranças." at bounding box center [797, 128] width 100 height 28
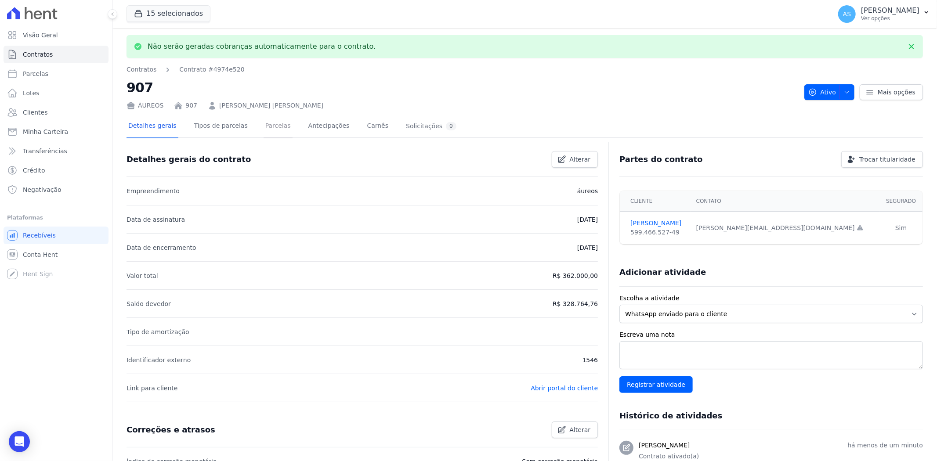
click at [265, 126] on link "Parcelas" at bounding box center [277, 126] width 29 height 23
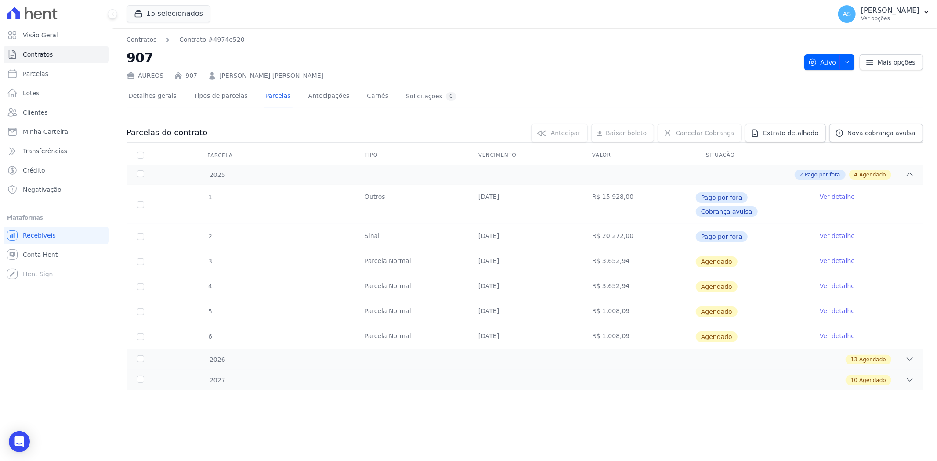
click at [827, 256] on link "Ver detalhe" at bounding box center [836, 260] width 35 height 9
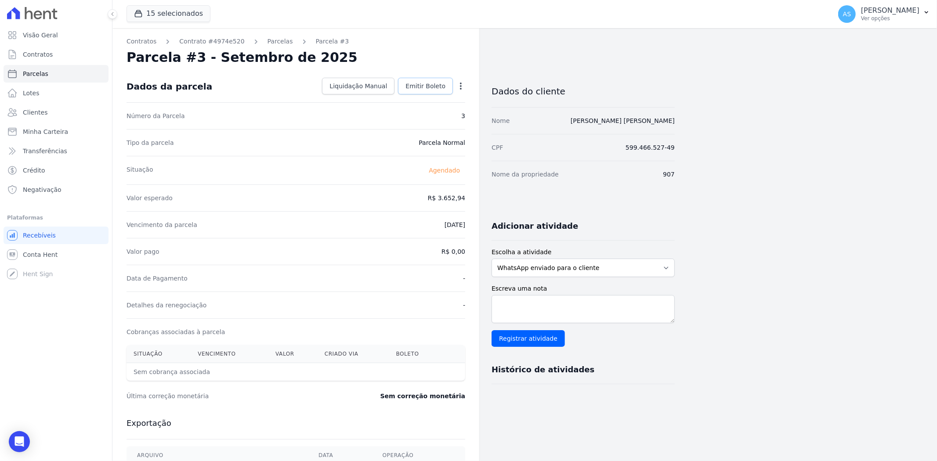
click at [436, 85] on span "Emitir Boleto" at bounding box center [425, 86] width 40 height 9
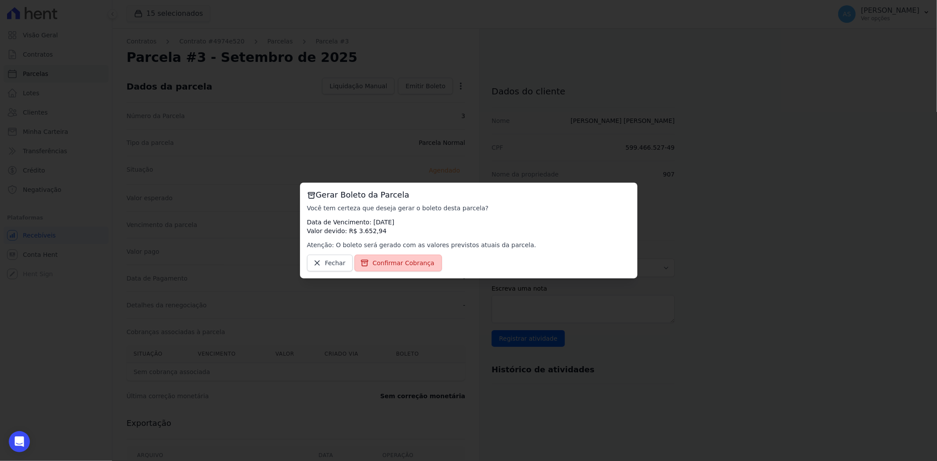
click at [383, 263] on span "Confirmar Cobrança" at bounding box center [403, 263] width 62 height 9
